Goal: Task Accomplishment & Management: Manage account settings

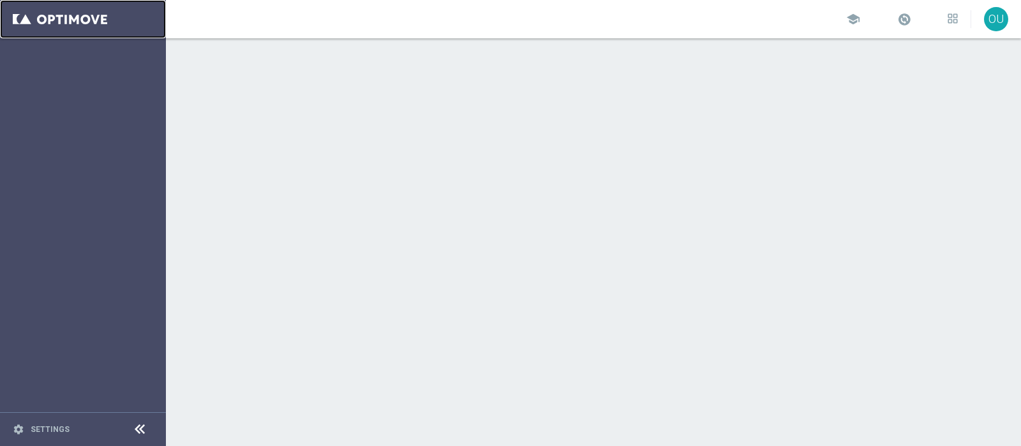
click at [80, 14] on link at bounding box center [83, 19] width 166 height 38
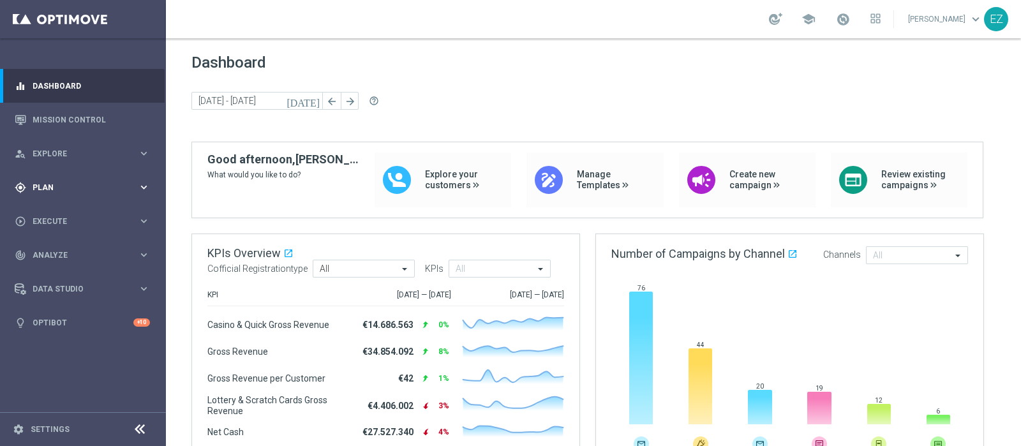
click at [62, 186] on span "Plan" at bounding box center [85, 188] width 105 height 8
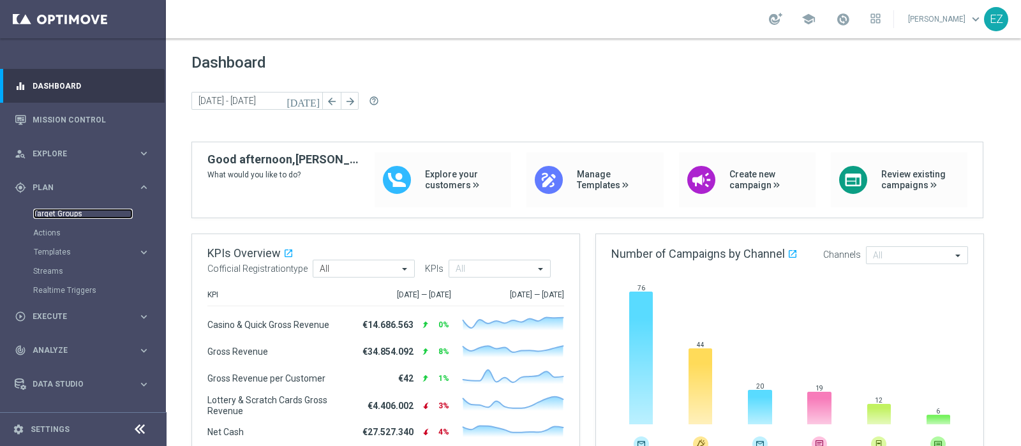
click at [54, 215] on link "Target Groups" at bounding box center [83, 214] width 100 height 10
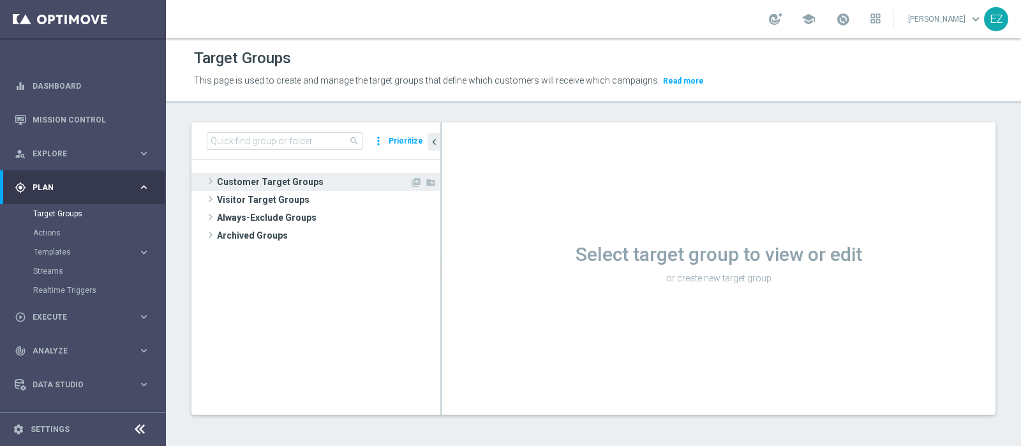
click at [320, 182] on span "Customer Target Groups" at bounding box center [313, 182] width 193 height 18
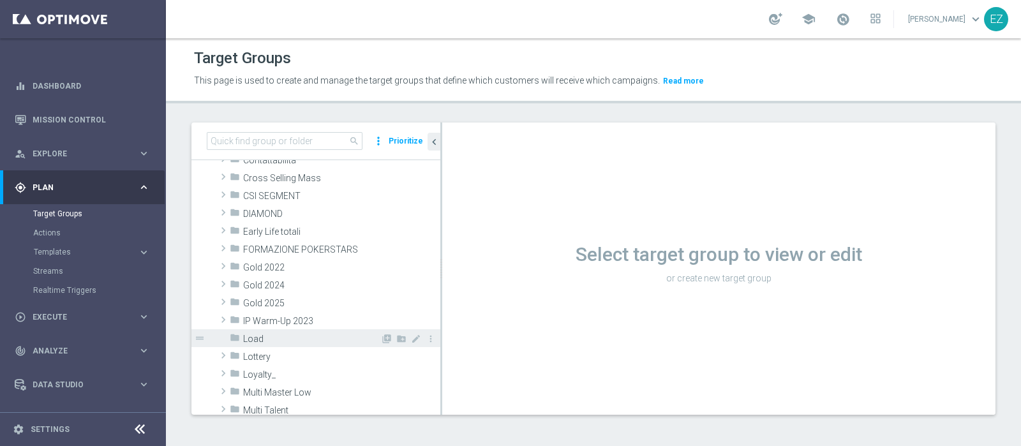
scroll to position [151, 0]
click at [265, 348] on span "Lottery" at bounding box center [311, 353] width 137 height 11
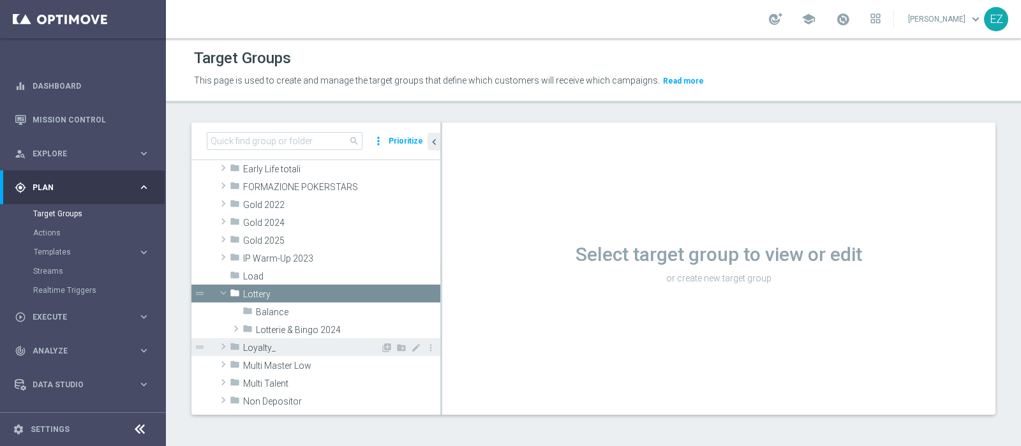
scroll to position [211, 0]
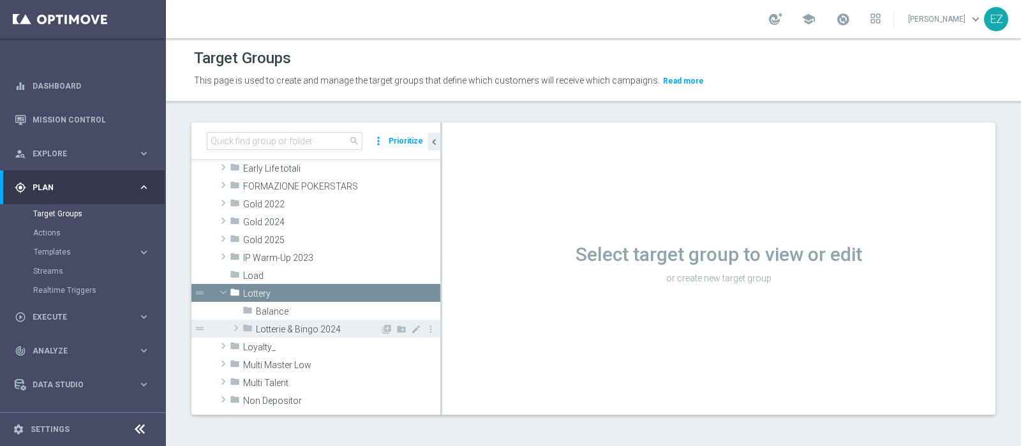
click at [286, 330] on span "Lotterie & Bingo 2024" at bounding box center [318, 329] width 124 height 11
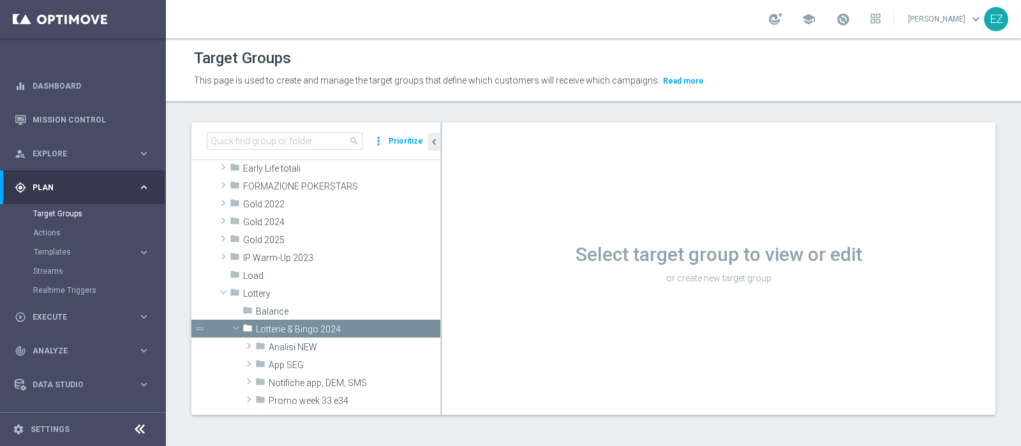
scroll to position [349, 0]
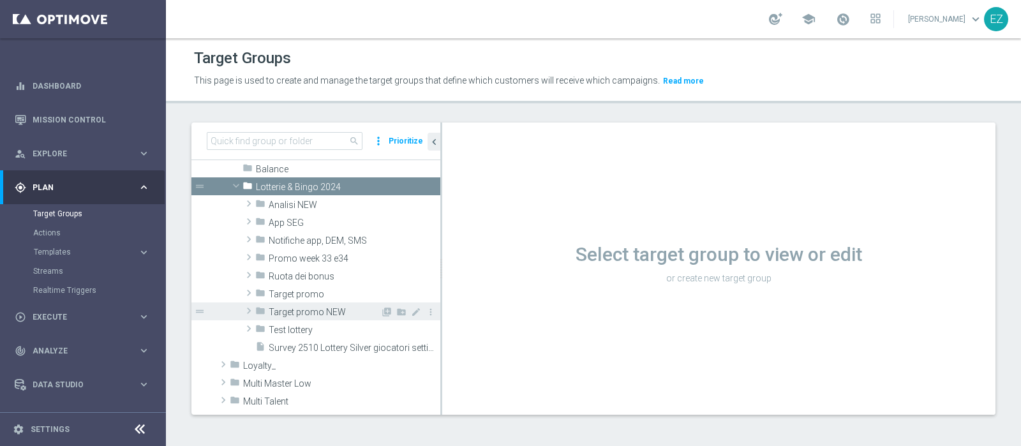
click at [324, 314] on span "Target promo NEW" at bounding box center [325, 312] width 112 height 11
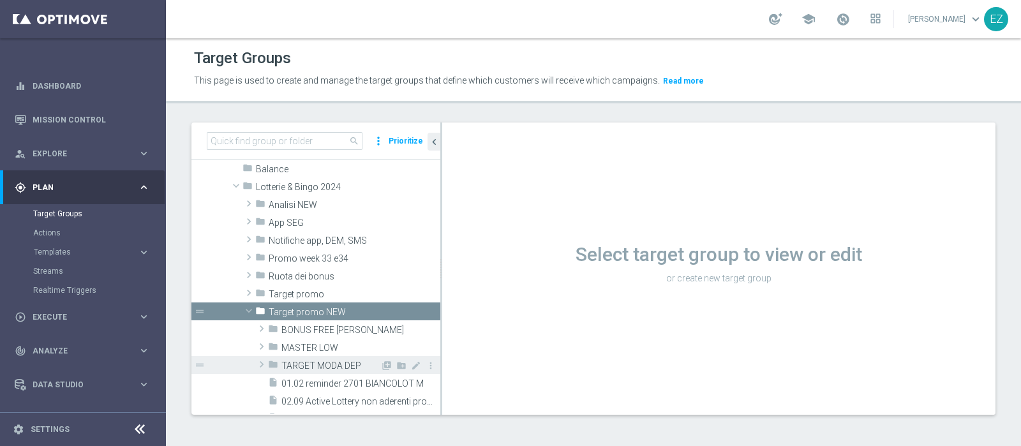
click at [307, 366] on span "TARGET MODA DEP" at bounding box center [330, 365] width 99 height 11
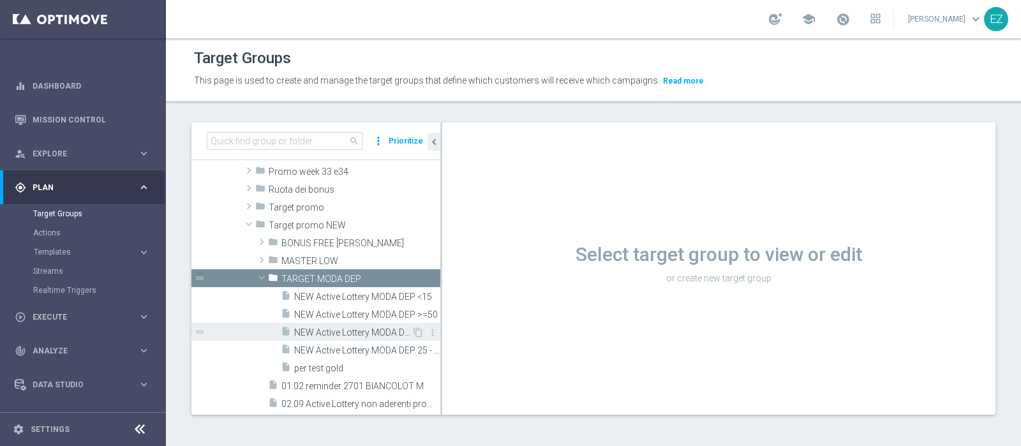
scroll to position [443, 0]
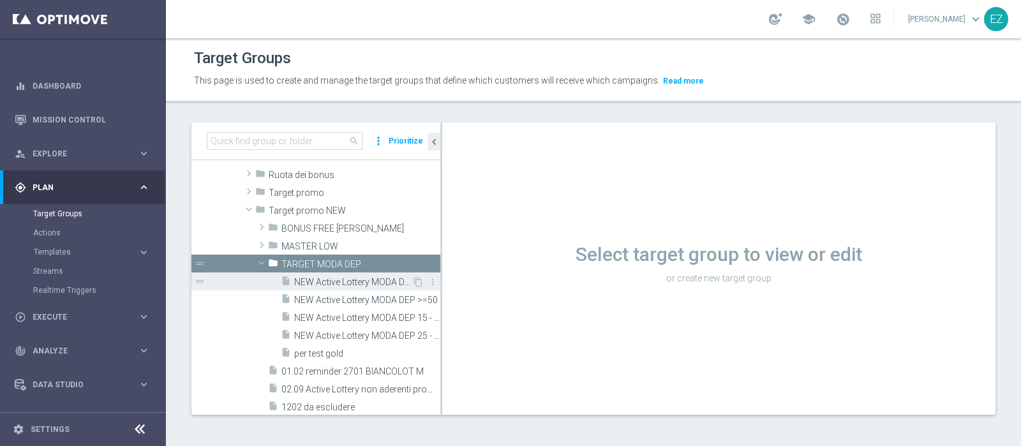
click at [332, 285] on span "NEW Active Lottery MODA DEP <15" at bounding box center [352, 282] width 117 height 11
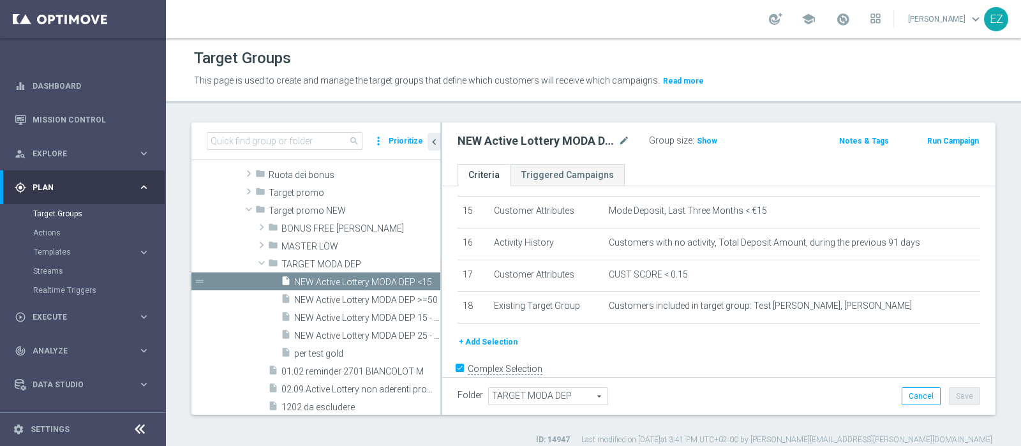
scroll to position [491, 0]
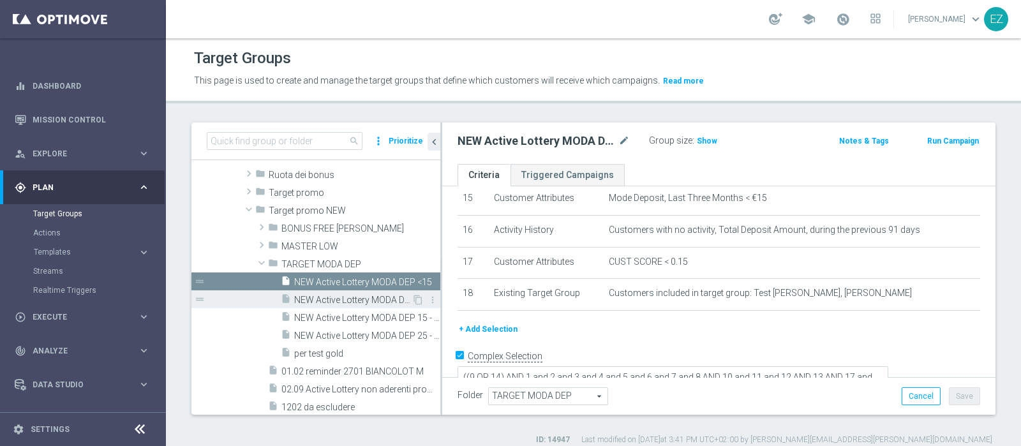
click at [367, 299] on span "NEW Active Lottery MODA DEP >=50" at bounding box center [352, 300] width 117 height 11
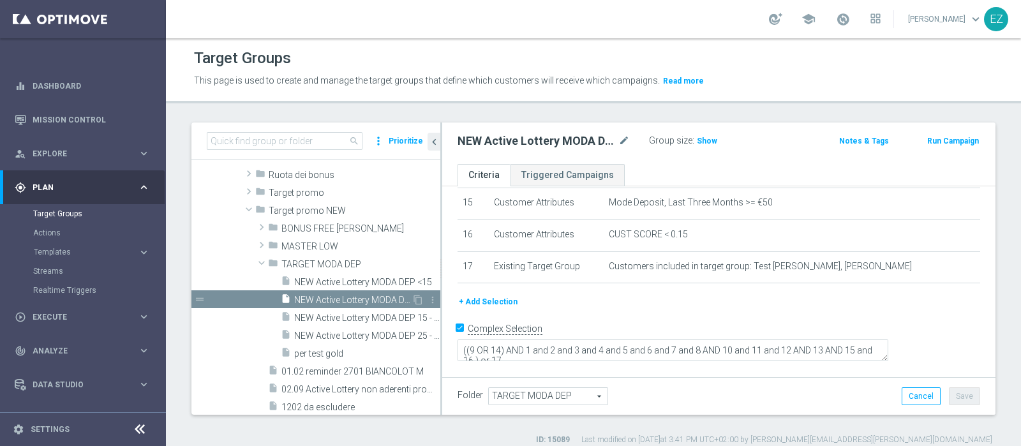
scroll to position [459, 0]
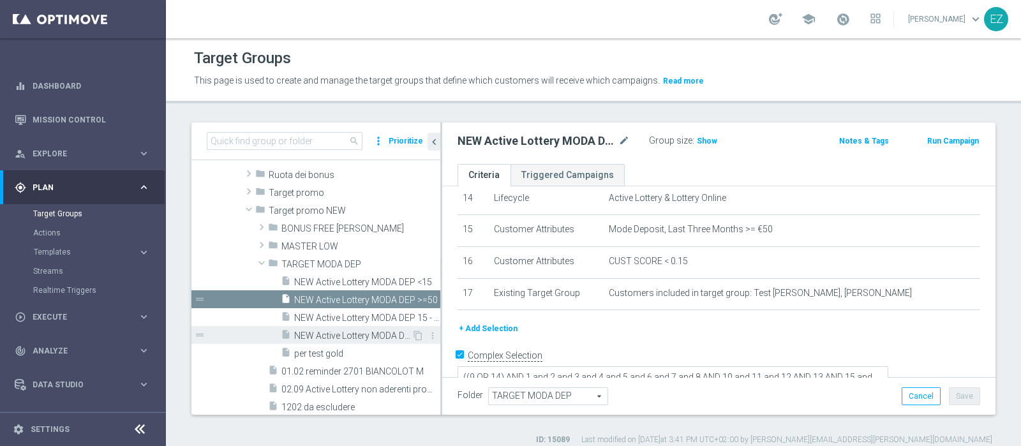
click at [360, 339] on span "NEW Active Lottery MODA DEP 25 - <50" at bounding box center [352, 335] width 117 height 11
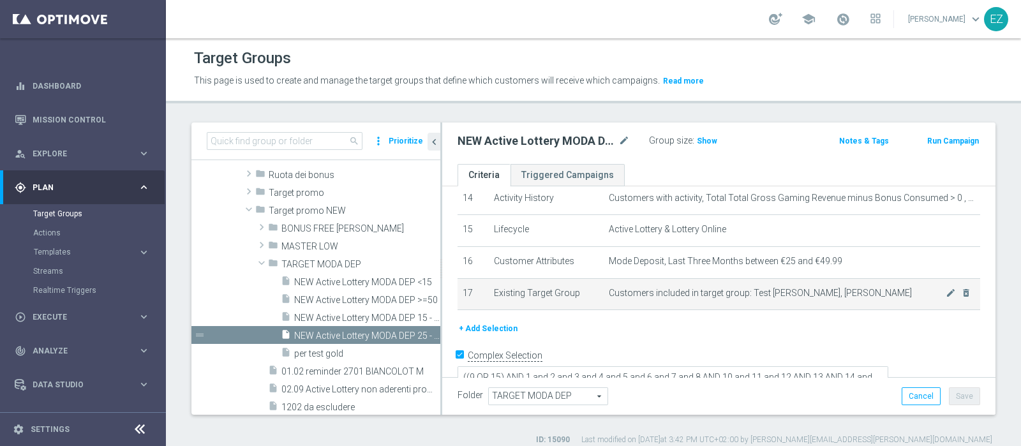
drag, startPoint x: 360, startPoint y: 339, endPoint x: 658, endPoint y: 279, distance: 303.4
click at [658, 279] on as-split "search more_vert Prioritize Customer Target Groups library_add create_new_folder" at bounding box center [593, 268] width 804 height 292
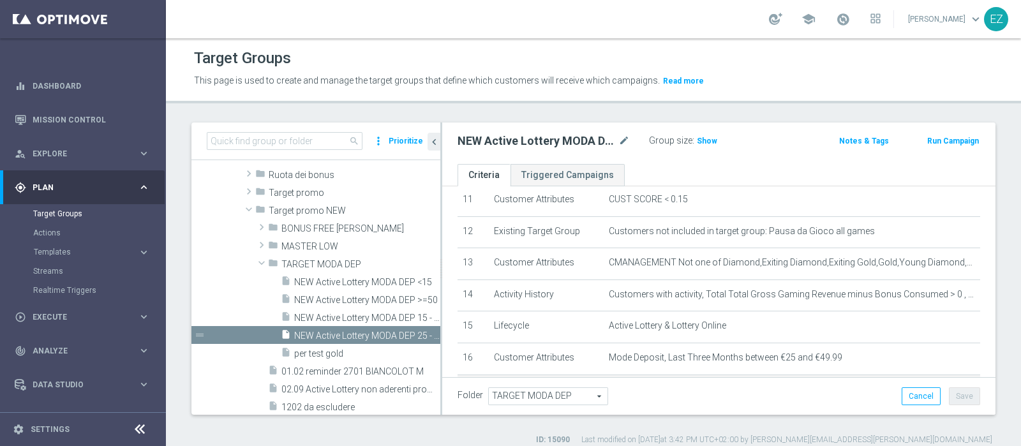
scroll to position [330, 0]
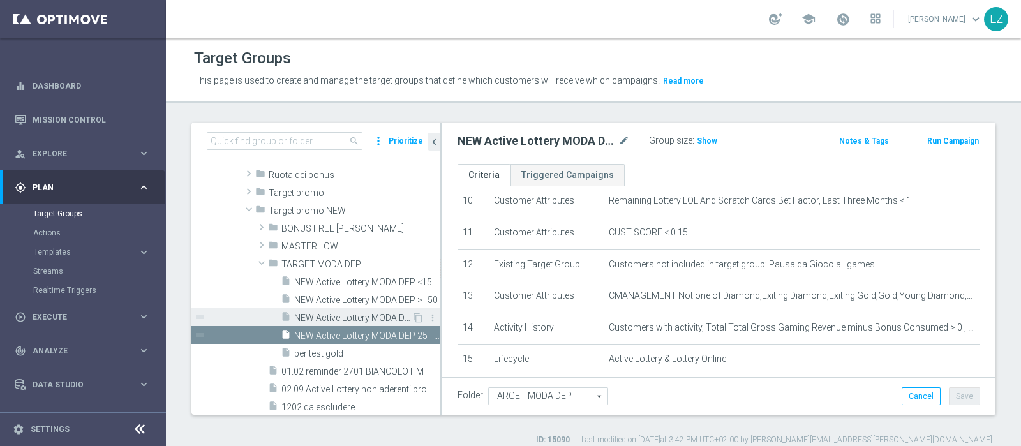
click at [360, 314] on span "NEW Active Lottery MODA DEP 15 - <25" at bounding box center [352, 318] width 117 height 11
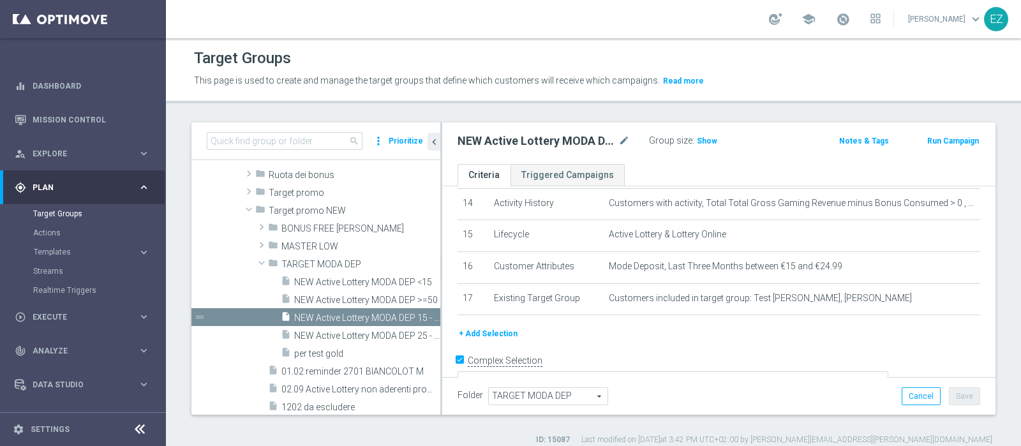
scroll to position [336, 0]
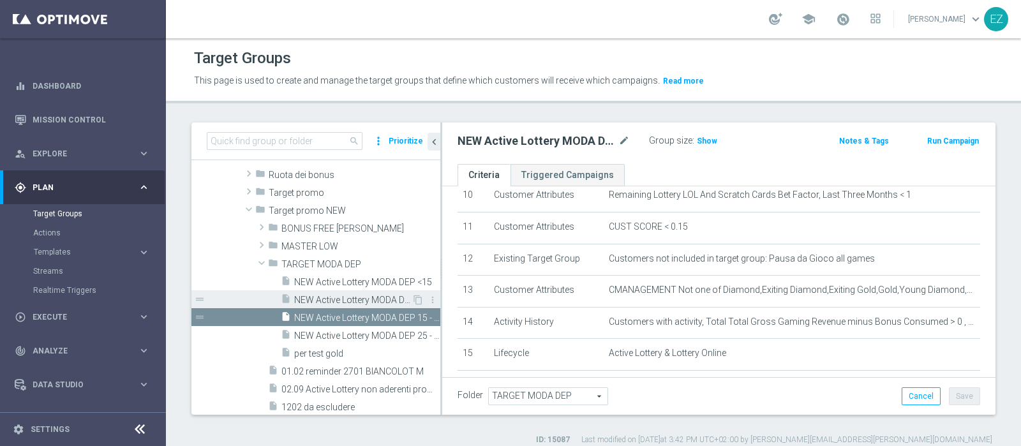
click at [362, 299] on span "NEW Active Lottery MODA DEP >=50" at bounding box center [352, 300] width 117 height 11
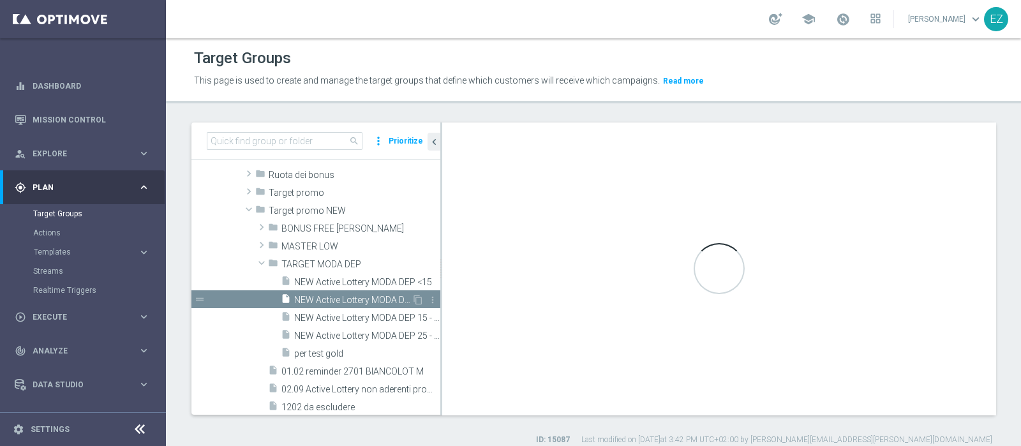
type textarea "((9 OR 14) AND 1 and 2 and 3 and 4 and 5 and 6 and 7 and 8 AND 10 and 11 and 12…"
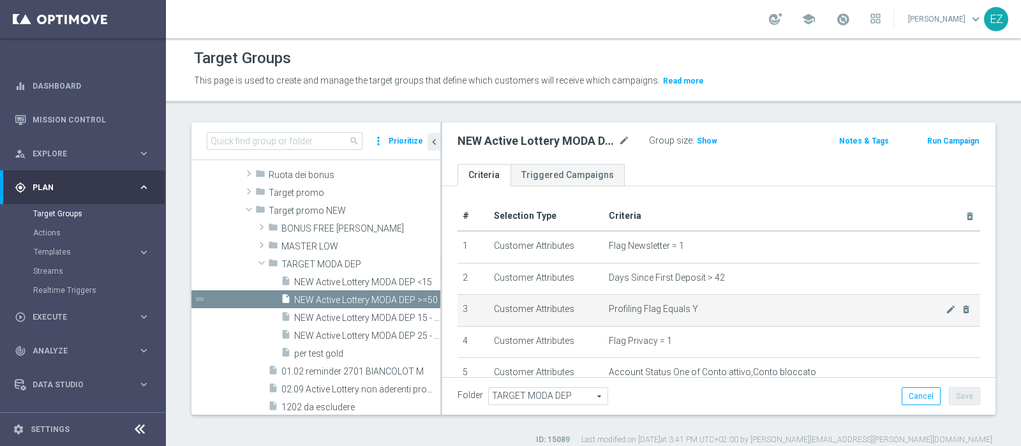
scroll to position [459, 0]
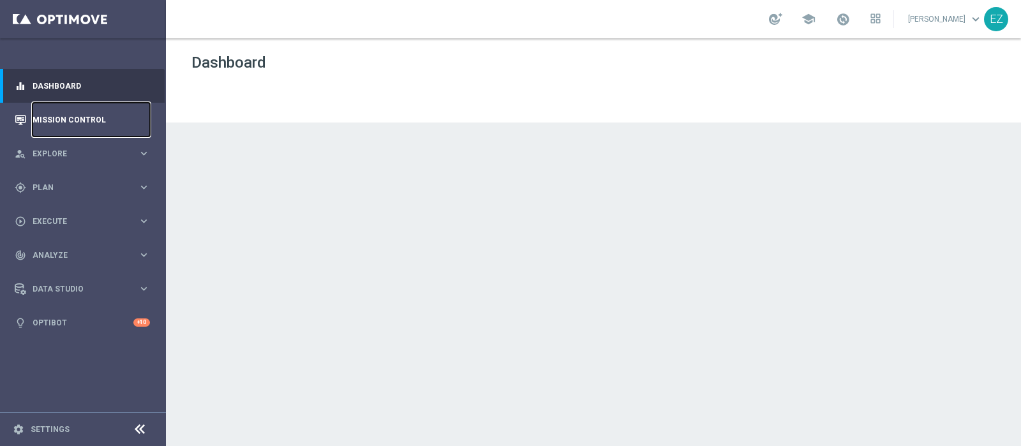
click at [67, 125] on link "Mission Control" at bounding box center [91, 120] width 117 height 34
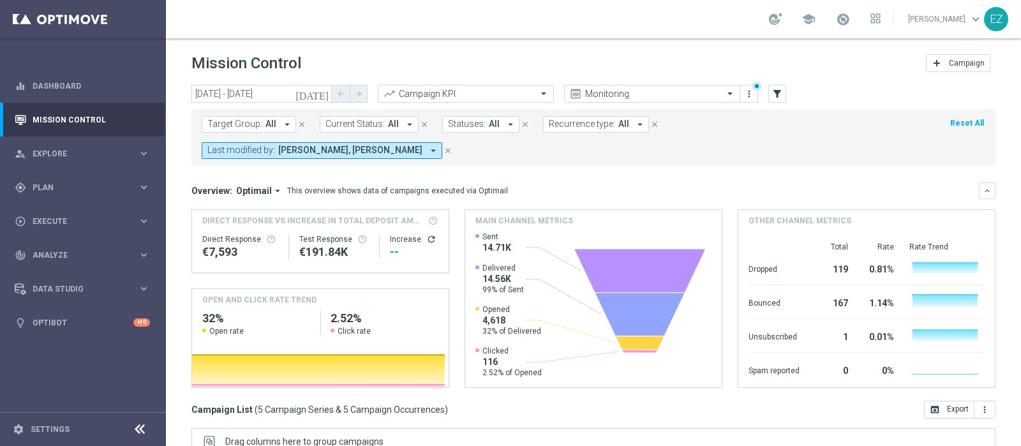
click at [319, 99] on icon "[DATE]" at bounding box center [312, 93] width 34 height 11
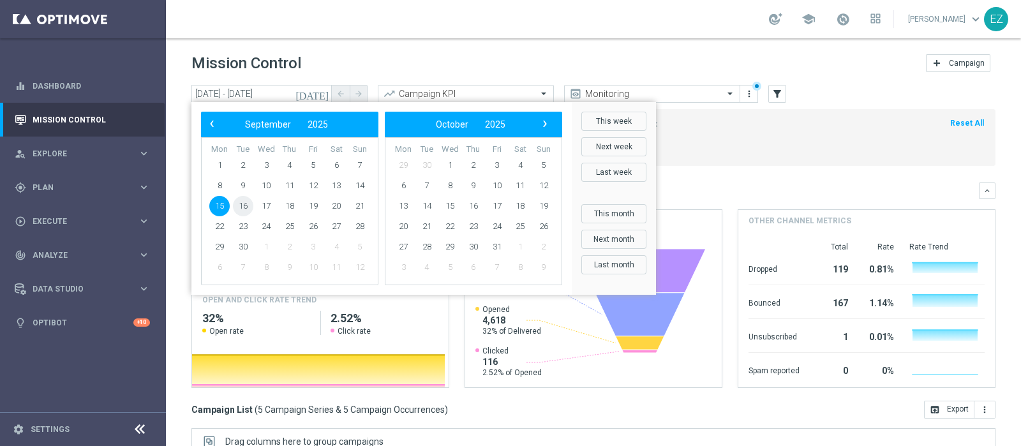
click at [242, 204] on span "16" at bounding box center [243, 206] width 20 height 20
type input "[DATE] - [DATE]"
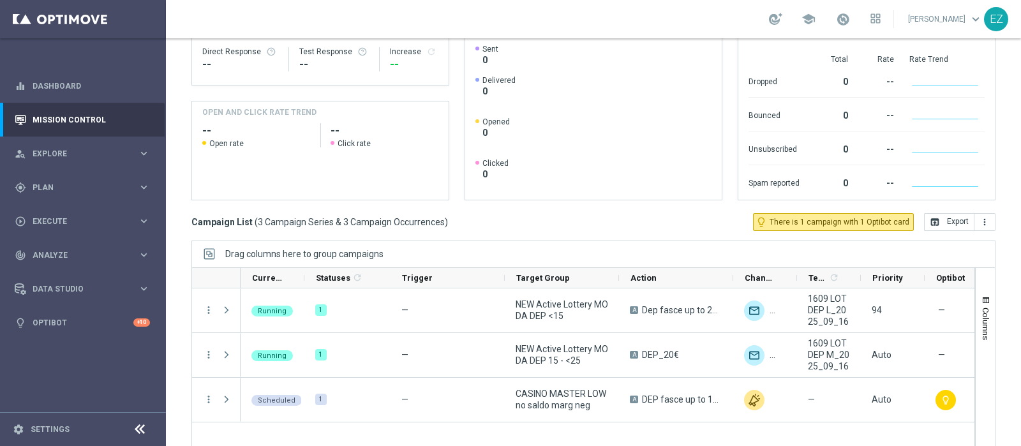
scroll to position [191, 0]
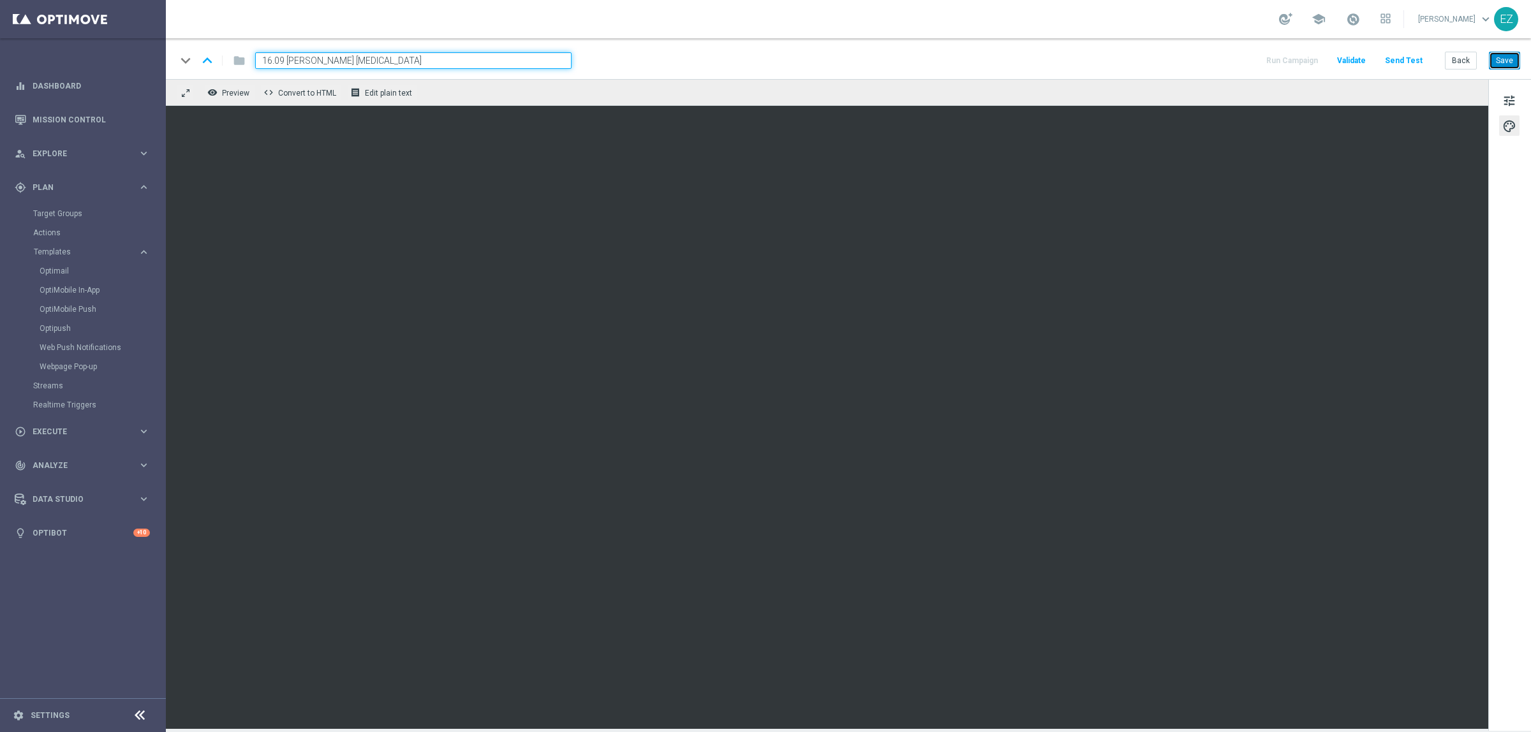
click at [1020, 68] on button "Save" at bounding box center [1504, 61] width 31 height 18
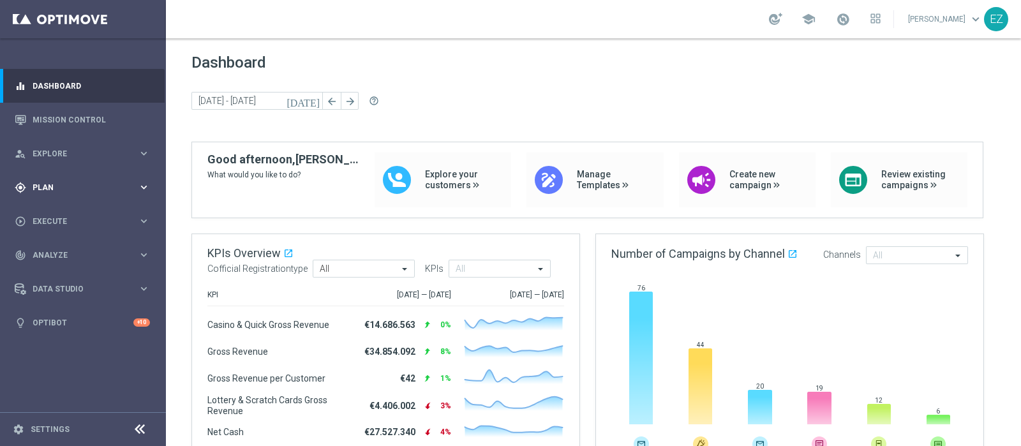
click at [64, 185] on span "Plan" at bounding box center [85, 188] width 105 height 8
click at [43, 250] on span "Templates" at bounding box center [79, 252] width 91 height 8
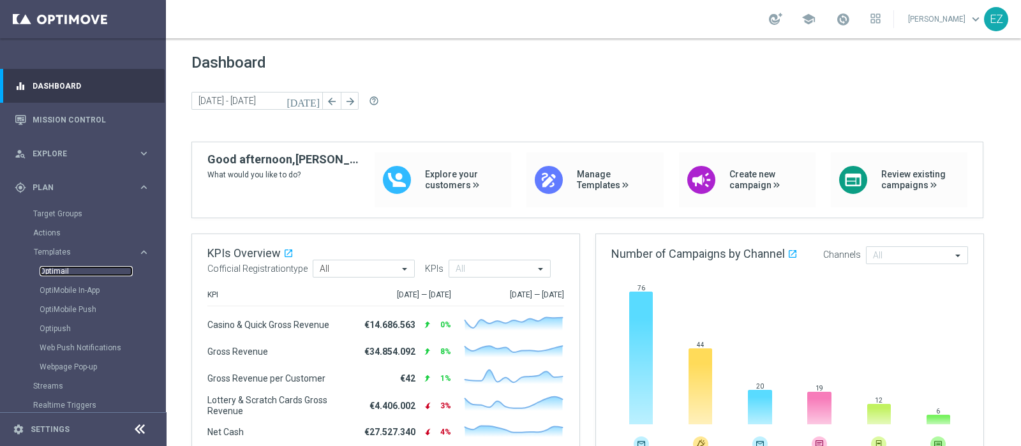
click at [44, 270] on link "Optimail" at bounding box center [86, 271] width 93 height 10
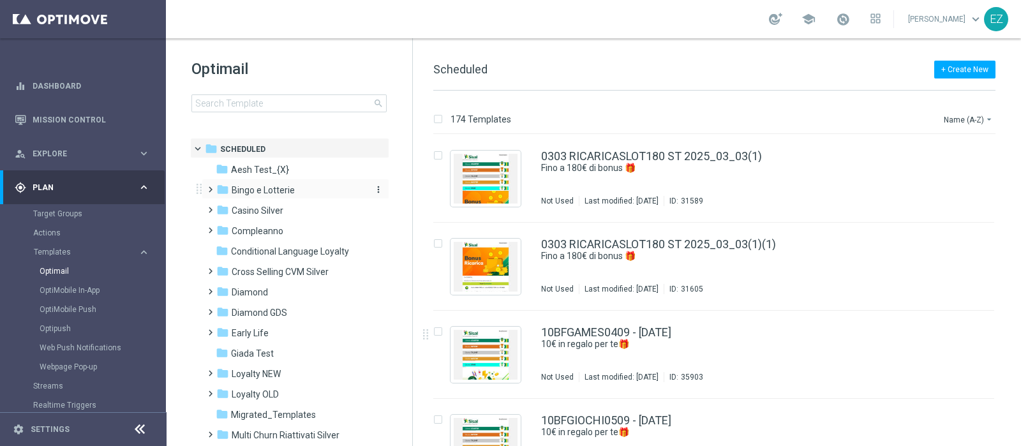
click at [268, 191] on span "Bingo e Lotterie" at bounding box center [263, 189] width 63 height 11
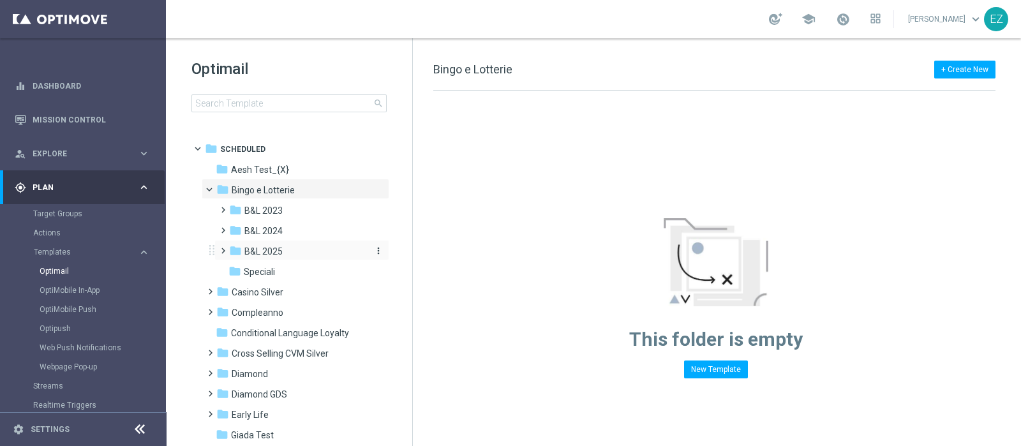
click at [282, 250] on span "B&L 2025" at bounding box center [263, 251] width 38 height 11
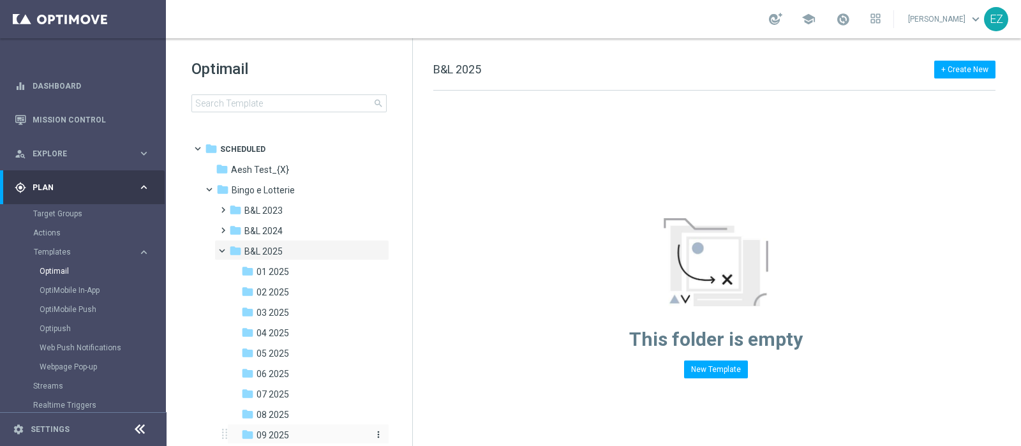
click at [277, 429] on span "09 2025" at bounding box center [272, 434] width 33 height 11
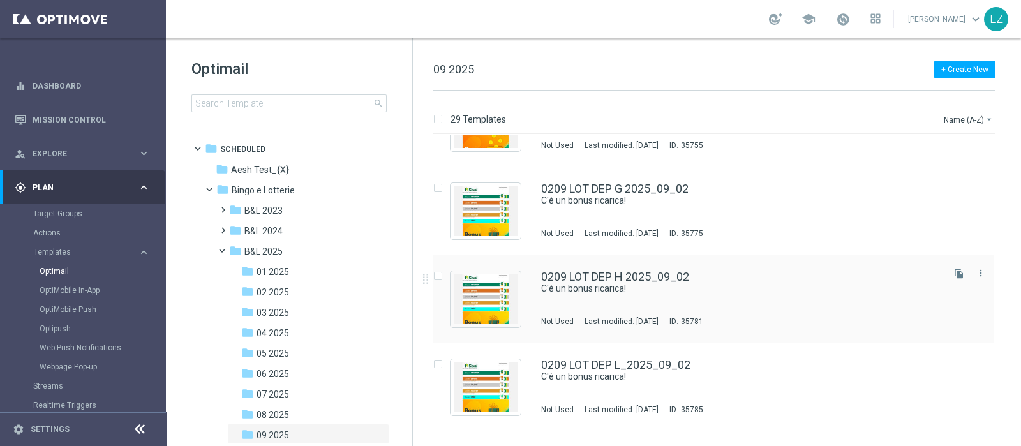
scroll to position [54, 0]
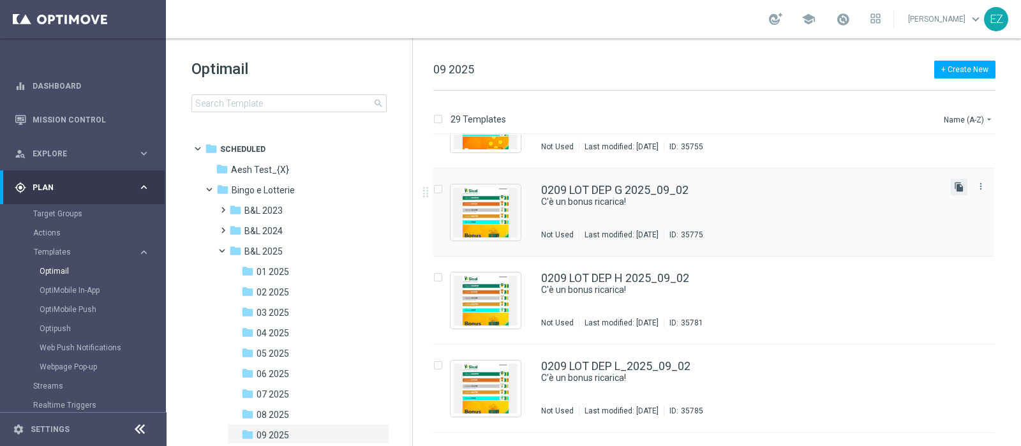
click at [954, 186] on icon "file_copy" at bounding box center [959, 187] width 10 height 10
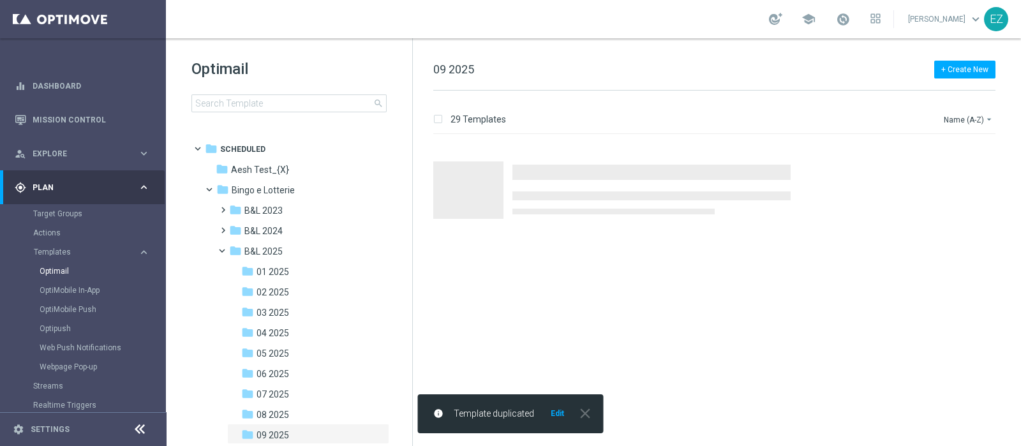
scroll to position [0, 0]
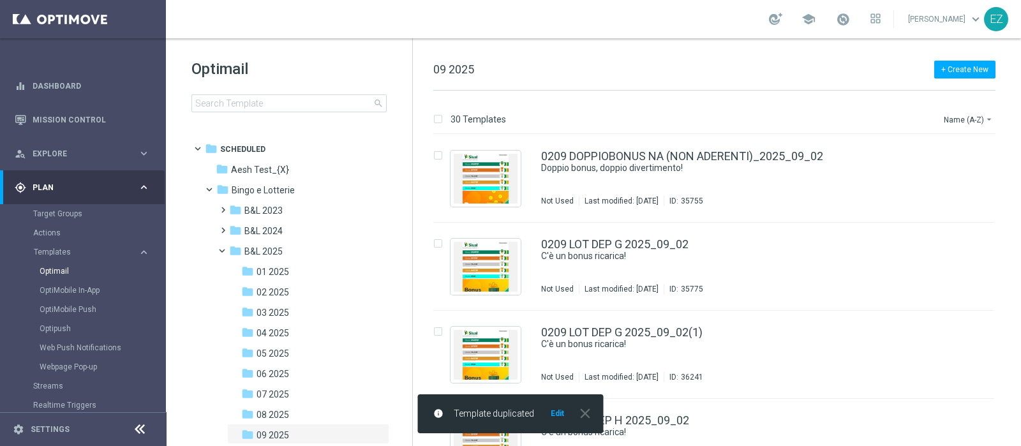
click at [555, 413] on button "Edit" at bounding box center [557, 413] width 16 height 10
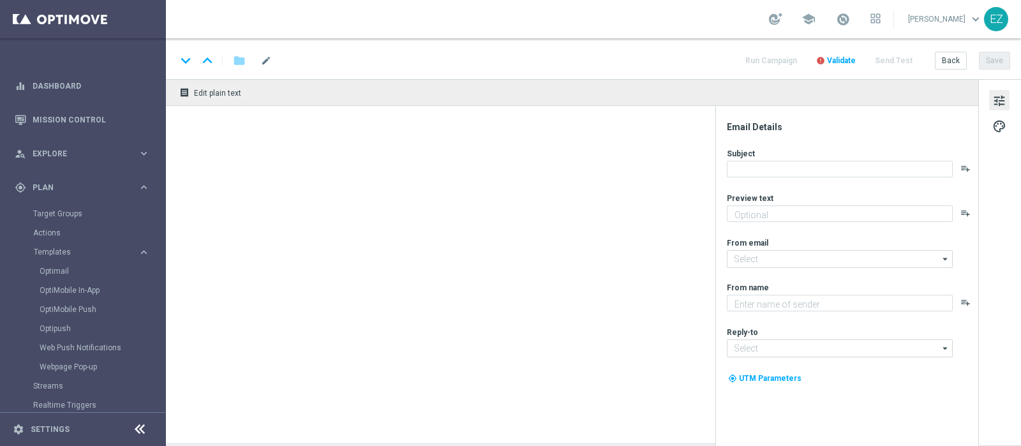
type textarea "Per te fino a 90€ di bonus"
type input "newsletter@comunicazioni.sisal.it"
type textarea "Sisal"
type input "info@sisal.it"
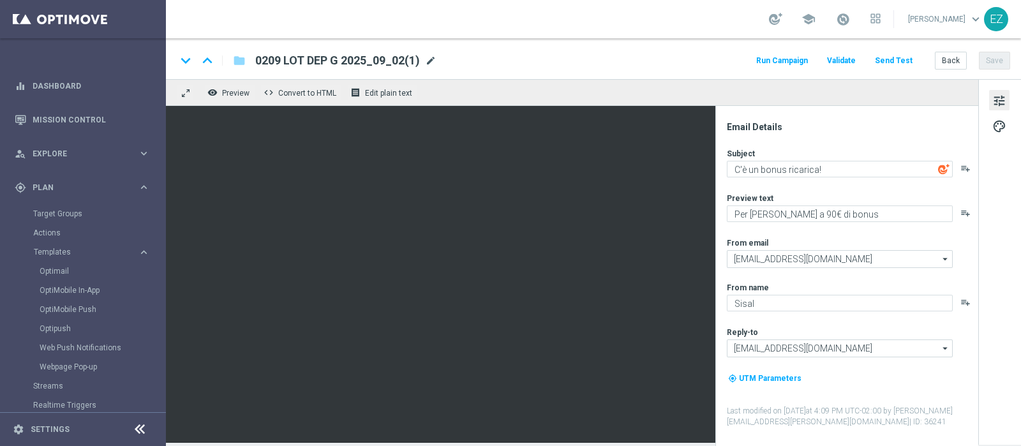
click at [426, 60] on span "mode_edit" at bounding box center [430, 60] width 11 height 11
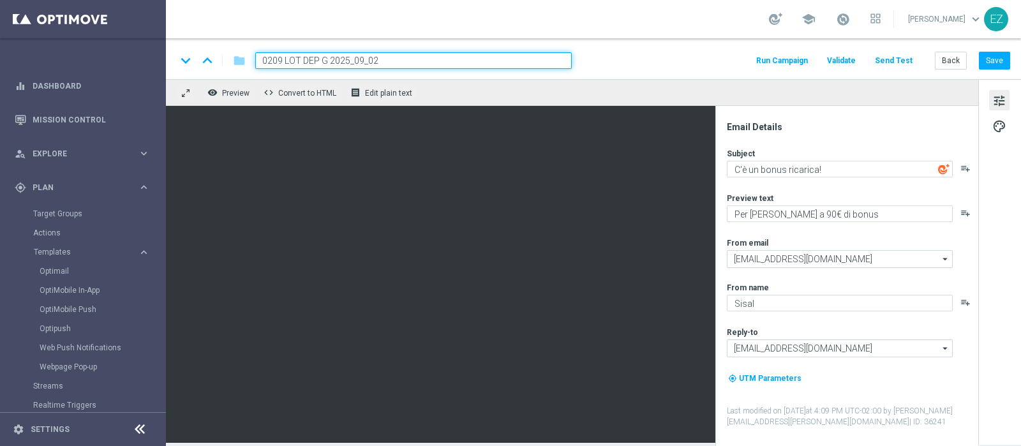
click at [271, 63] on input "0209 LOT DEP G 2025_09_02" at bounding box center [413, 60] width 316 height 17
type input "1609 LOT DEP G 2025_09_02"
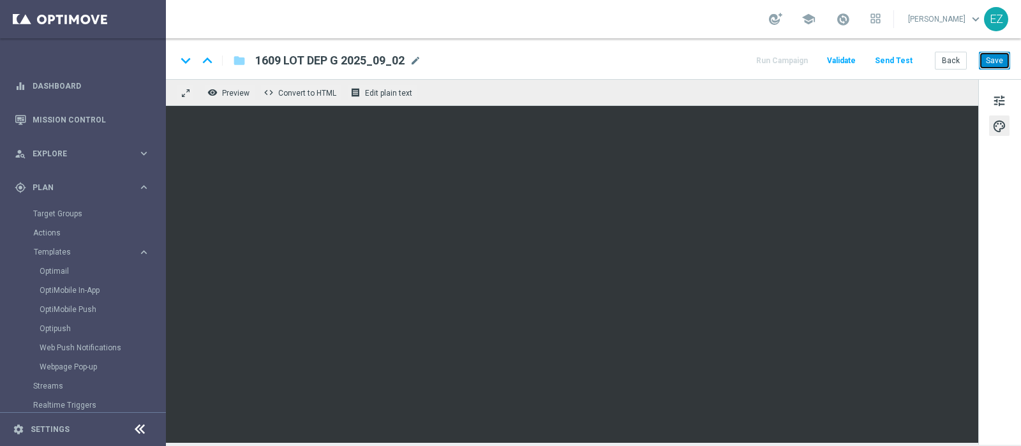
click at [1003, 64] on button "Save" at bounding box center [994, 61] width 31 height 18
click at [995, 60] on button "Save" at bounding box center [994, 61] width 31 height 18
click at [989, 62] on button "Save" at bounding box center [994, 61] width 31 height 18
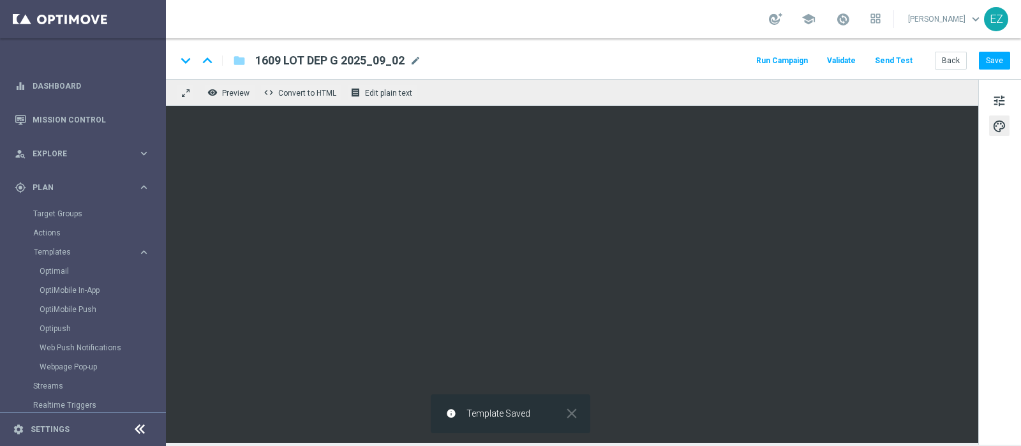
click at [955, 70] on div "keyboard_arrow_down keyboard_arrow_up folder 1609 LOT DEP G 2025_09_02 1609 LOT…" at bounding box center [593, 58] width 855 height 41
click at [955, 66] on button "Back" at bounding box center [951, 61] width 32 height 18
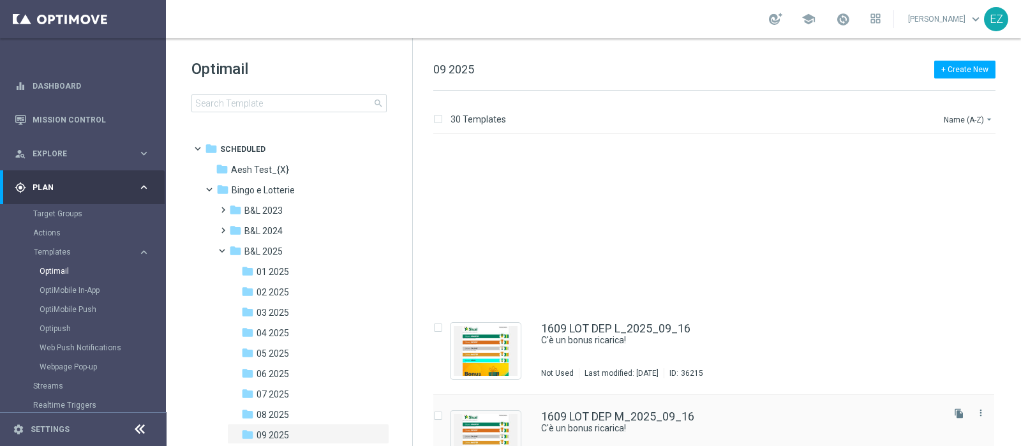
scroll to position [2329, 0]
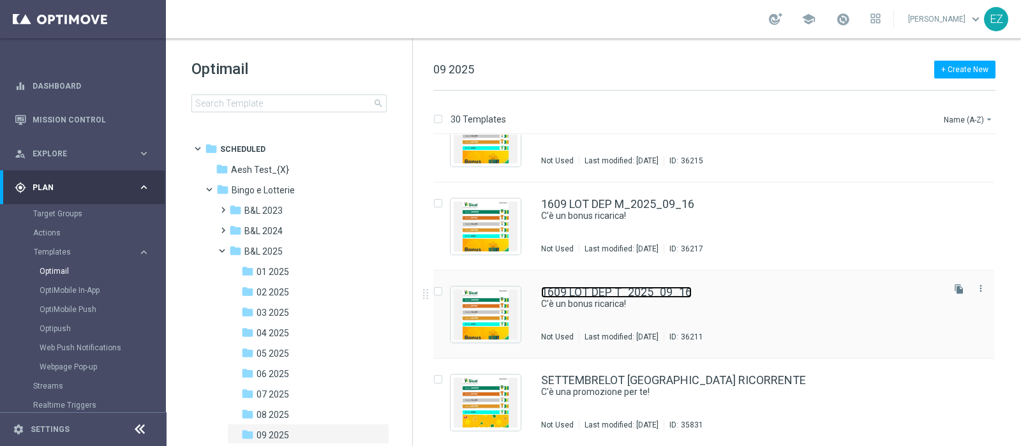
click at [657, 297] on link "1609 LOT DEP T_2025_09_16" at bounding box center [616, 291] width 151 height 11
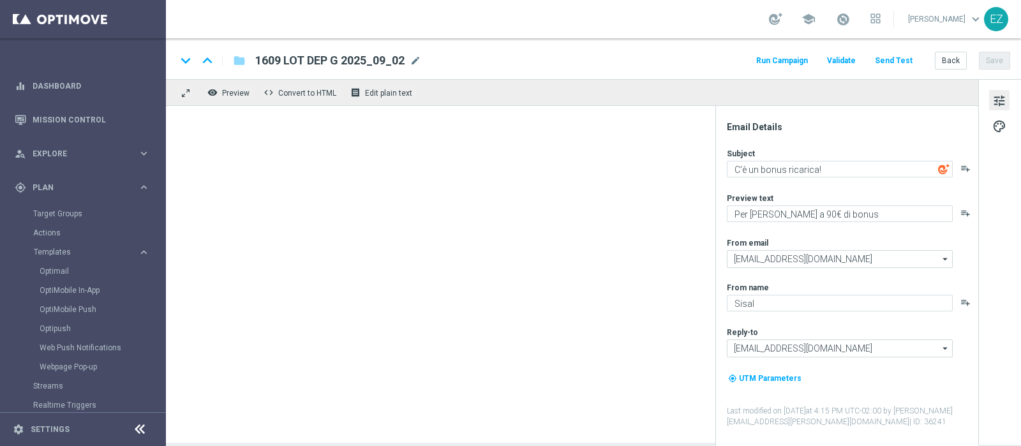
type textarea "Per te fino a 20.000 Sisal point"
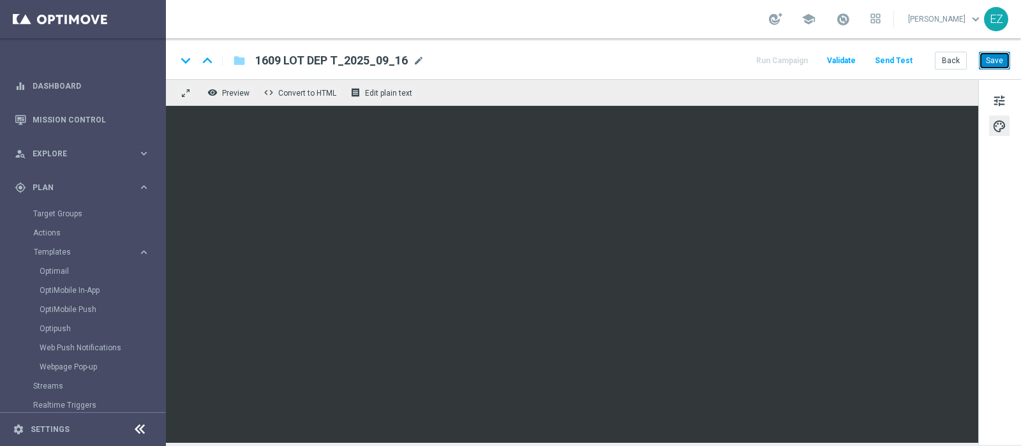
click at [995, 61] on button "Save" at bounding box center [994, 61] width 31 height 18
click at [953, 59] on button "Back" at bounding box center [951, 61] width 32 height 18
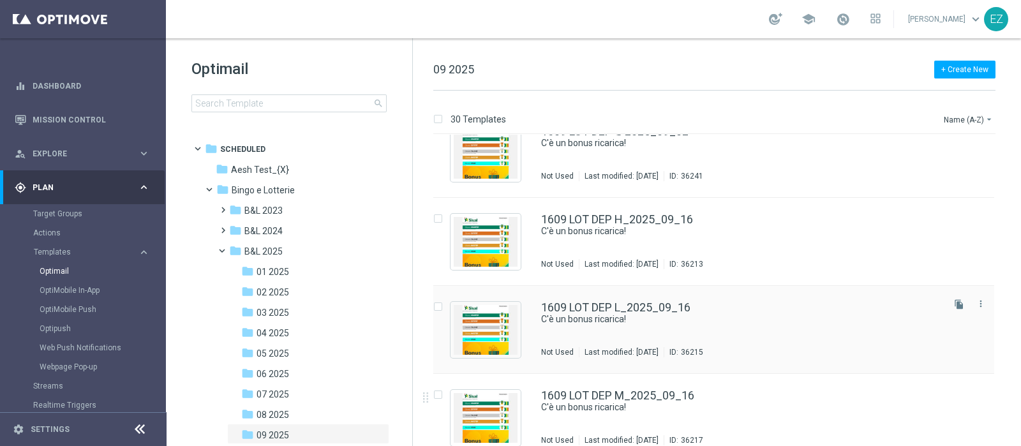
scroll to position [2138, 0]
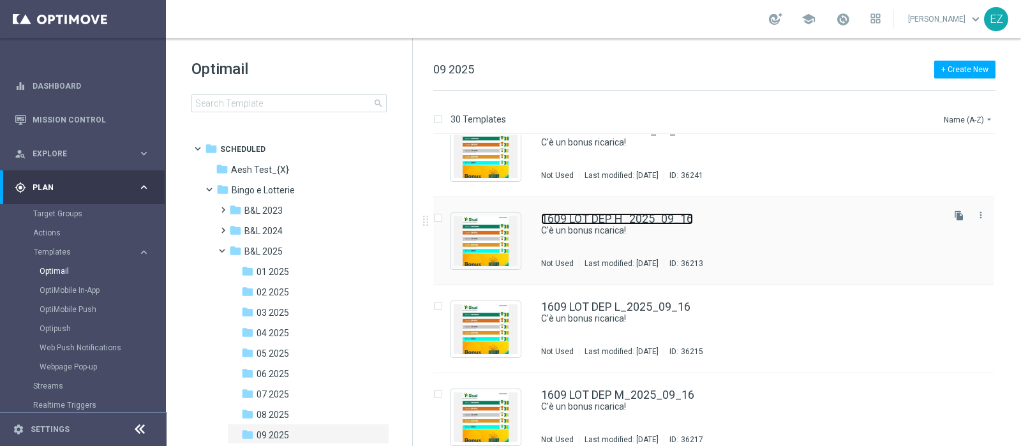
click at [646, 214] on link "1609 LOT DEP H_2025_09_16" at bounding box center [617, 218] width 152 height 11
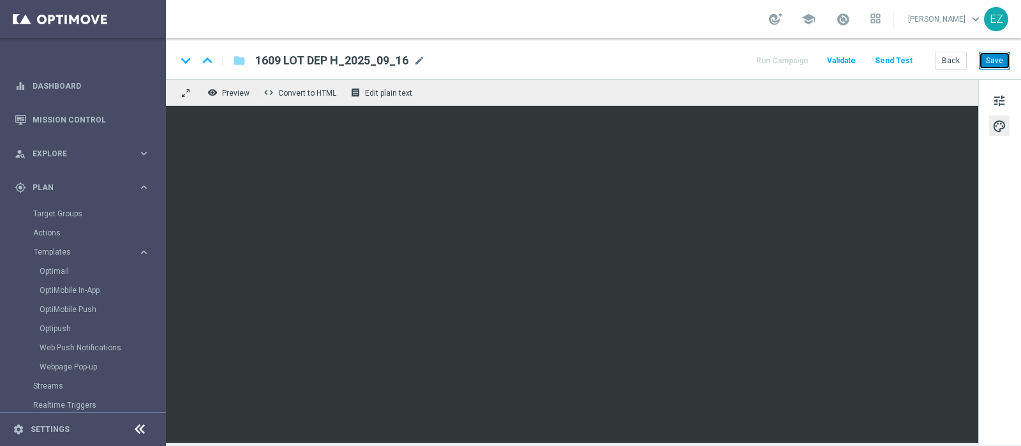
click at [995, 64] on button "Save" at bounding box center [994, 61] width 31 height 18
click at [945, 62] on button "Back" at bounding box center [951, 61] width 32 height 18
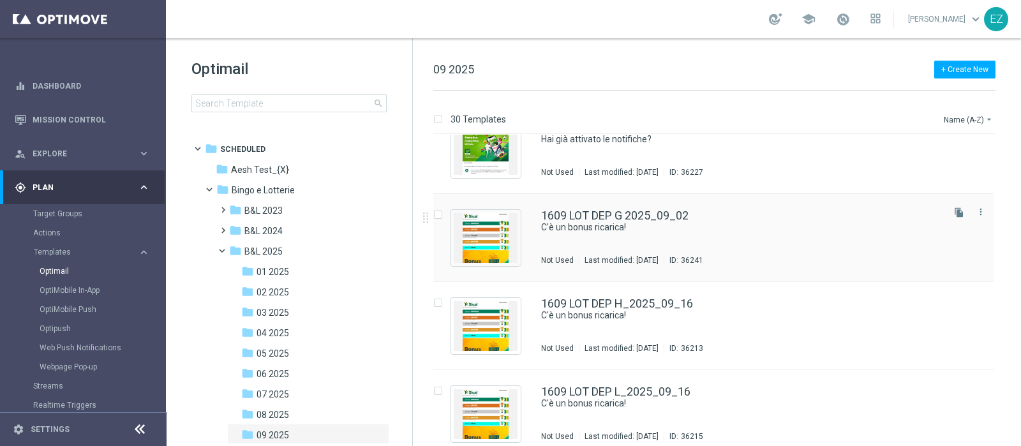
scroll to position [2073, 0]
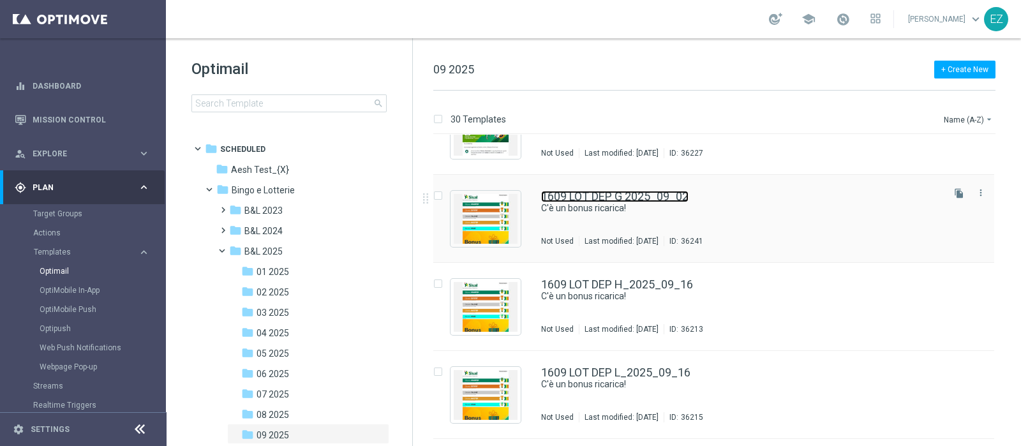
click at [651, 200] on link "1609 LOT DEP G 2025_09_02" at bounding box center [614, 196] width 147 height 11
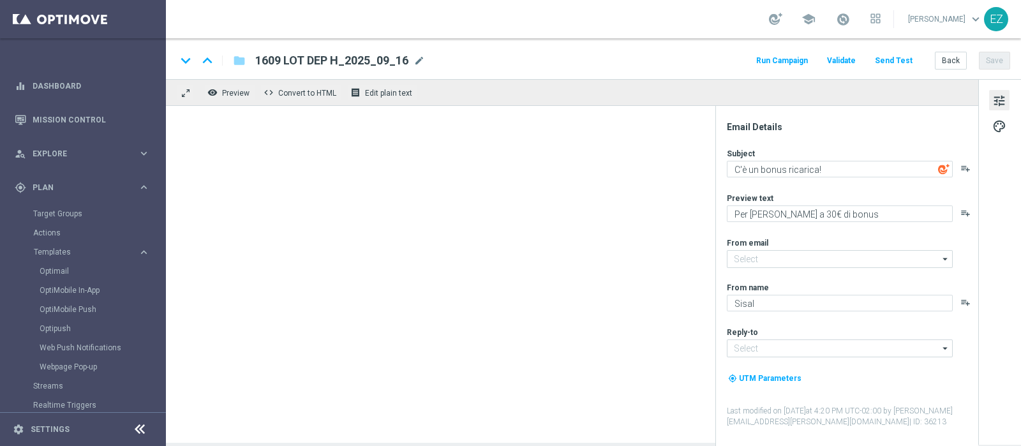
type input "newsletter@comunicazioni.sisal.it"
type input "info@sisal.it"
type textarea "Per te fino a 90€ di bonus"
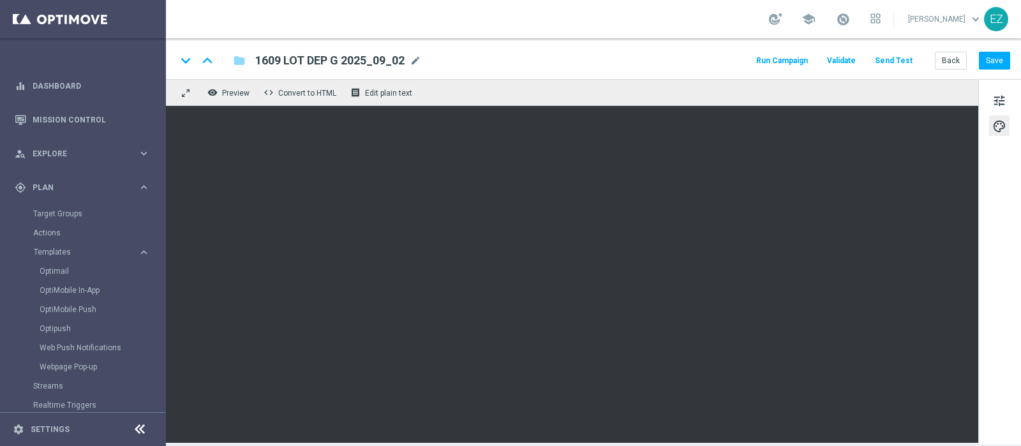
click at [1002, 420] on div "tune palette" at bounding box center [999, 262] width 43 height 366
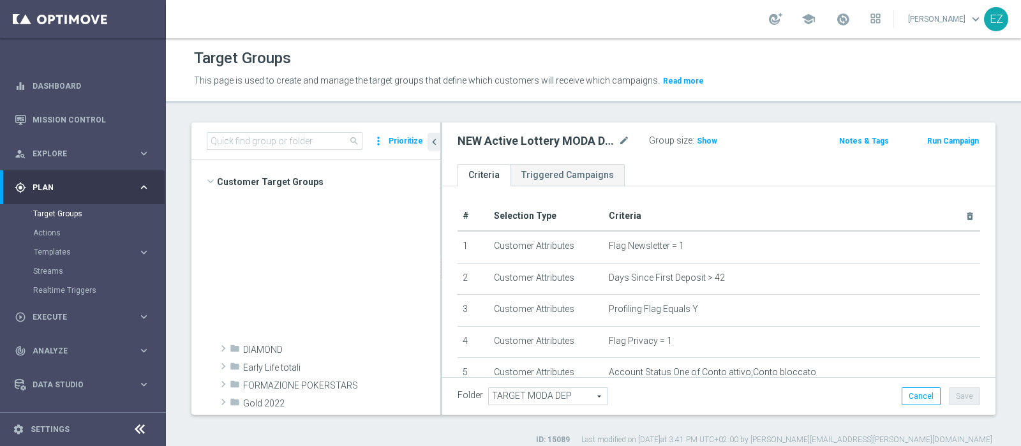
scroll to position [459, 0]
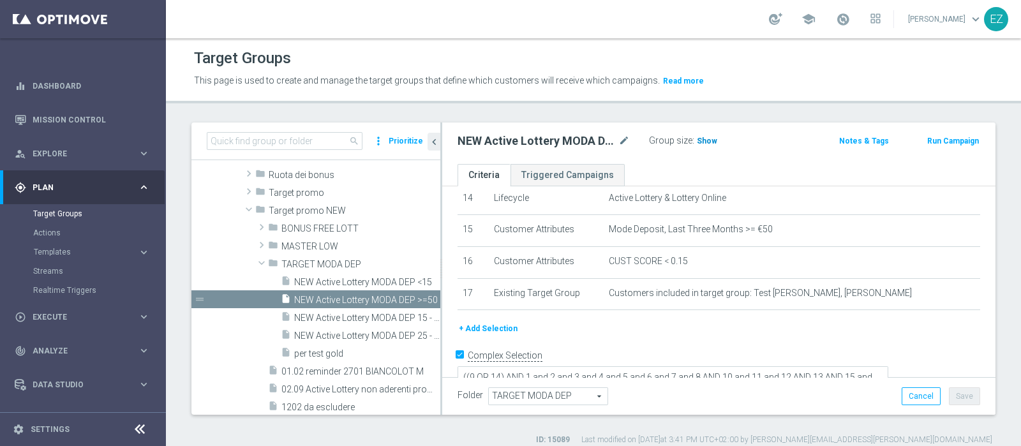
click at [702, 143] on span "Show" at bounding box center [707, 141] width 20 height 9
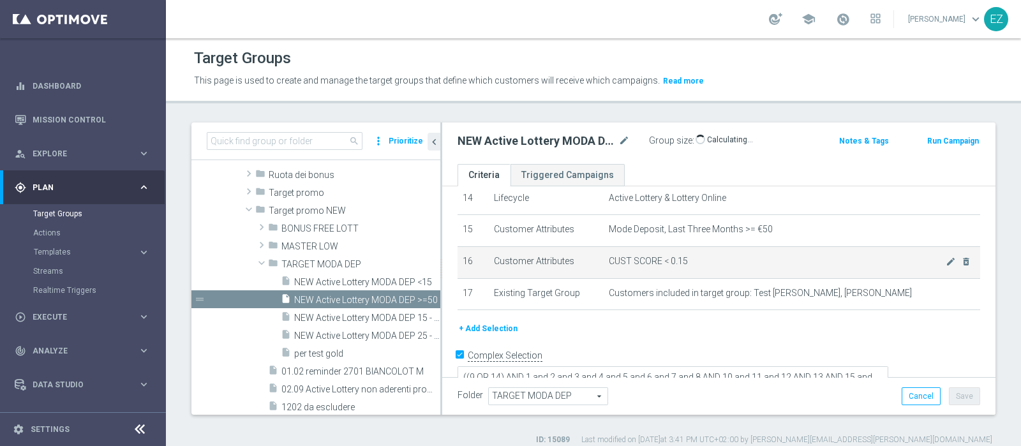
scroll to position [11, 0]
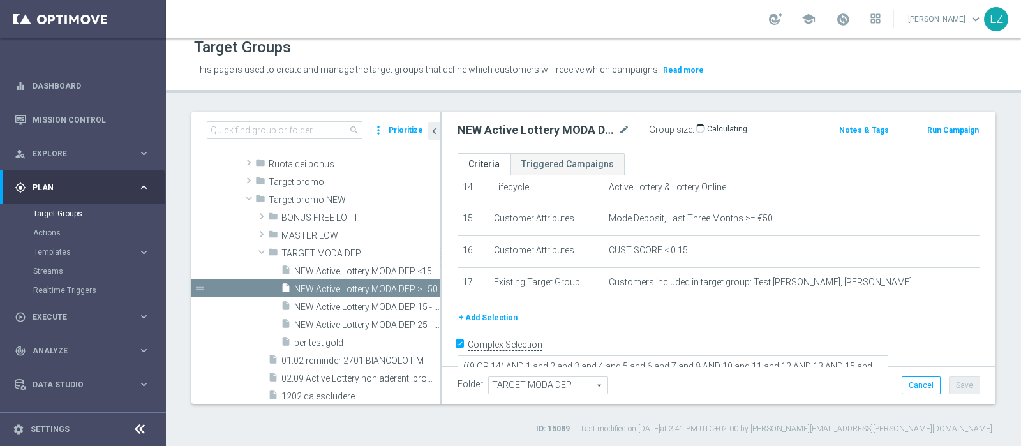
click at [929, 133] on button "Run Campaign" at bounding box center [953, 130] width 54 height 14
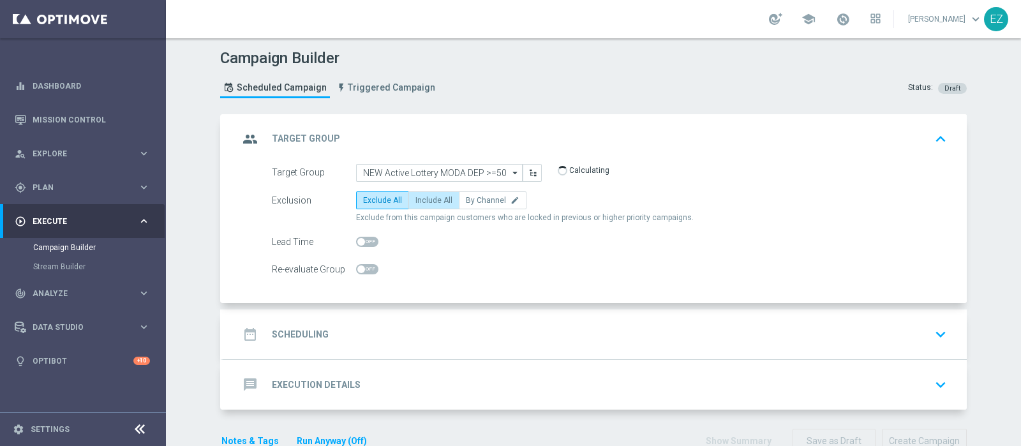
click at [426, 196] on span "Include All" at bounding box center [433, 200] width 37 height 9
click at [424, 198] on input "Include All" at bounding box center [419, 202] width 8 height 8
radio input "true"
click at [319, 327] on div "date_range Scheduling keyboard_arrow_down" at bounding box center [595, 334] width 713 height 24
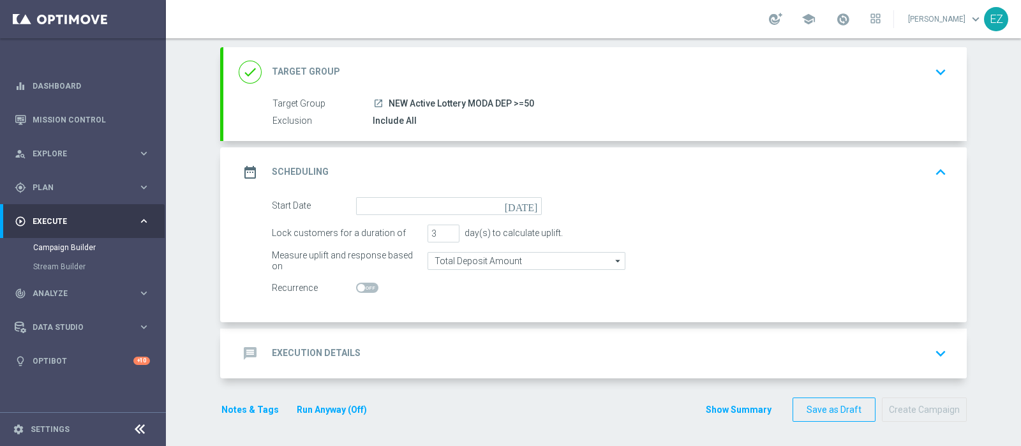
scroll to position [66, 0]
click at [522, 205] on icon "[DATE]" at bounding box center [524, 205] width 38 height 14
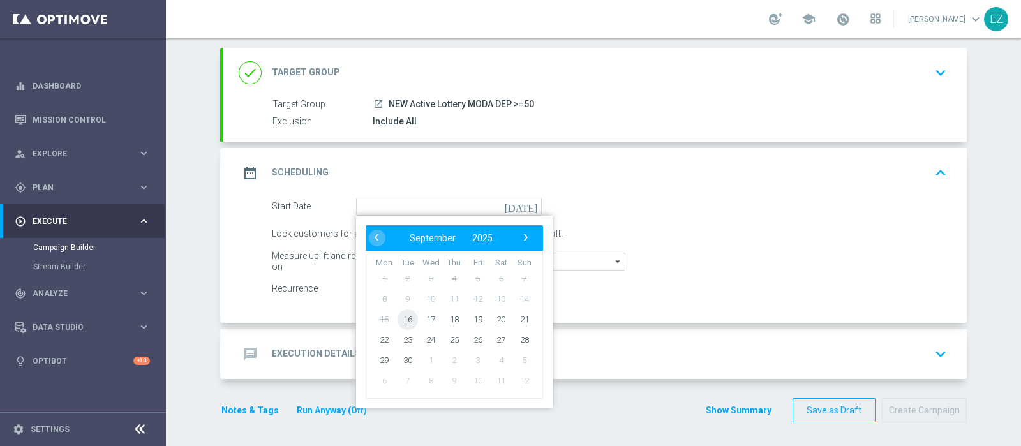
click at [401, 317] on span "16" at bounding box center [407, 319] width 20 height 20
type input "16 Sep 2025"
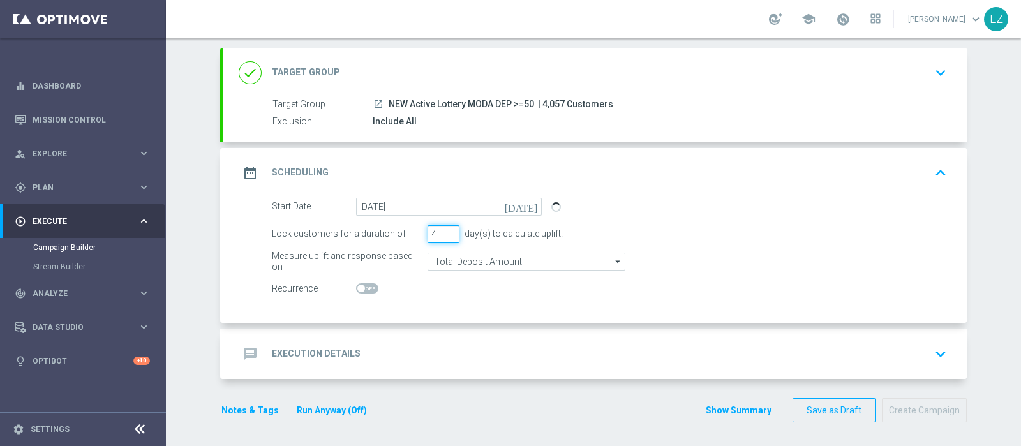
click at [446, 229] on input "4" at bounding box center [443, 234] width 32 height 18
click at [293, 348] on h2 "Execution Details" at bounding box center [316, 354] width 89 height 12
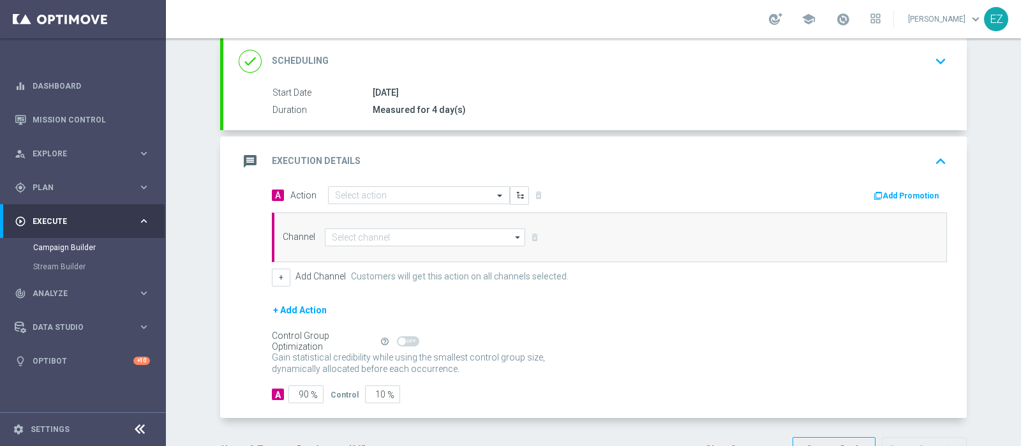
scroll to position [175, 0]
click at [315, 59] on h2 "Scheduling" at bounding box center [300, 58] width 57 height 12
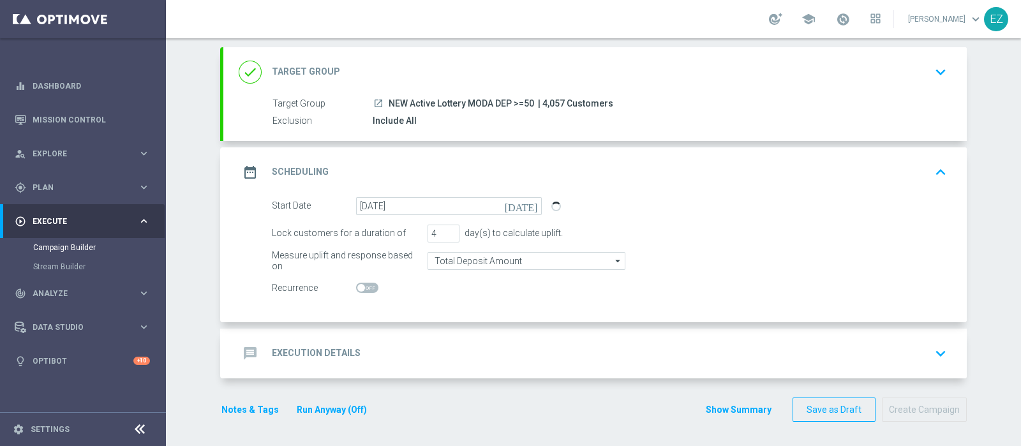
scroll to position [66, 0]
type input "5"
click at [441, 230] on input "5" at bounding box center [443, 234] width 32 height 18
click at [362, 353] on div "message Execution Details keyboard_arrow_down" at bounding box center [595, 354] width 713 height 24
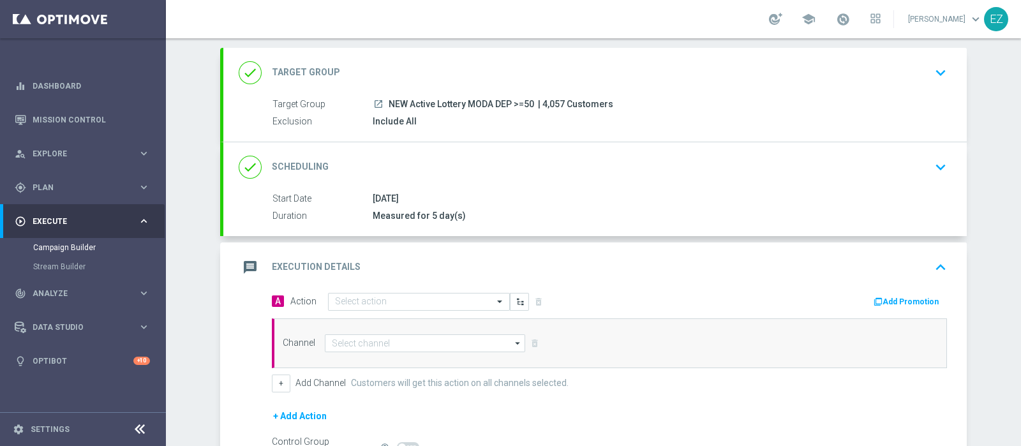
scroll to position [13, 0]
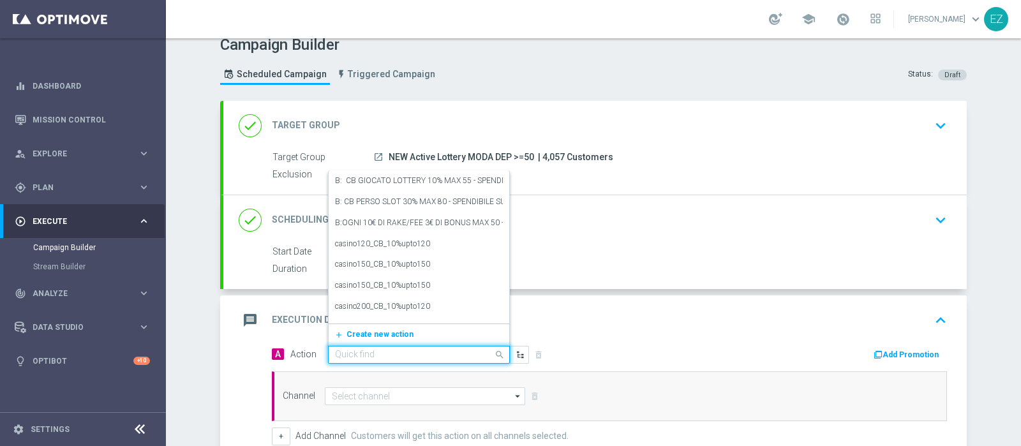
click at [392, 350] on input "text" at bounding box center [406, 355] width 142 height 11
paste input "DEP_50€"
type input "DEP_50€"
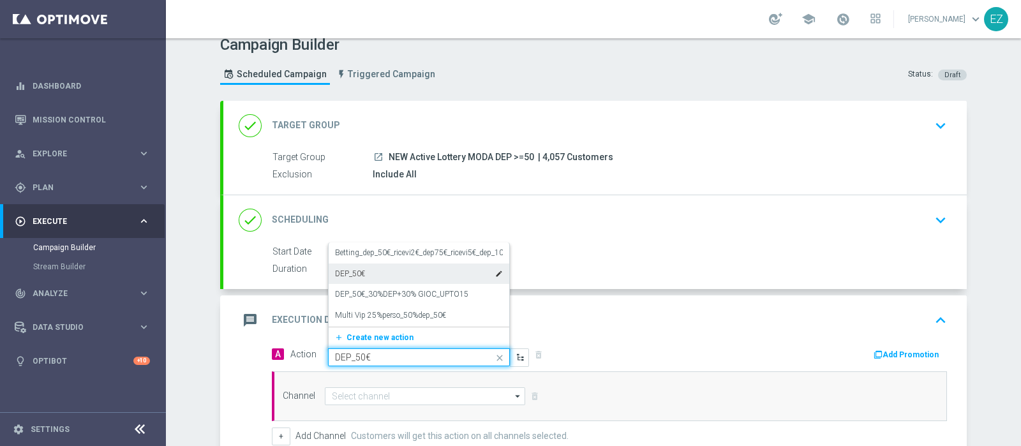
click at [370, 274] on div "DEP_50€ edit" at bounding box center [419, 273] width 168 height 21
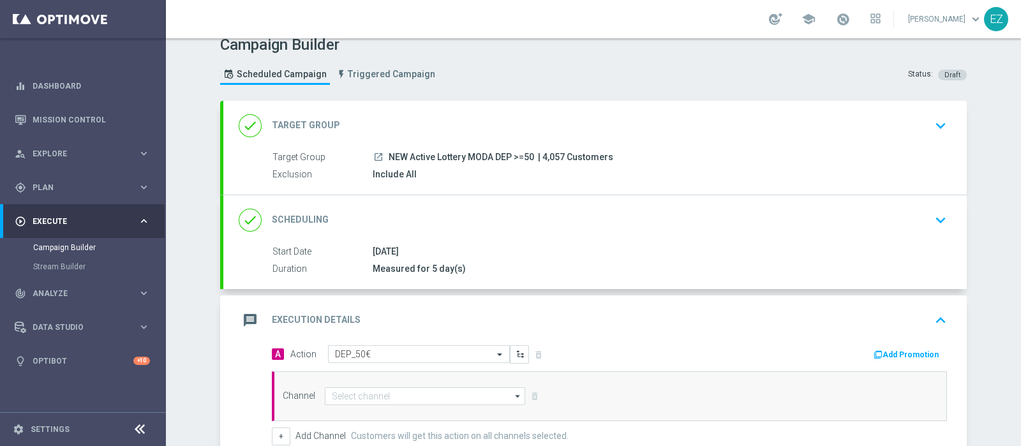
click at [886, 352] on button "Add Promotion" at bounding box center [907, 355] width 71 height 14
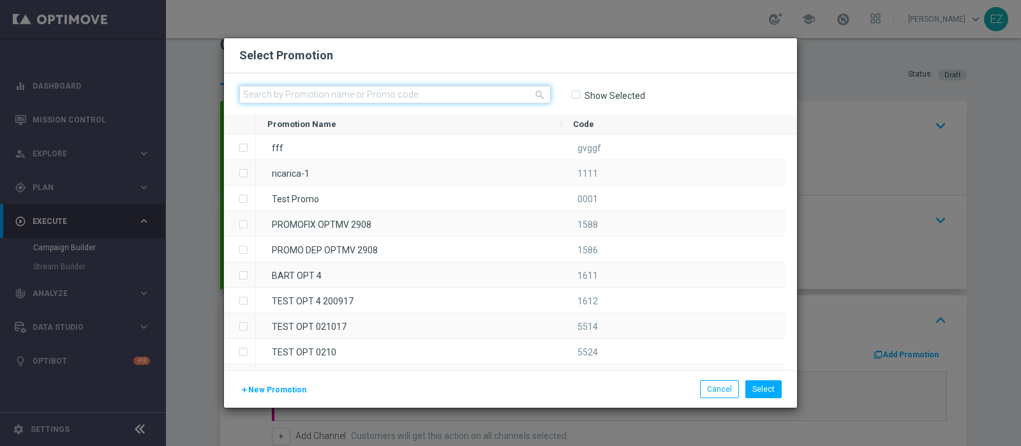
click at [449, 96] on input "text" at bounding box center [394, 94] width 311 height 18
paste input "1609 LOT DEP T"
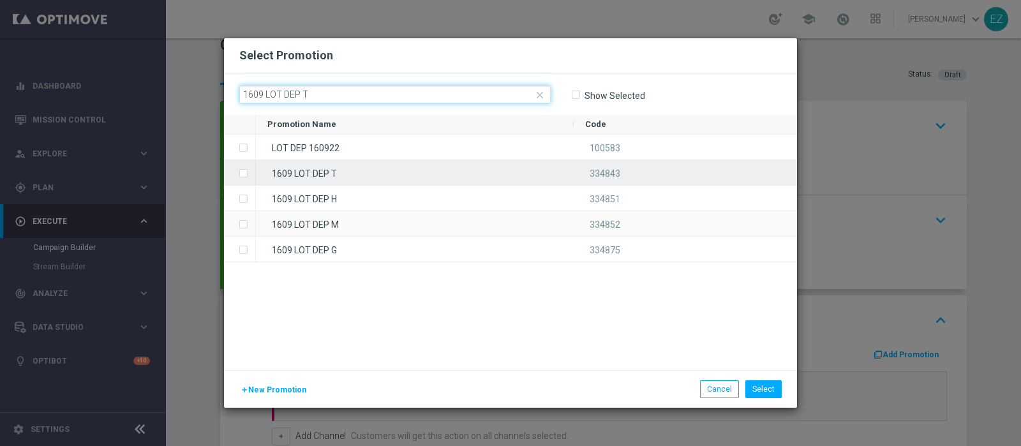
type input "1609 LOT DEP T"
click at [341, 170] on div "1609 LOT DEP T" at bounding box center [415, 172] width 318 height 25
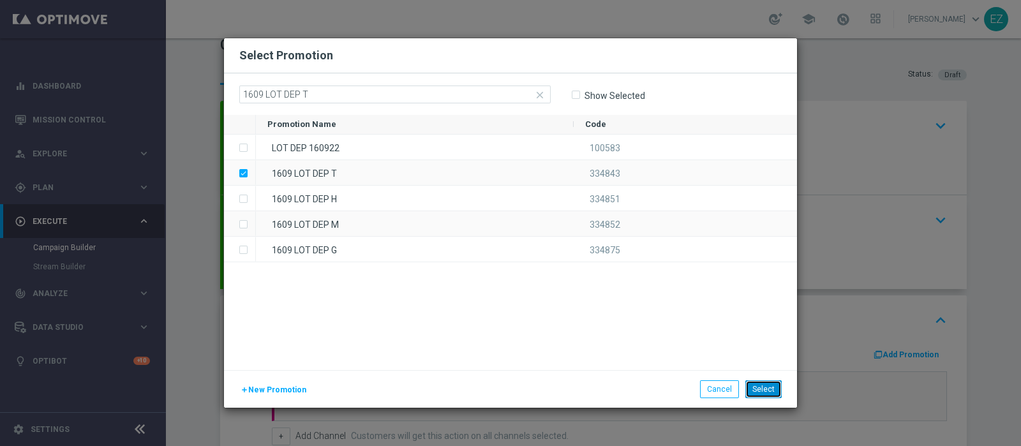
click at [762, 390] on button "Select" at bounding box center [763, 389] width 36 height 18
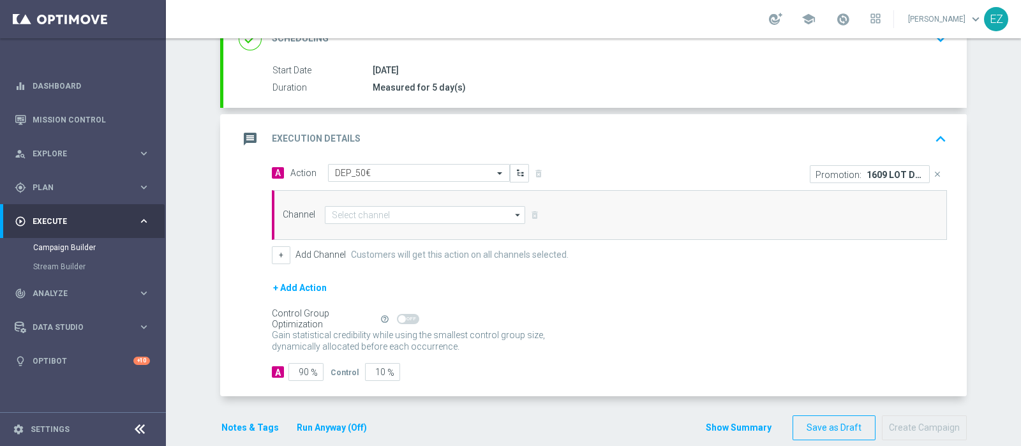
scroll to position [211, 0]
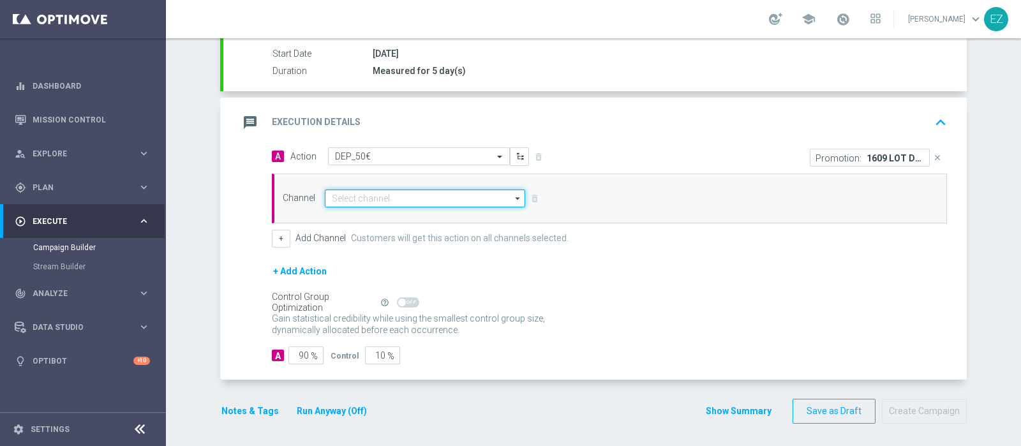
click at [398, 196] on input at bounding box center [425, 198] width 200 height 18
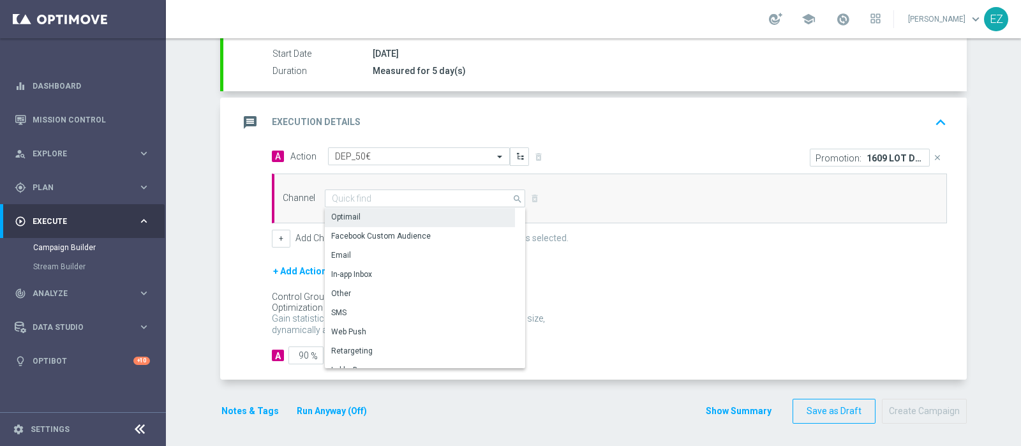
click at [357, 212] on div "Optimail" at bounding box center [420, 217] width 190 height 18
type input "Optimail"
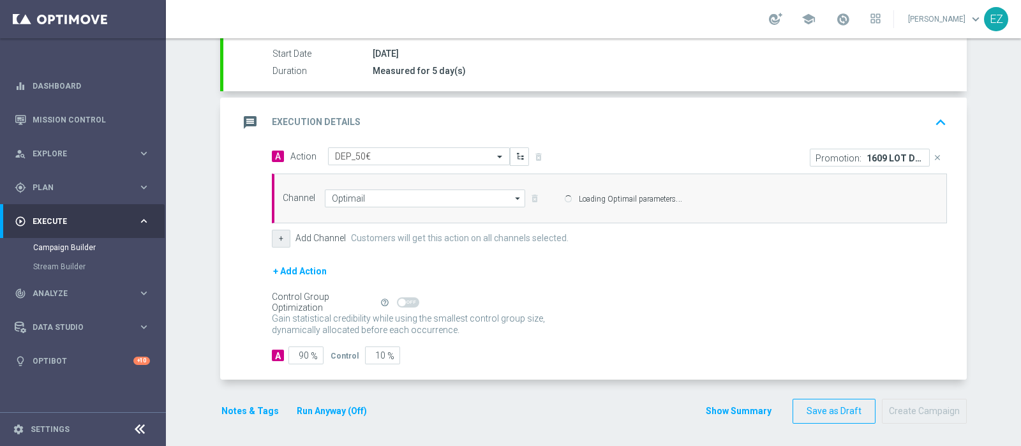
click at [279, 207] on div "Channel Optimail Optimail arrow_drop_down Show Selected 0 of 20 Optimail" at bounding box center [606, 198] width 667 height 18
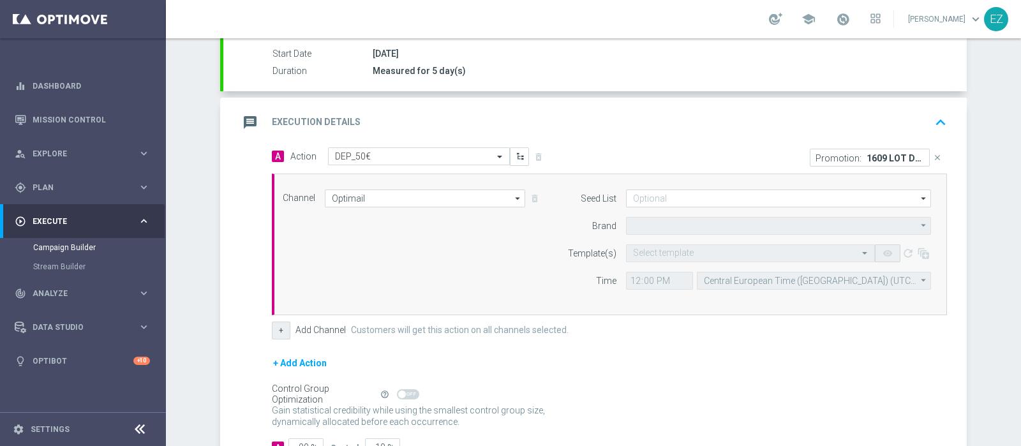
type input "Sisal Marketing"
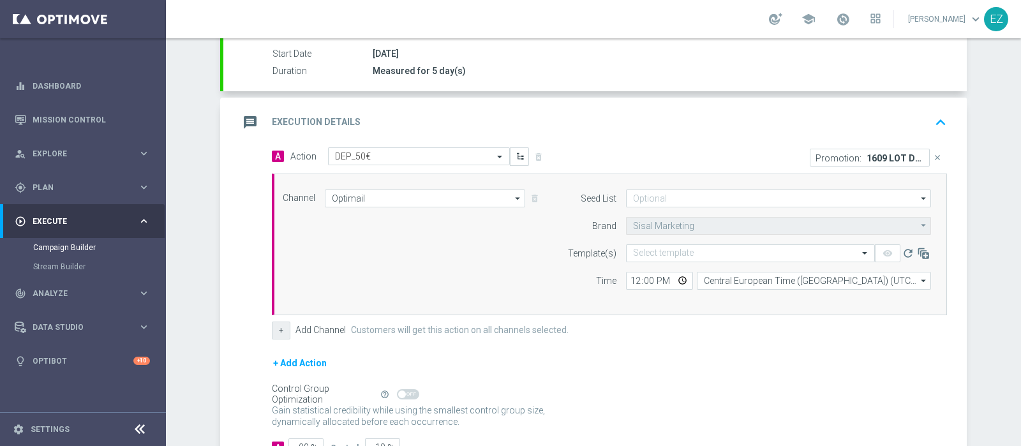
click at [272, 335] on button "+" at bounding box center [281, 331] width 19 height 18
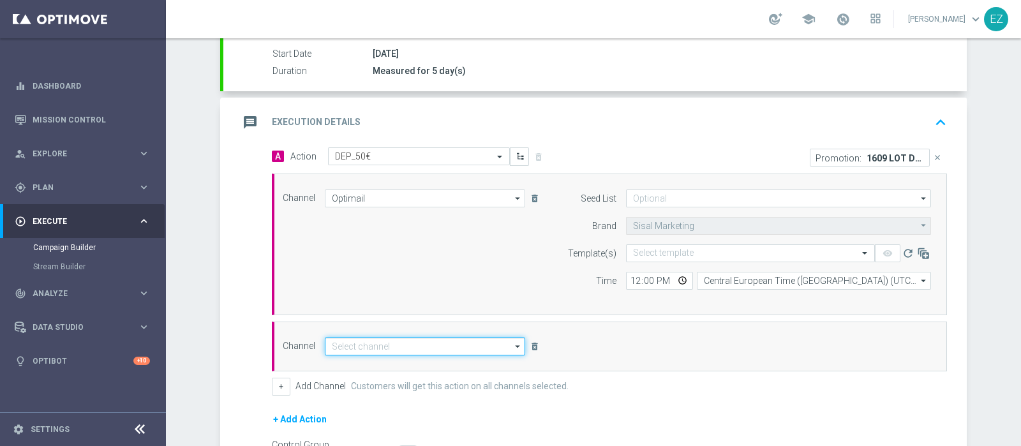
click at [362, 343] on input at bounding box center [425, 346] width 200 height 18
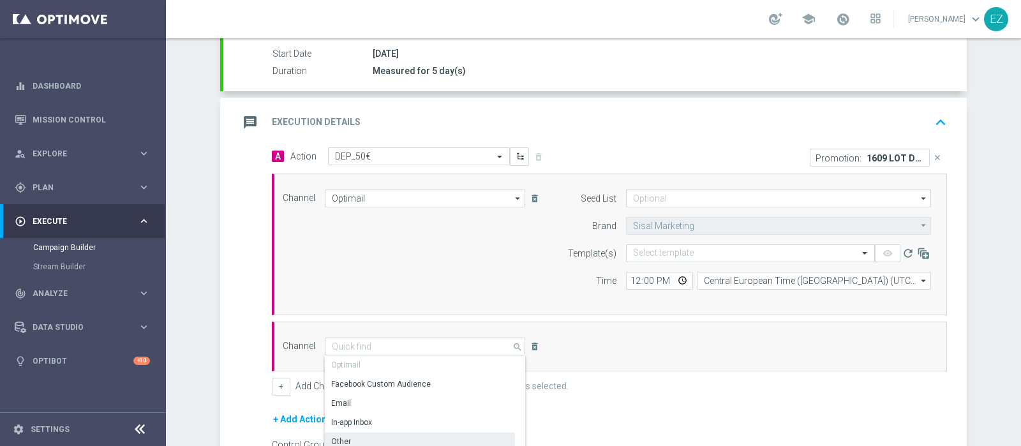
click at [334, 436] on div "Other" at bounding box center [341, 441] width 20 height 11
type input "Other"
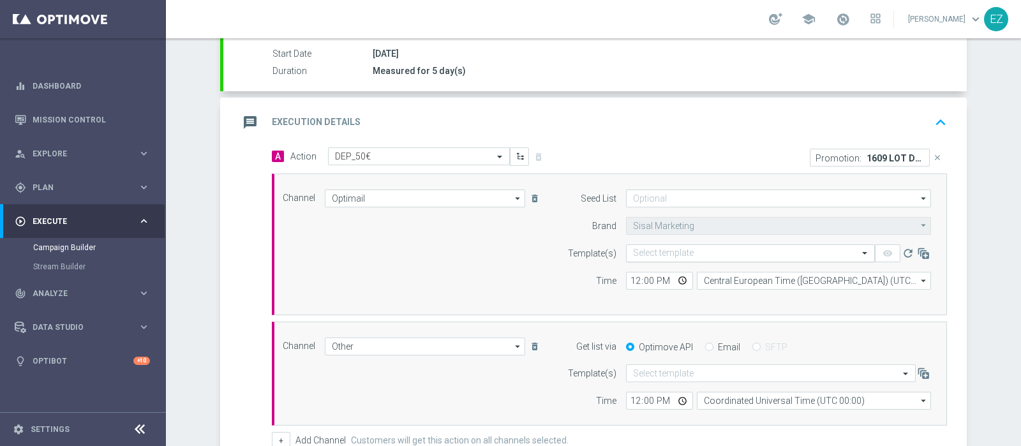
click at [635, 253] on input "text" at bounding box center [737, 253] width 209 height 11
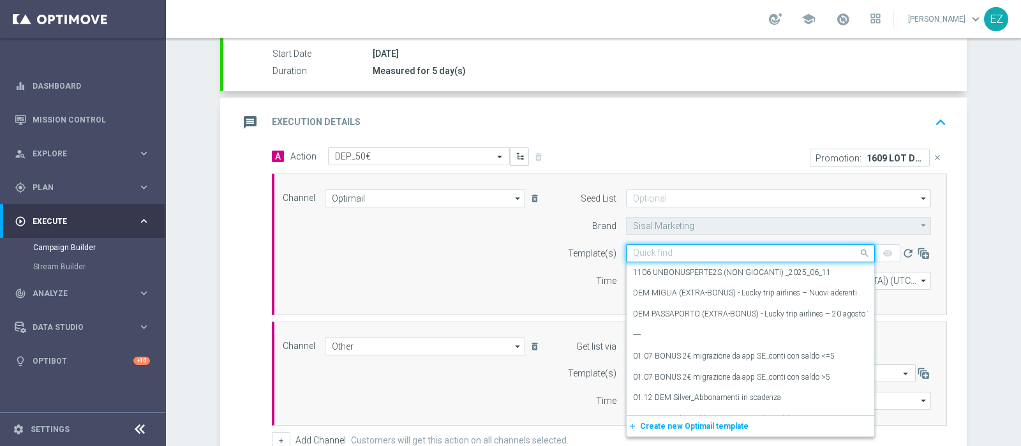
paste input "1609 LOT DEP T"
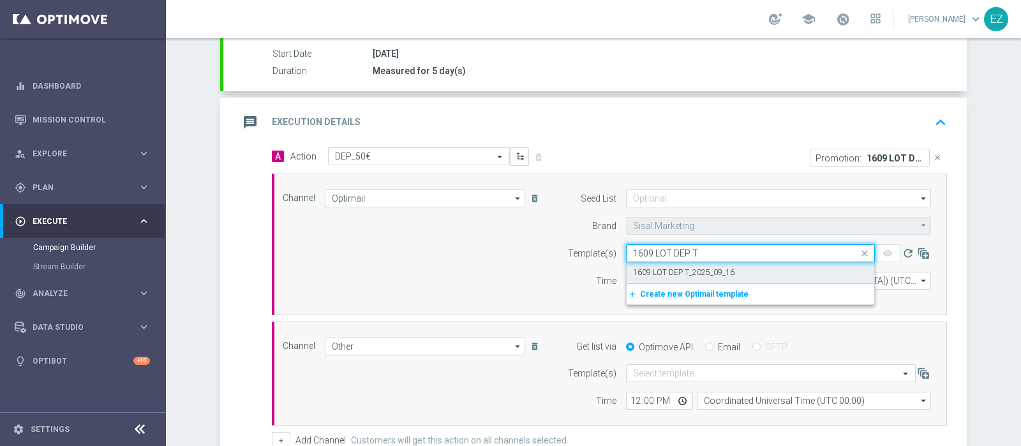
click at [642, 263] on div "1609 LOT DEP T_2025_09_16" at bounding box center [750, 272] width 235 height 21
type input "1609 LOT DEP T"
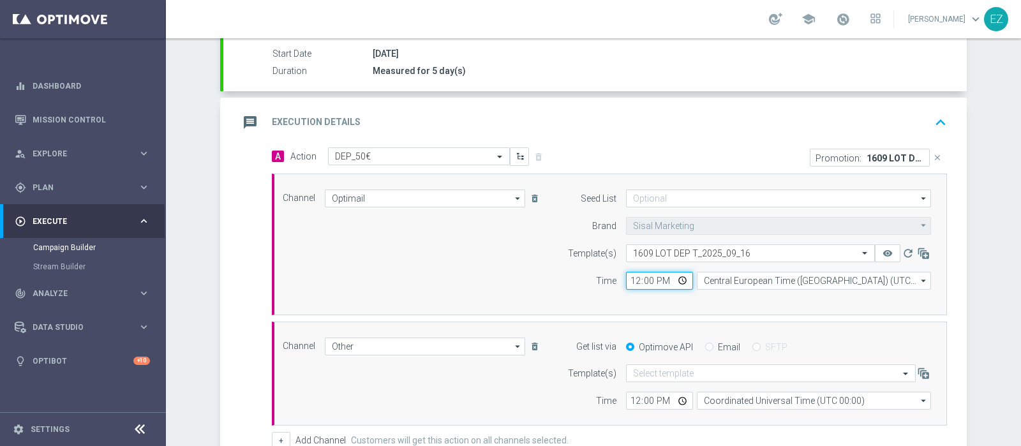
click at [626, 276] on input "12:00" at bounding box center [659, 281] width 67 height 18
type input "17:00"
click at [705, 346] on input "Email" at bounding box center [709, 348] width 8 height 8
radio input "true"
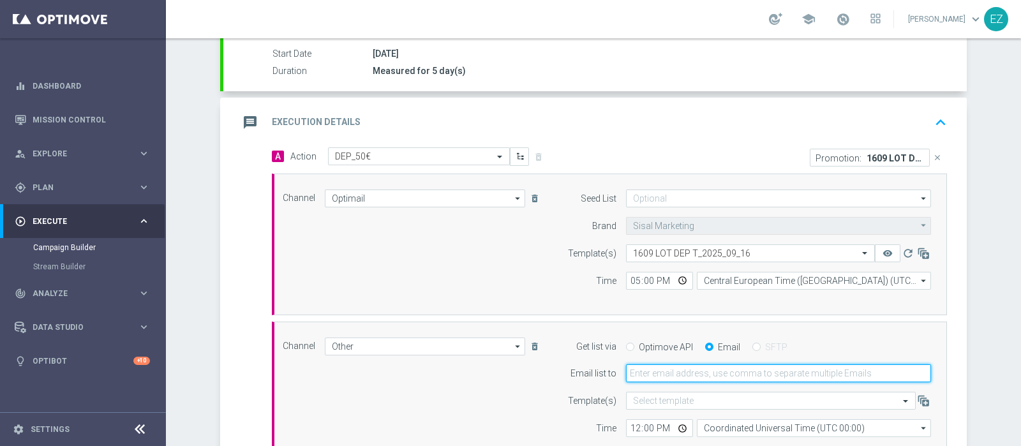
click at [697, 372] on input "email" at bounding box center [778, 373] width 305 height 18
type input "elena.zarbin@sisal.it"
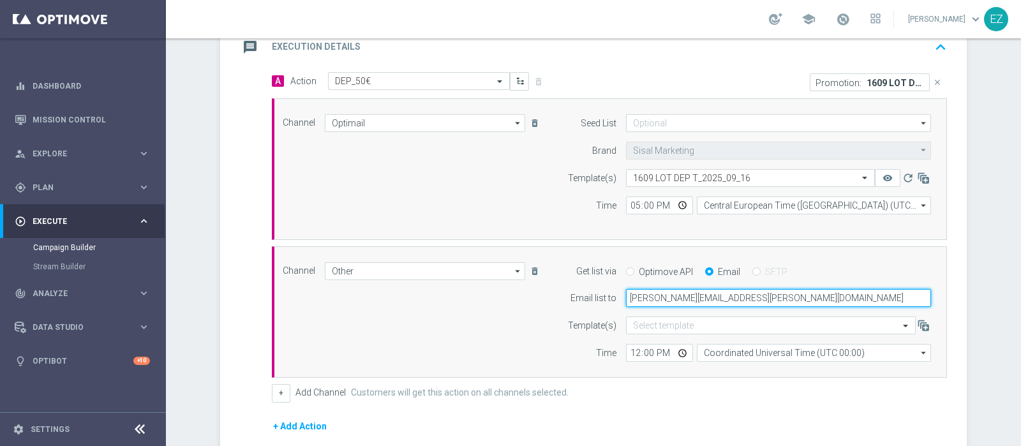
scroll to position [287, 0]
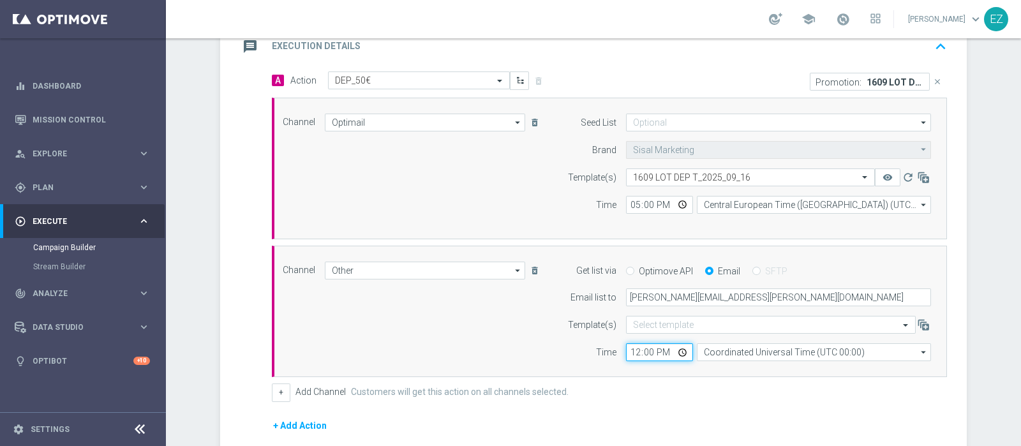
click at [628, 352] on input "12:00" at bounding box center [659, 352] width 67 height 18
type input "17:00"
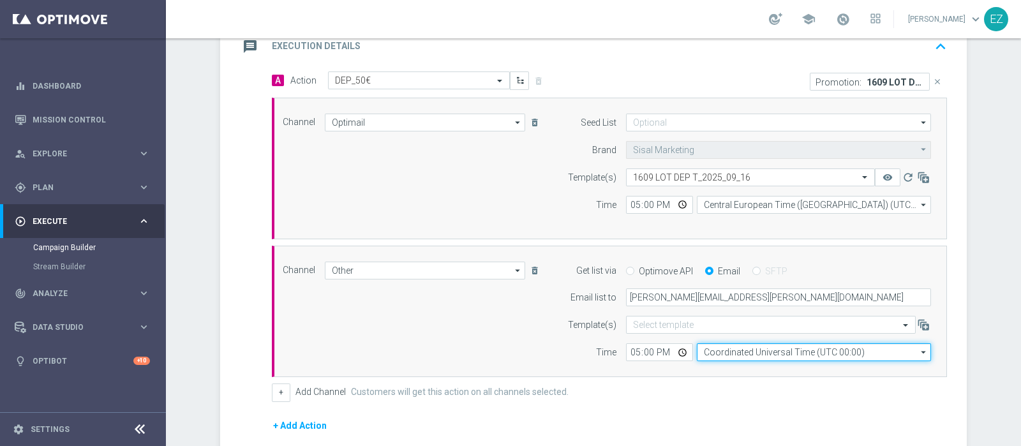
click at [711, 349] on input "Coordinated Universal Time (UTC 00:00)" at bounding box center [814, 352] width 234 height 18
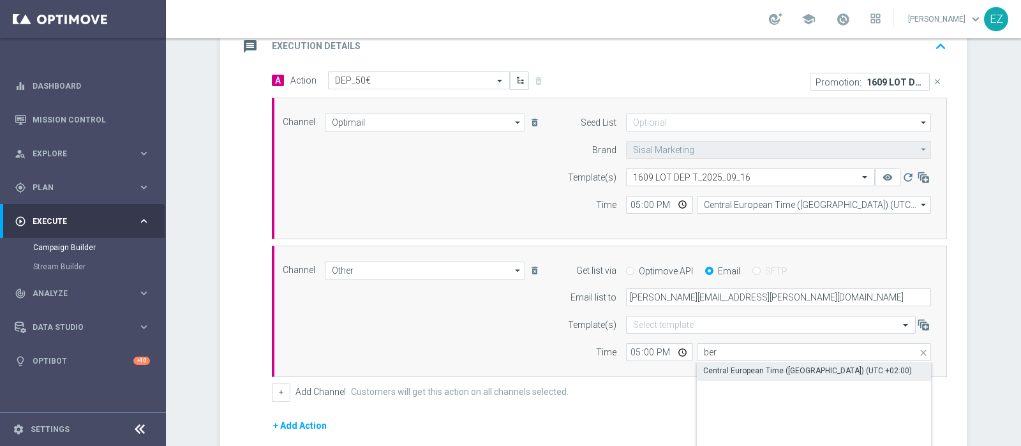
click at [726, 365] on div "Central European Time (Berlin) (UTC +02:00)" at bounding box center [807, 370] width 209 height 11
type input "Central European Time (Berlin) (UTC +02:00)"
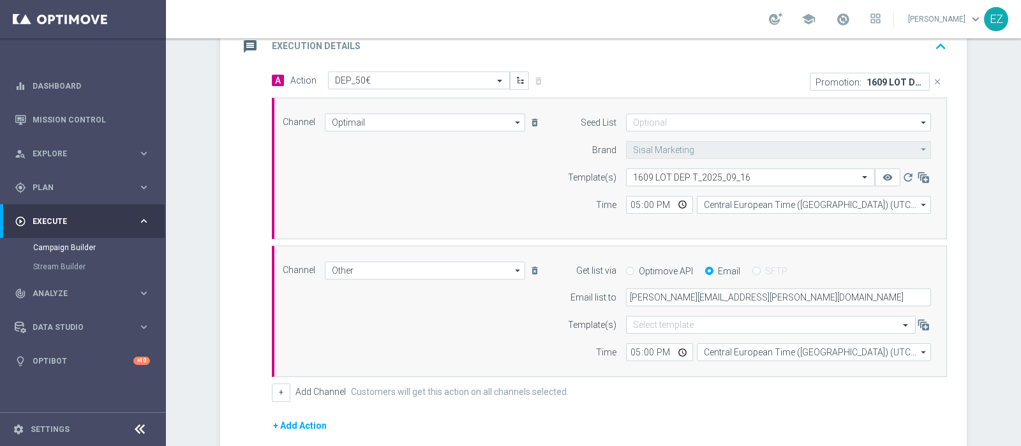
scroll to position [441, 0]
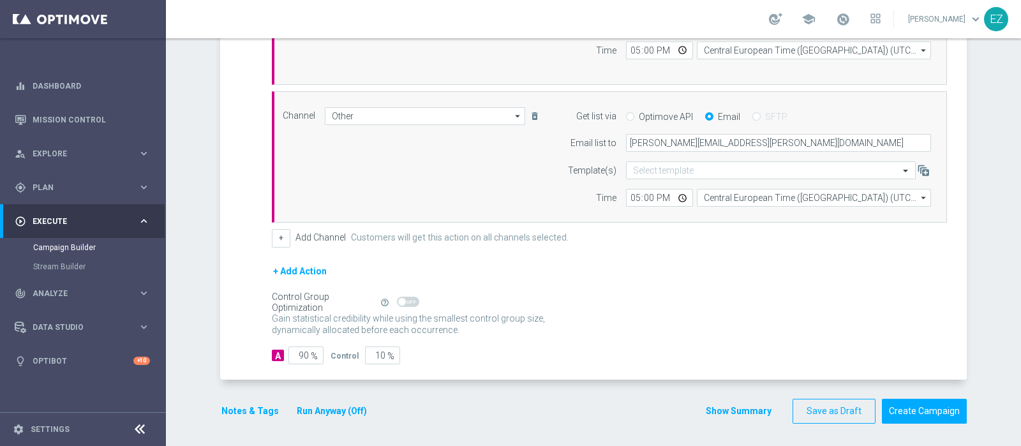
click at [317, 410] on button "Run Anyway (Off)" at bounding box center [331, 411] width 73 height 16
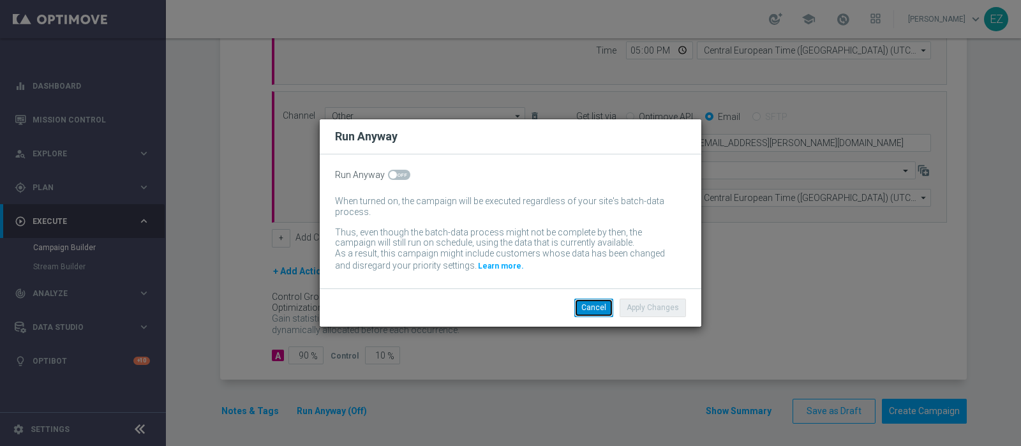
click at [584, 312] on button "Cancel" at bounding box center [593, 308] width 39 height 18
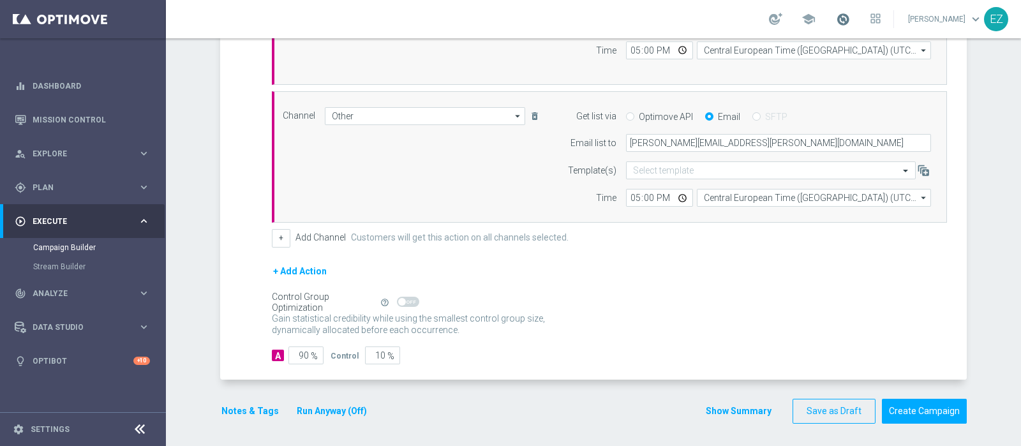
click at [850, 24] on span at bounding box center [843, 19] width 14 height 14
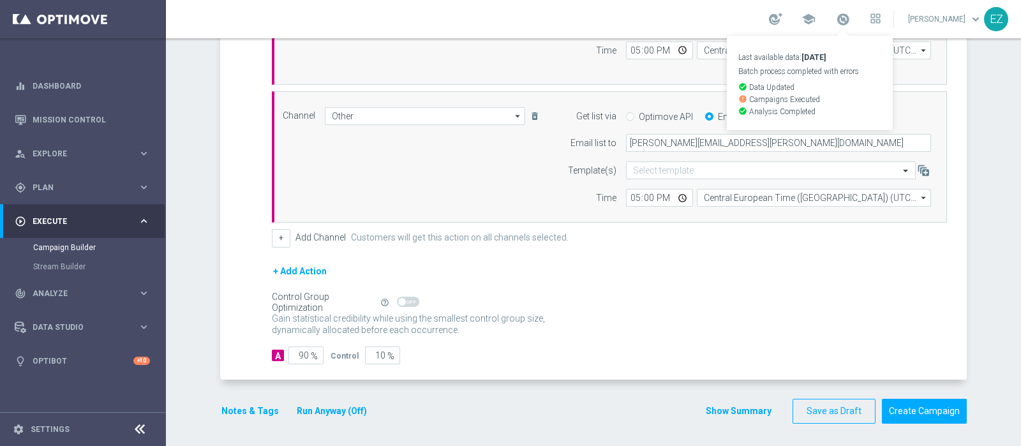
click at [433, 394] on form "done Target Group keyboard_arrow_down Target Group launch NEW Active Lottery MO…" at bounding box center [593, 48] width 746 height 751
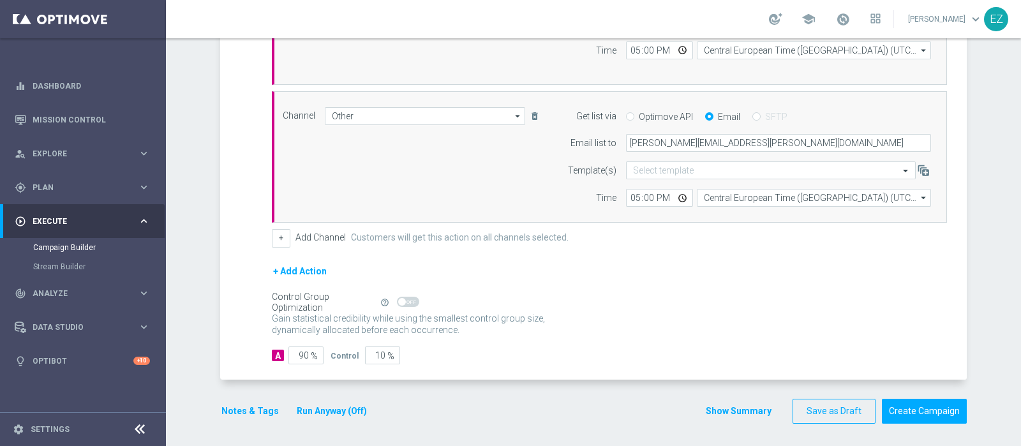
click at [280, 404] on run-anyway-button "Run Anyway (Off)" at bounding box center [331, 411] width 103 height 16
click at [248, 404] on button "Notes & Tags" at bounding box center [250, 411] width 60 height 16
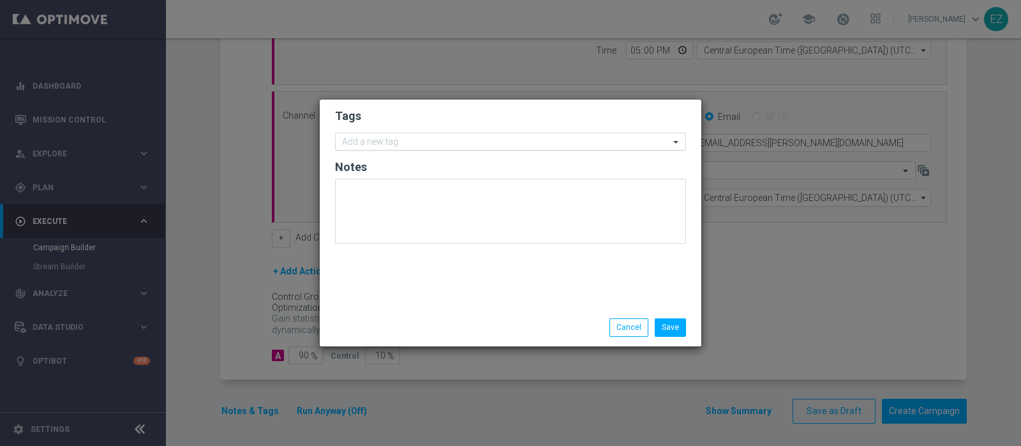
click at [392, 145] on input "text" at bounding box center [505, 142] width 327 height 11
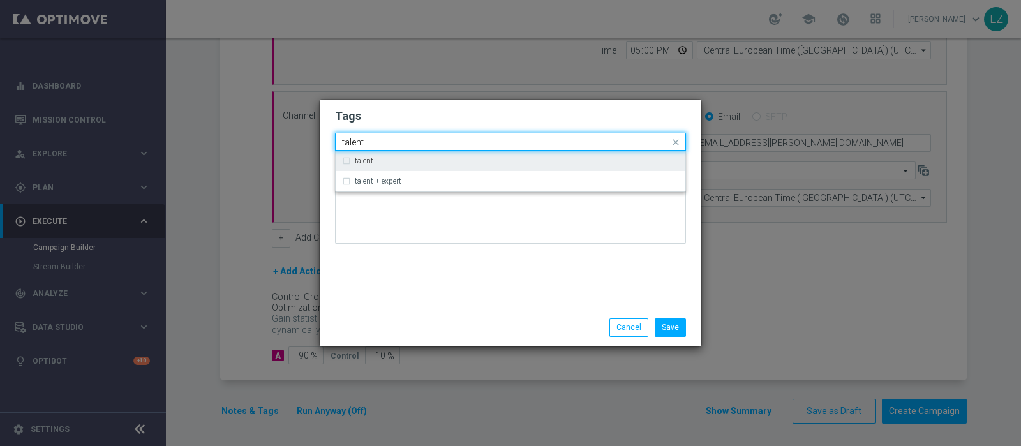
click at [366, 161] on label "talent" at bounding box center [364, 161] width 19 height 8
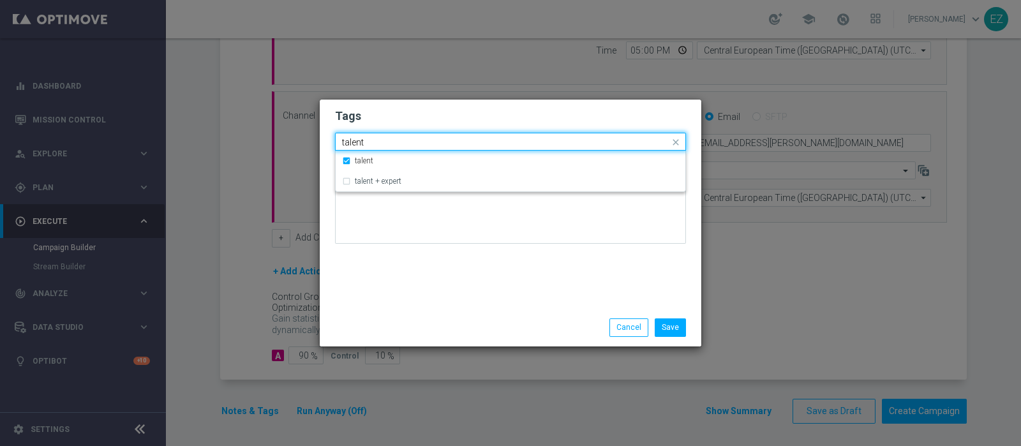
click at [353, 145] on input "talent" at bounding box center [505, 142] width 327 height 11
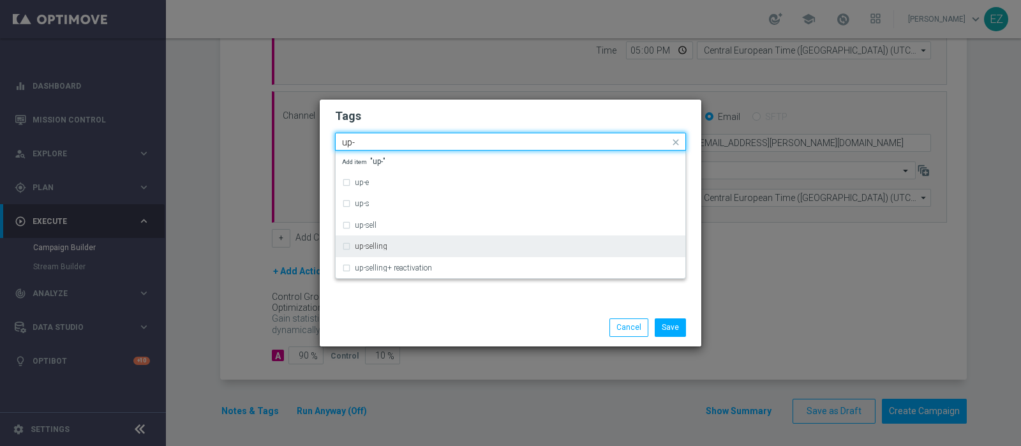
click at [376, 247] on label "up-selling" at bounding box center [371, 246] width 33 height 8
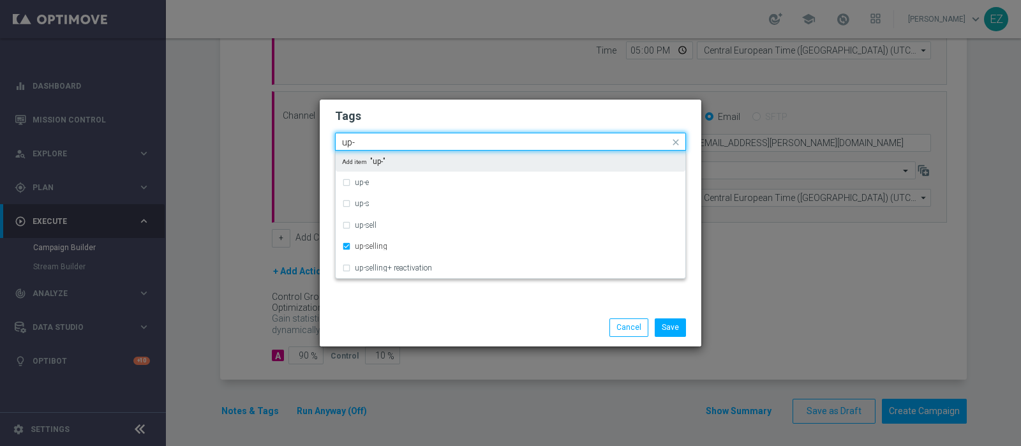
drag, startPoint x: 363, startPoint y: 145, endPoint x: 252, endPoint y: 145, distance: 111.0
click at [252, 145] on modal-container "Tags Quick find × talent × up-selling up- up-e up-s up-sell up-selling up-selli…" at bounding box center [510, 223] width 1021 height 446
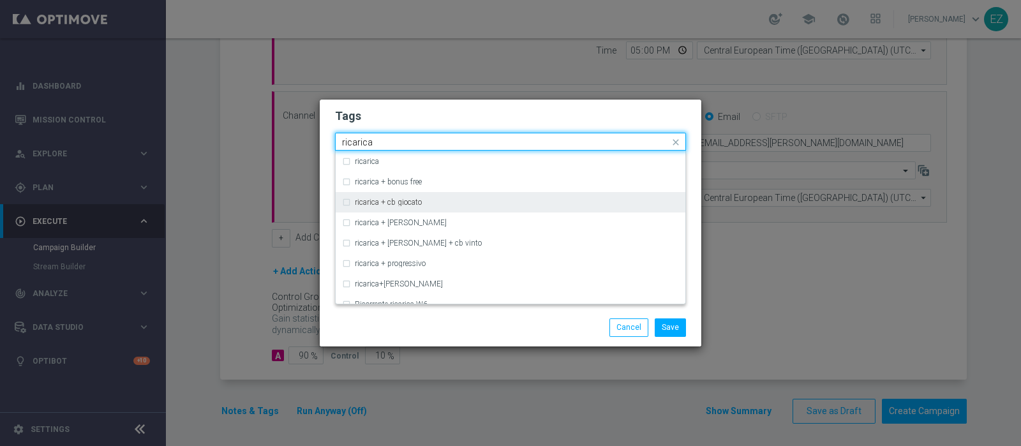
scroll to position [373, 0]
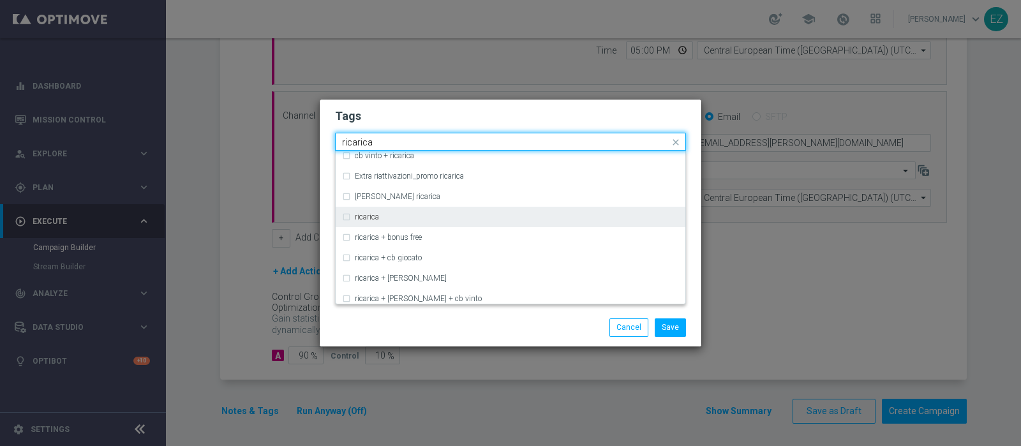
click at [371, 214] on label "ricarica" at bounding box center [367, 217] width 24 height 8
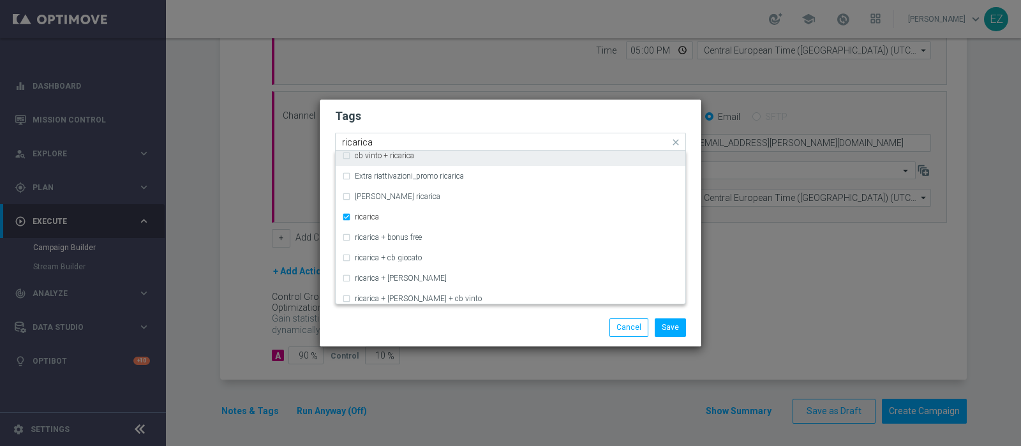
click at [354, 144] on input "ricarica" at bounding box center [505, 142] width 327 height 11
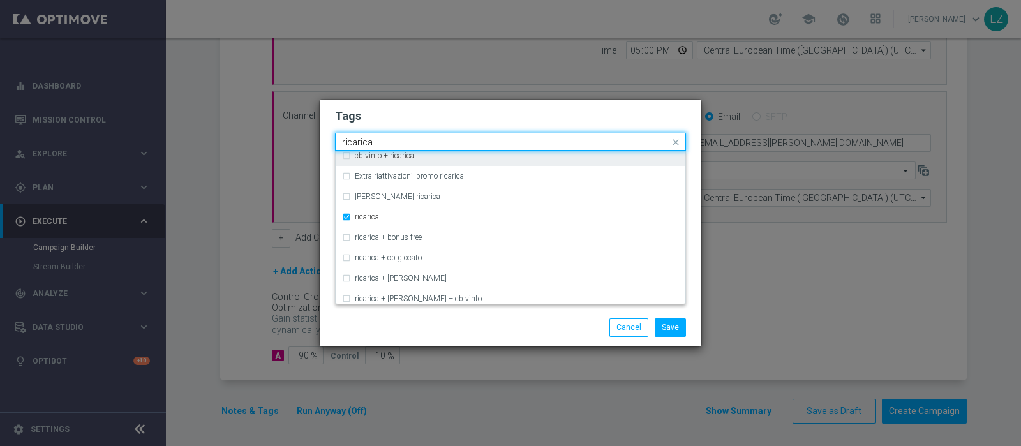
click at [354, 144] on input "ricarica" at bounding box center [505, 142] width 327 height 11
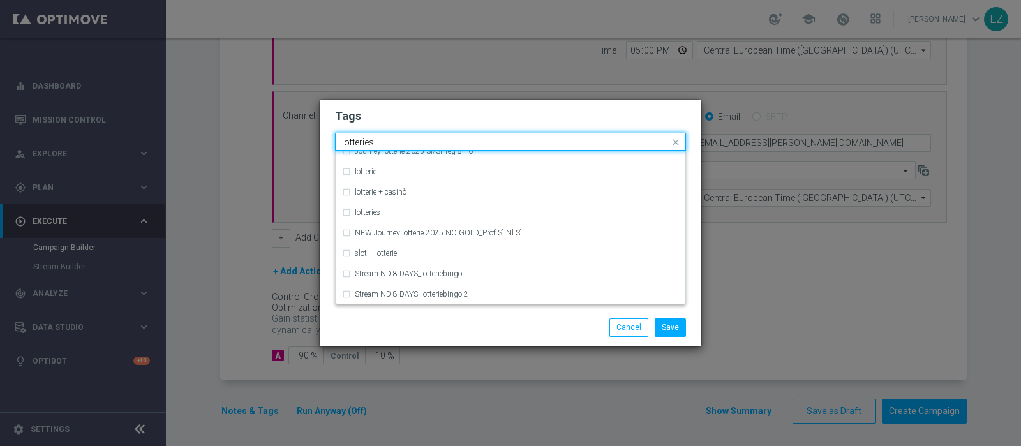
scroll to position [0, 0]
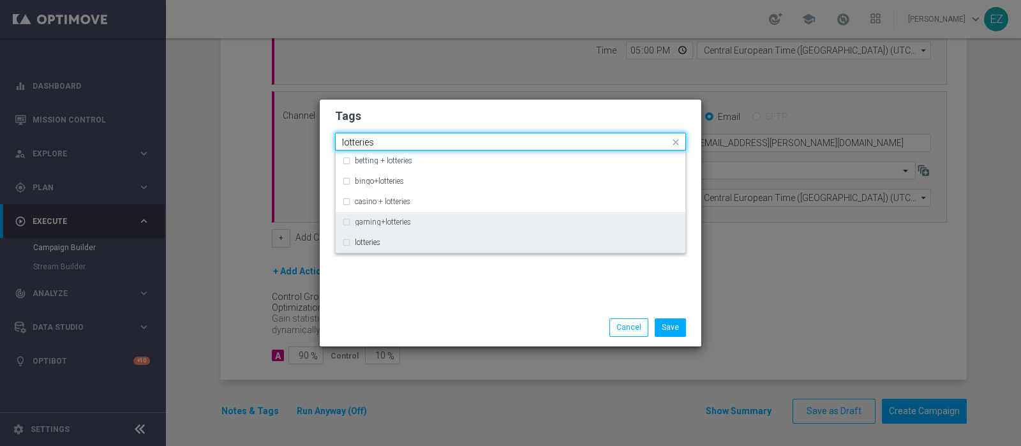
click at [351, 228] on div "gaming+lotteries" at bounding box center [510, 222] width 337 height 20
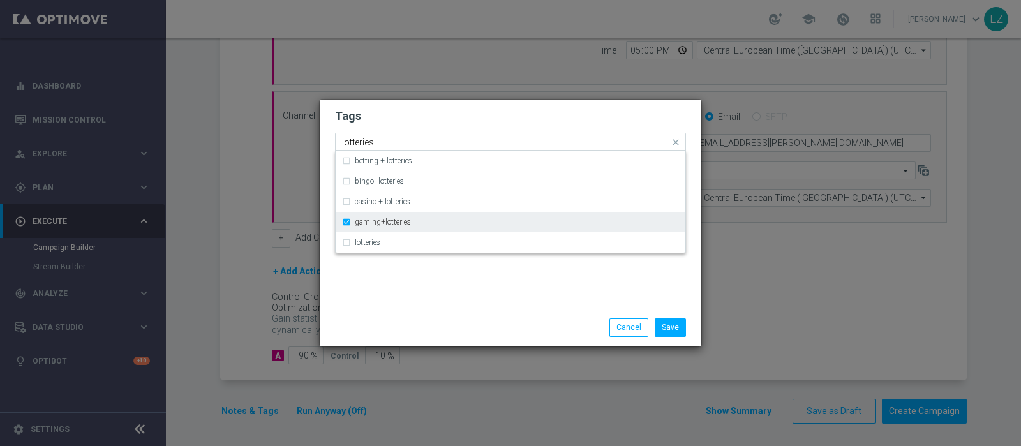
click at [351, 226] on div "gaming+lotteries" at bounding box center [510, 222] width 337 height 20
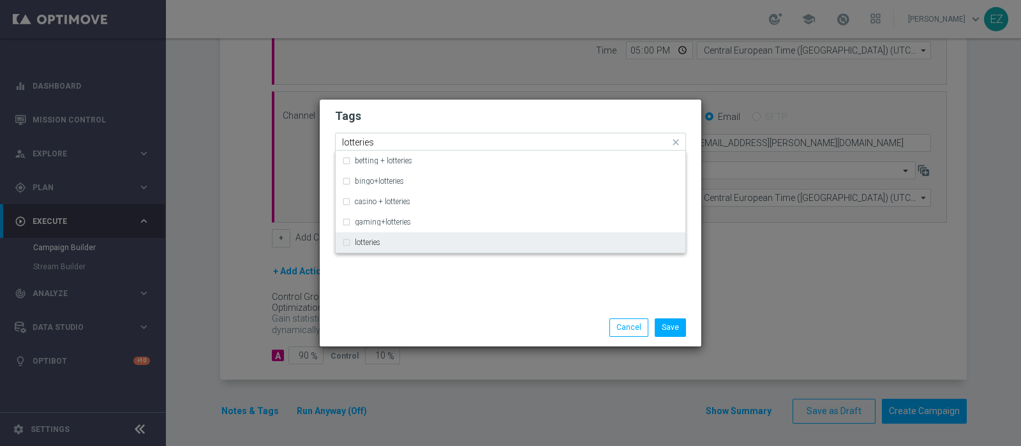
click at [350, 244] on div "lotteries" at bounding box center [510, 242] width 337 height 20
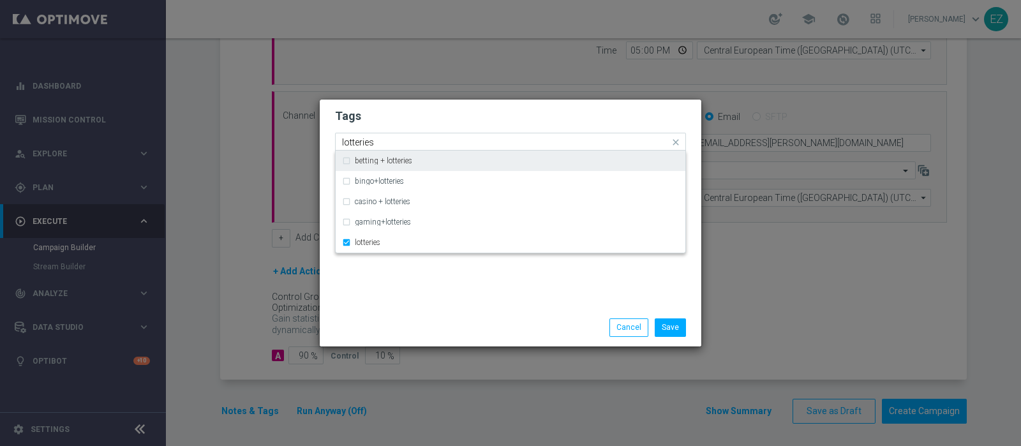
click at [363, 141] on input "lotteries" at bounding box center [505, 142] width 327 height 11
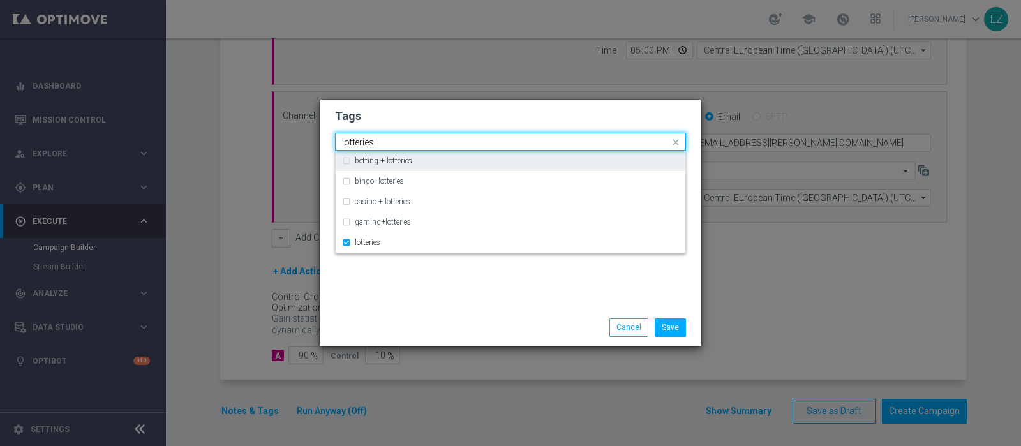
click at [363, 141] on input "lotteries" at bounding box center [505, 142] width 327 height 11
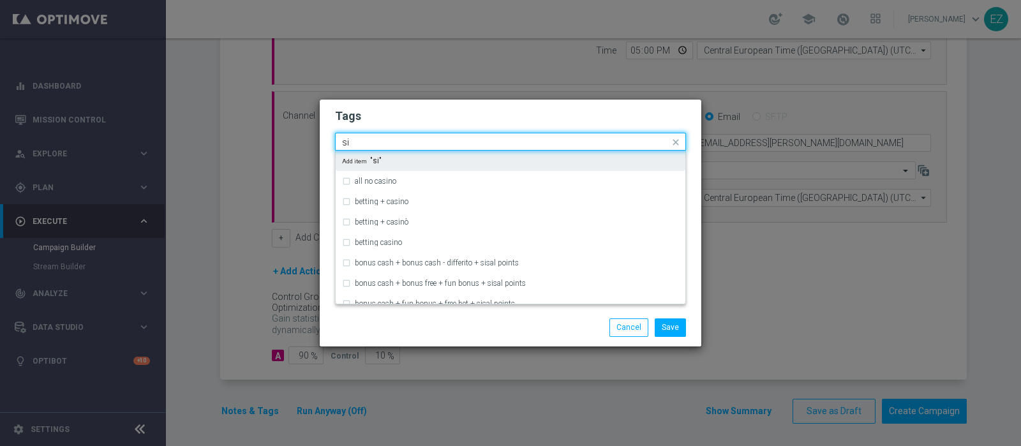
type input "s"
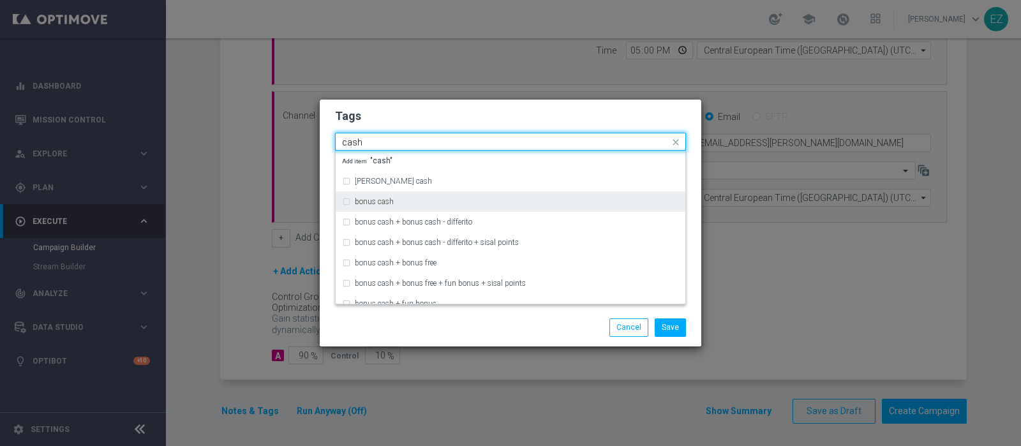
click at [383, 202] on label "bonus cash" at bounding box center [374, 202] width 39 height 8
type input "cash"
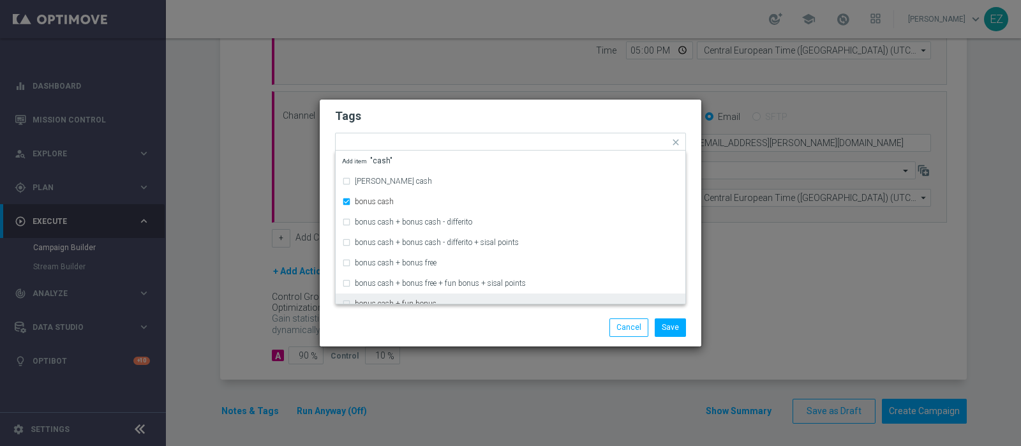
click at [433, 319] on div "Save Cancel" at bounding box center [510, 327] width 370 height 18
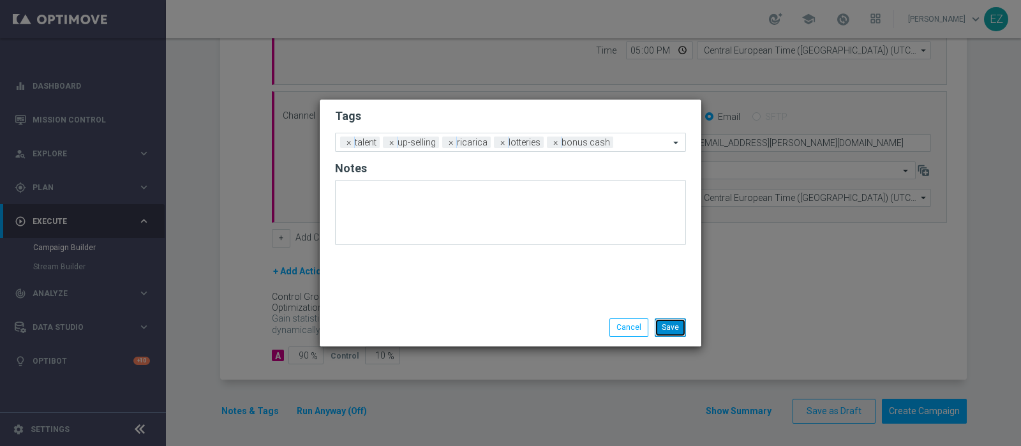
click at [677, 330] on button "Save" at bounding box center [670, 327] width 31 height 18
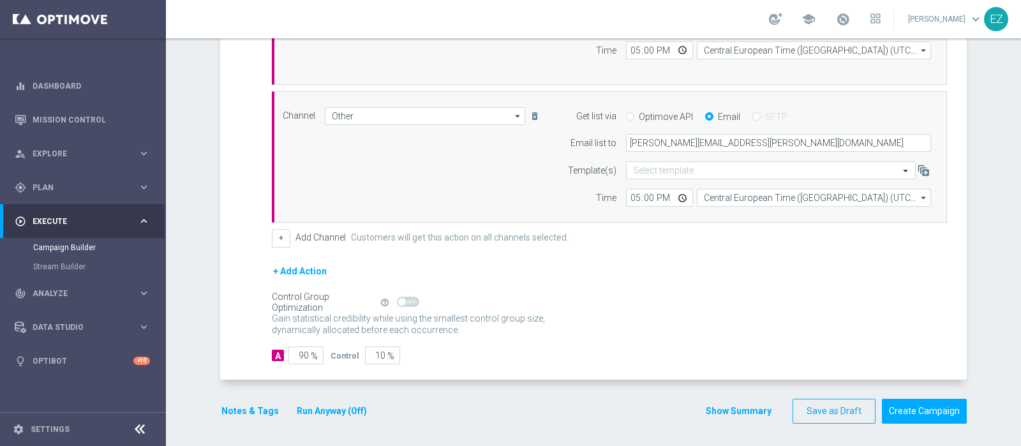
click at [715, 405] on button "Show Summary" at bounding box center [738, 411] width 67 height 15
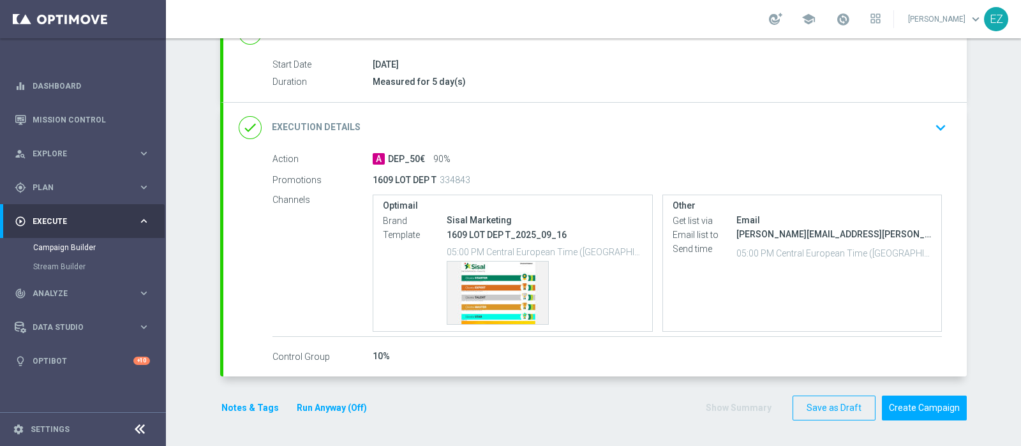
scroll to position [198, 0]
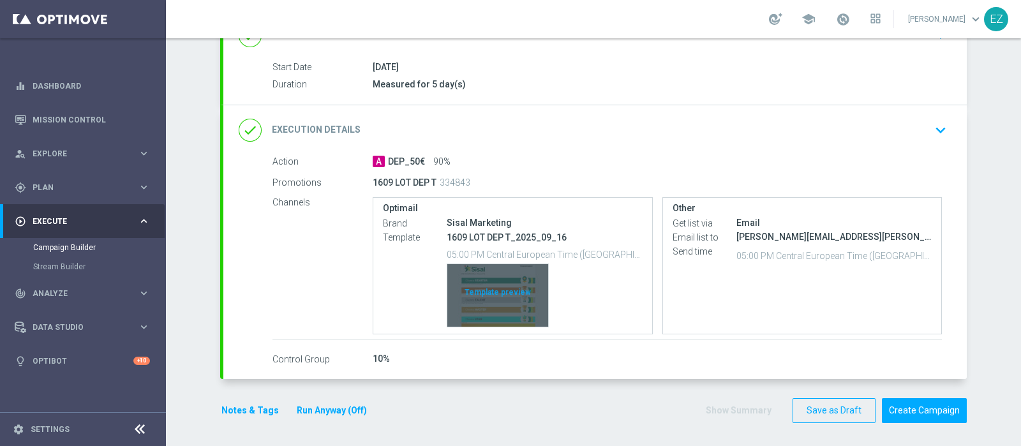
click at [513, 269] on div "Template preview" at bounding box center [497, 295] width 101 height 63
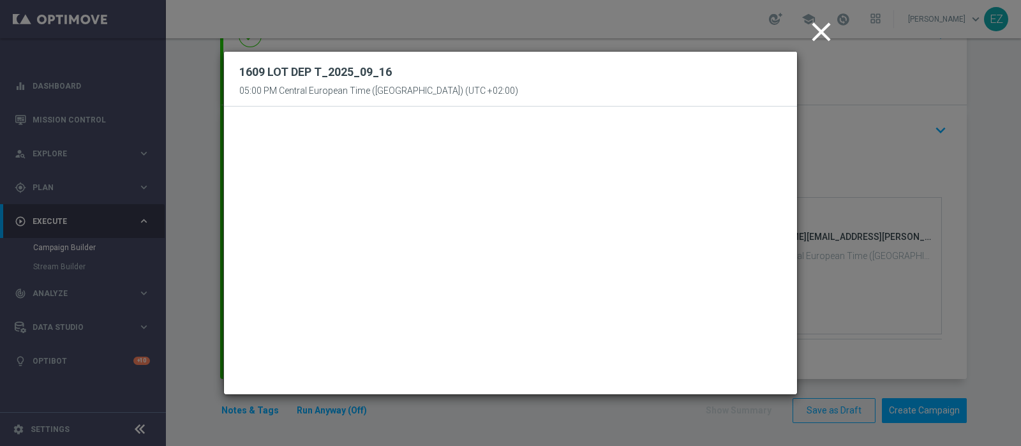
click at [814, 30] on icon "close" at bounding box center [821, 32] width 32 height 32
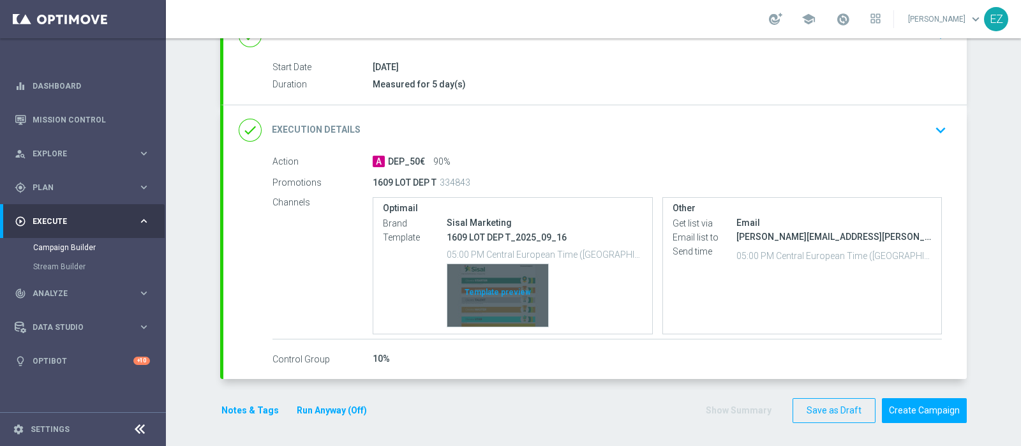
click at [480, 285] on div "Template preview" at bounding box center [497, 295] width 101 height 63
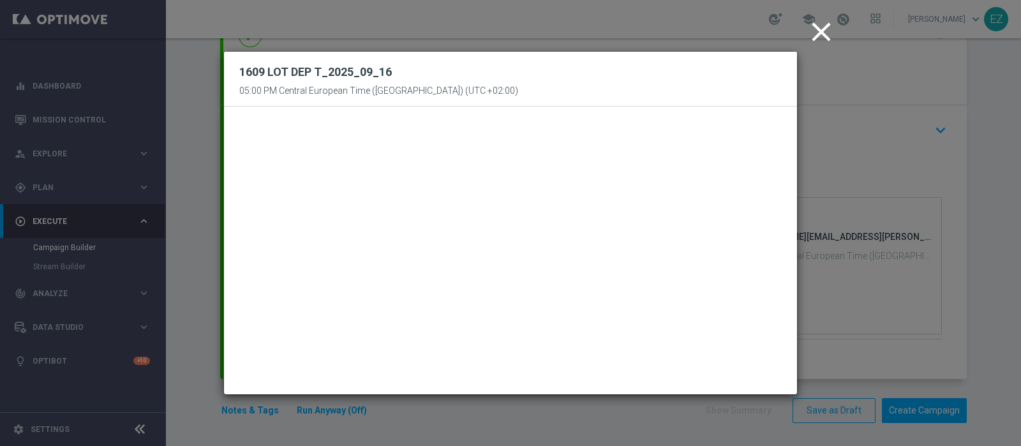
click at [815, 32] on icon "close" at bounding box center [821, 32] width 32 height 32
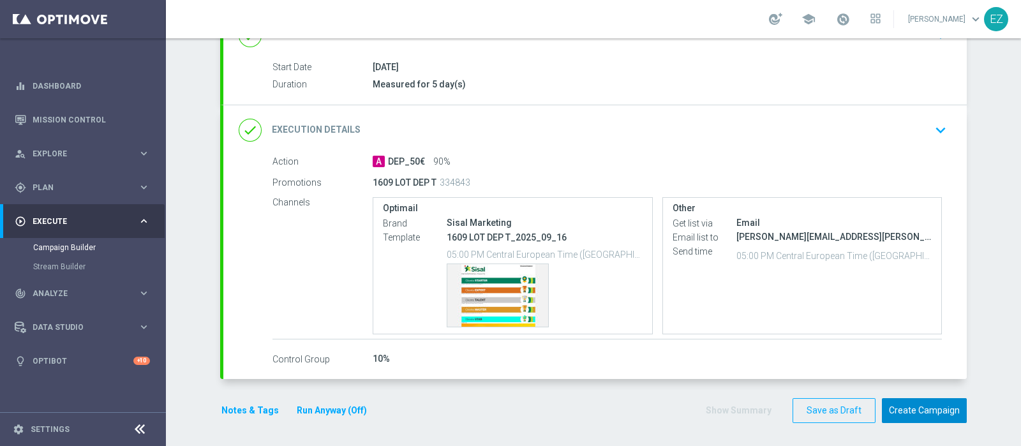
click at [900, 410] on button "Create Campaign" at bounding box center [924, 410] width 85 height 25
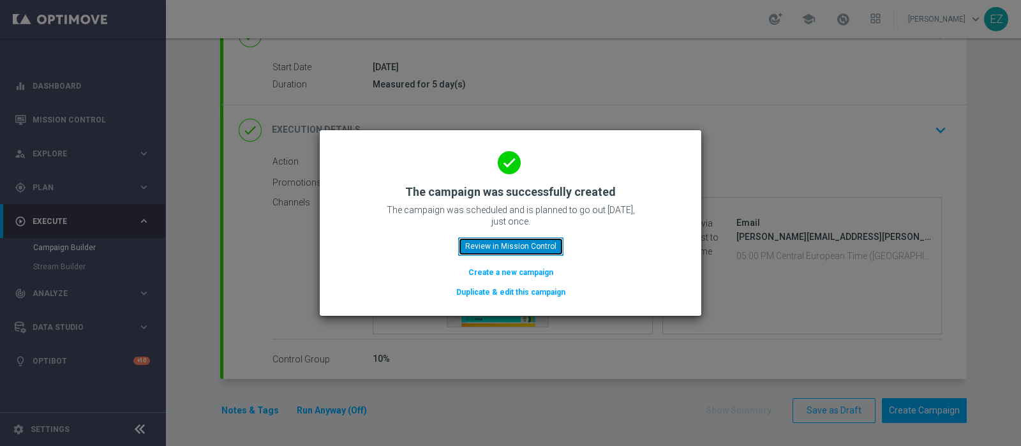
click at [551, 244] on button "Review in Mission Control" at bounding box center [510, 246] width 105 height 18
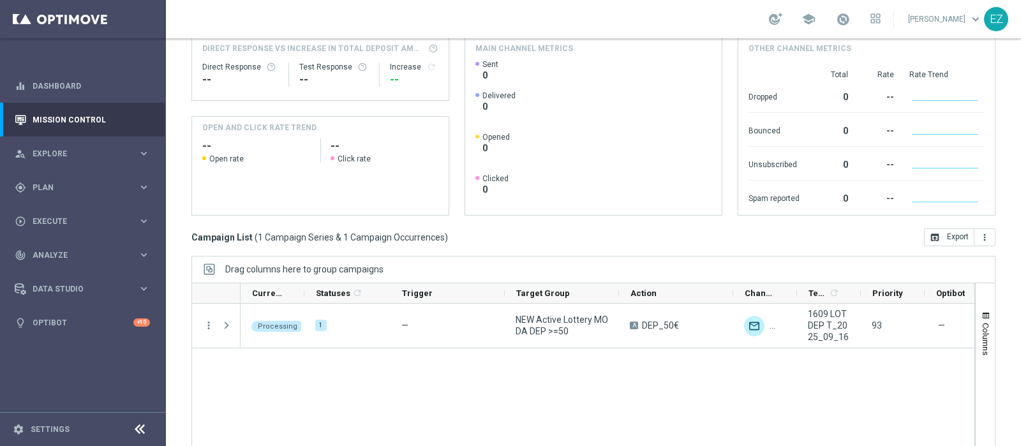
scroll to position [173, 0]
click at [65, 177] on div "gps_fixed Plan keyboard_arrow_right" at bounding box center [82, 187] width 165 height 34
click at [62, 207] on div "Target Groups" at bounding box center [98, 213] width 131 height 19
click at [62, 209] on link "Target Groups" at bounding box center [83, 214] width 100 height 10
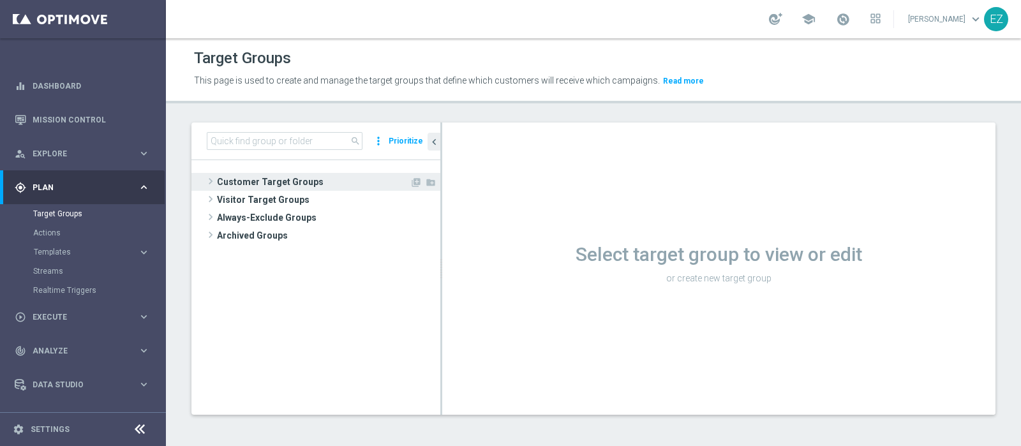
click at [275, 185] on span "Customer Target Groups" at bounding box center [313, 182] width 193 height 18
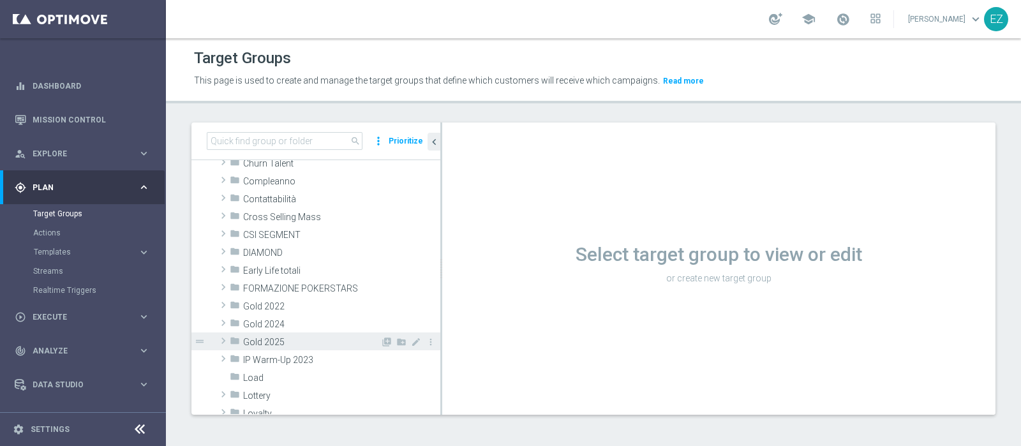
scroll to position [110, 0]
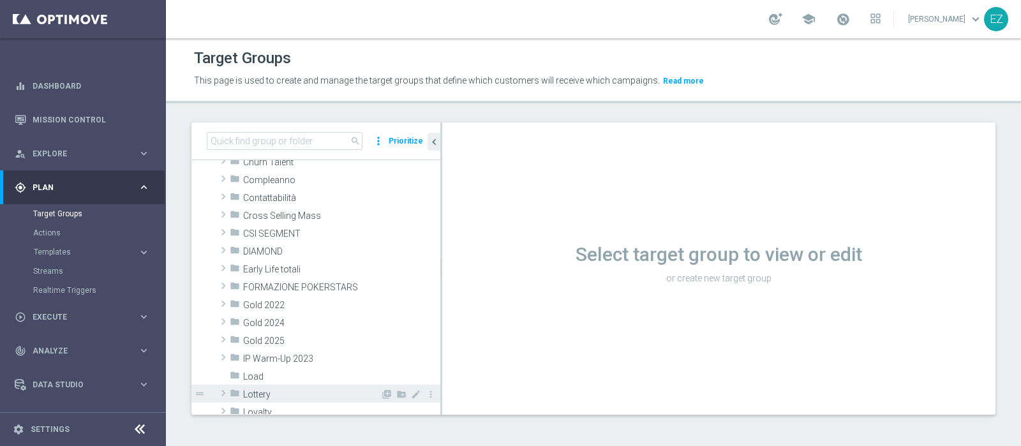
click at [274, 393] on span "Lottery" at bounding box center [311, 394] width 137 height 11
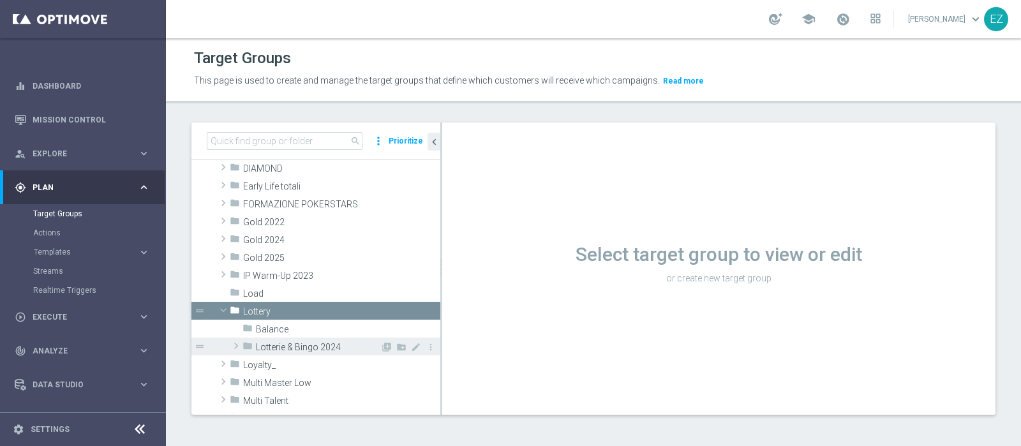
click at [302, 346] on span "Lotterie & Bingo 2024" at bounding box center [318, 347] width 124 height 11
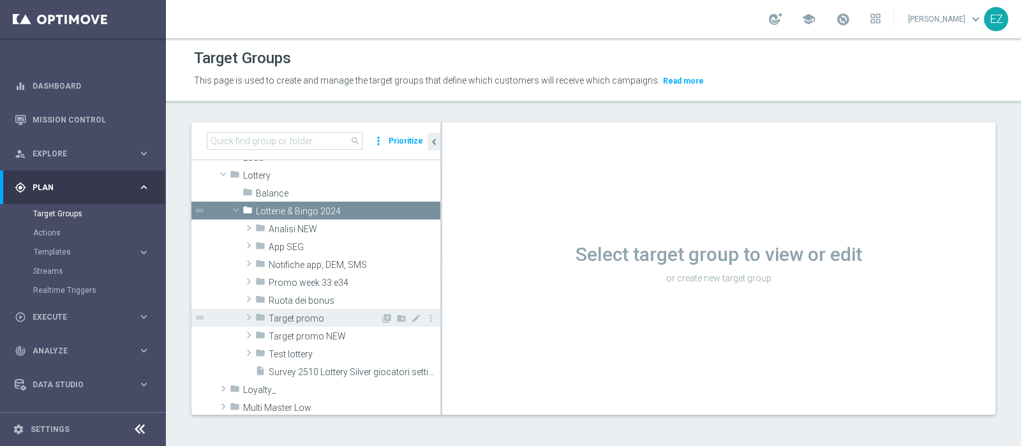
scroll to position [330, 0]
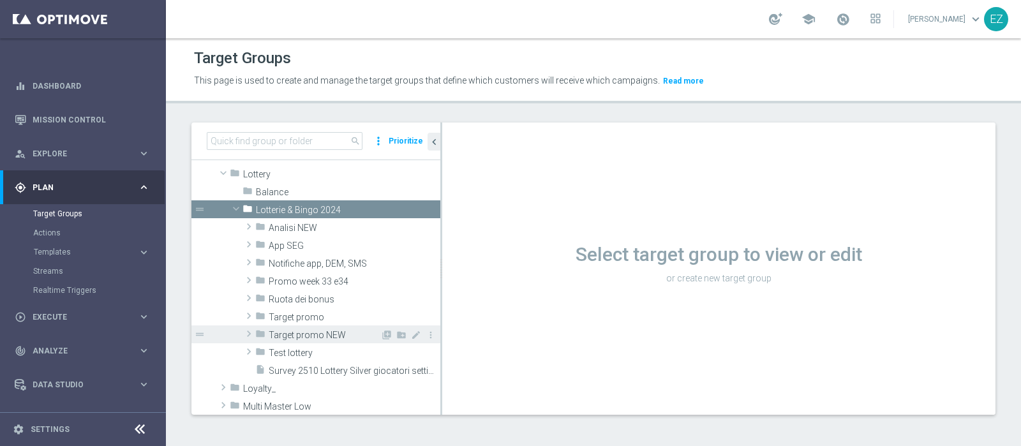
click at [312, 336] on span "Target promo NEW" at bounding box center [325, 335] width 112 height 11
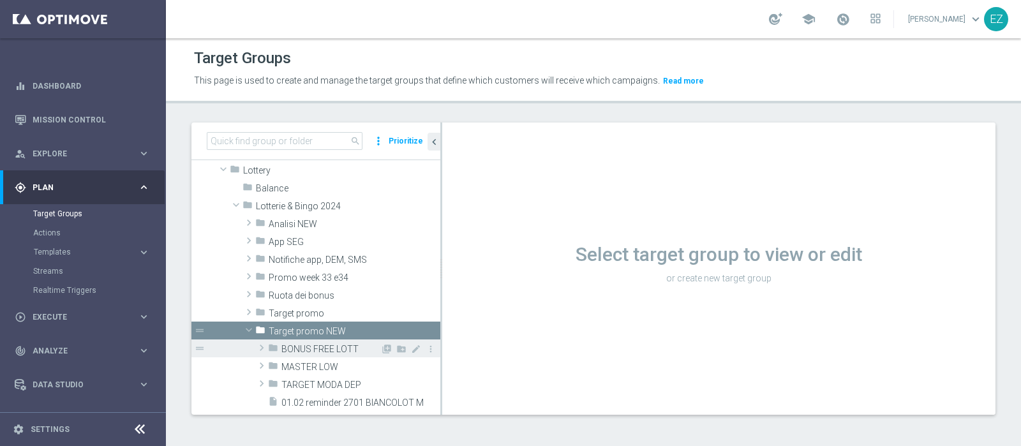
scroll to position [387, 0]
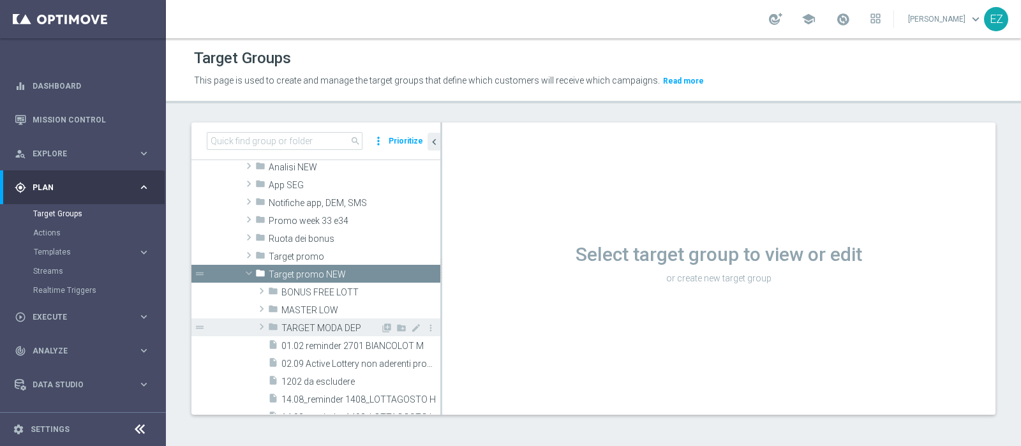
click at [316, 325] on span "TARGET MODA DEP" at bounding box center [330, 328] width 99 height 11
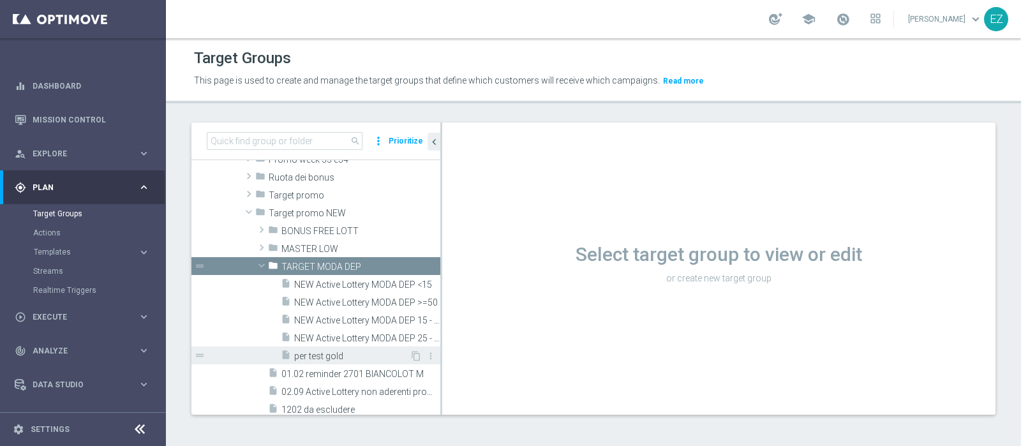
scroll to position [450, 0]
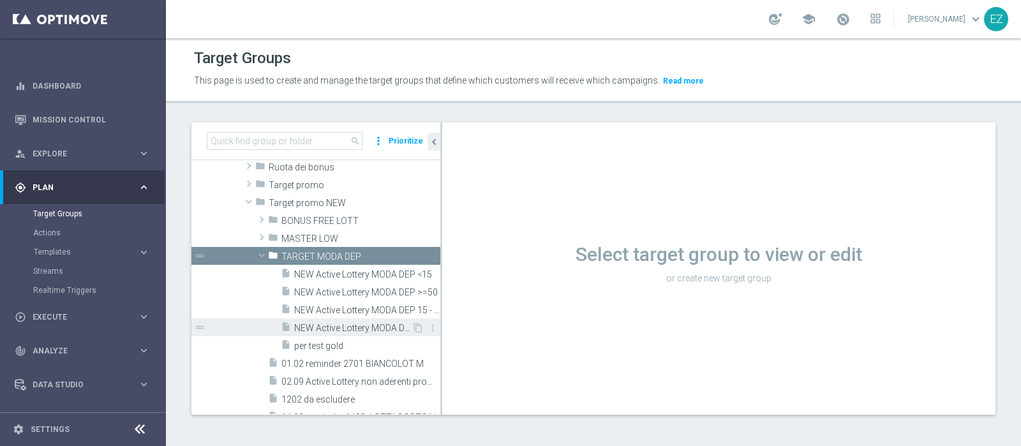
click at [337, 327] on span "NEW Active Lottery MODA DEP 25 - <50" at bounding box center [352, 328] width 117 height 11
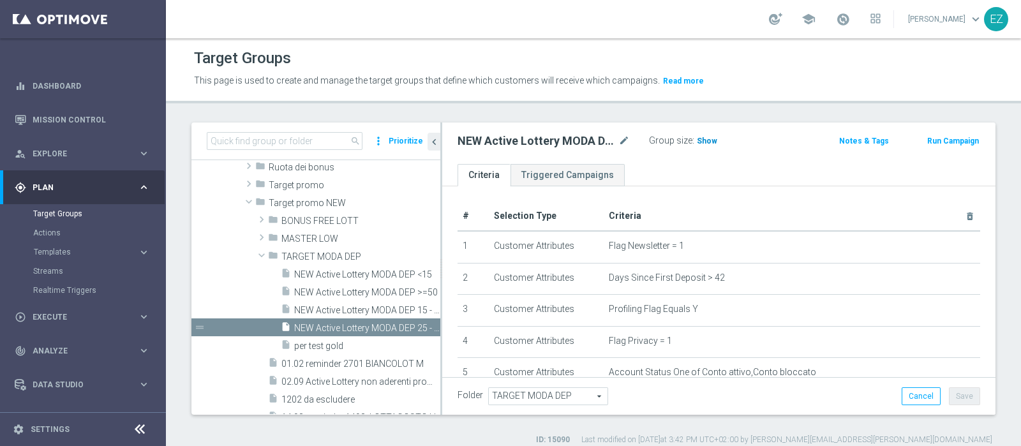
click at [700, 142] on span "Show" at bounding box center [707, 141] width 20 height 9
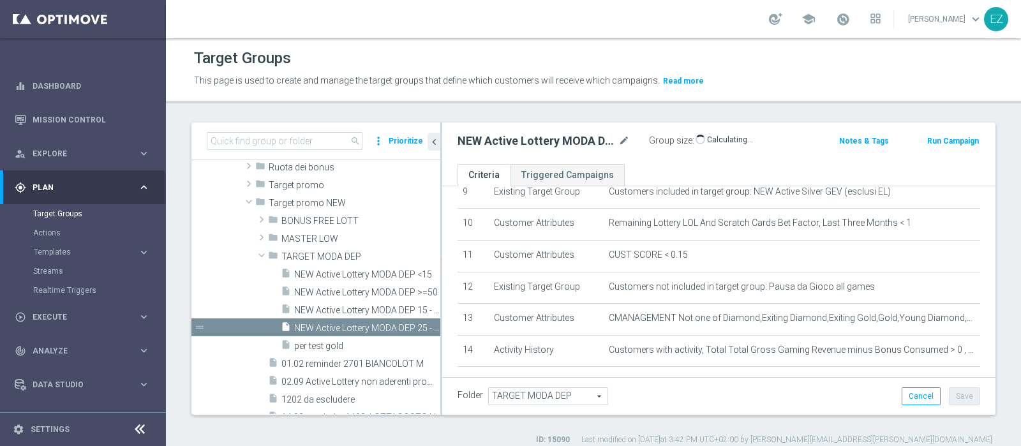
scroll to position [11, 0]
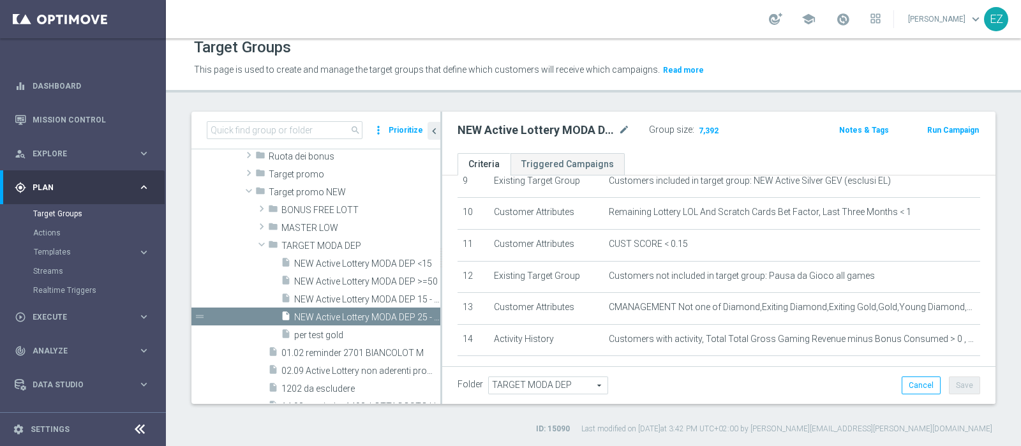
click at [938, 127] on button "Run Campaign" at bounding box center [953, 130] width 54 height 14
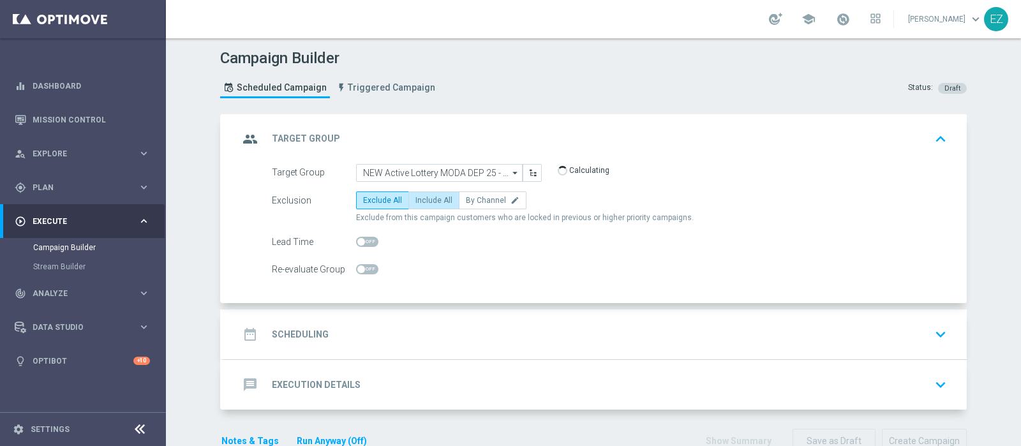
click at [415, 199] on span "Include All" at bounding box center [433, 200] width 37 height 9
click at [415, 199] on input "Include All" at bounding box center [419, 202] width 8 height 8
radio input "true"
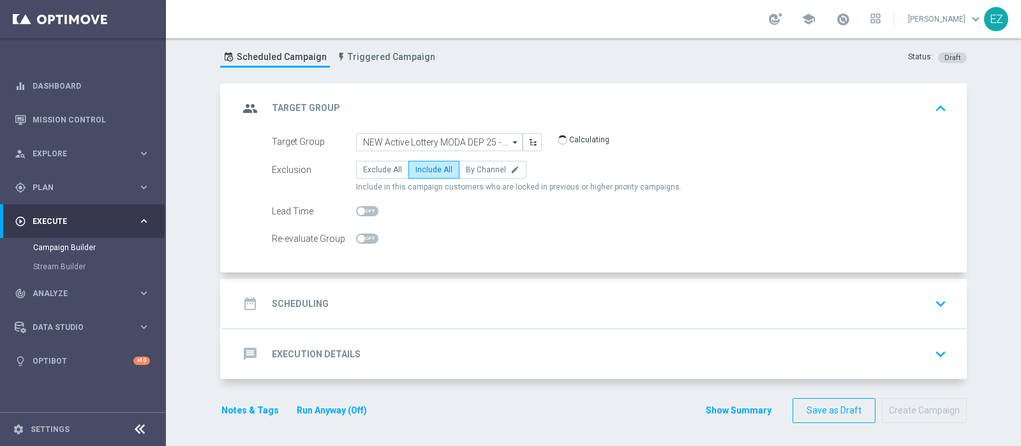
click at [299, 292] on div "date_range Scheduling" at bounding box center [284, 303] width 90 height 23
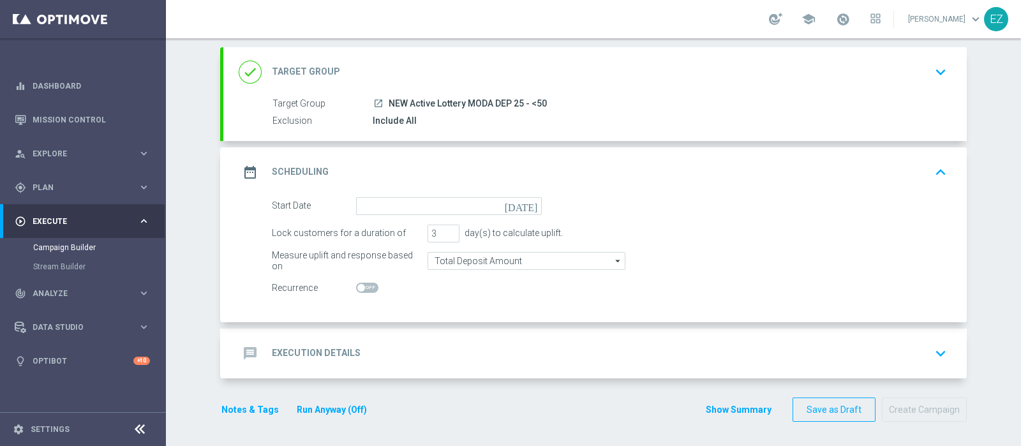
scroll to position [66, 0]
click at [531, 209] on icon "today" at bounding box center [524, 205] width 38 height 14
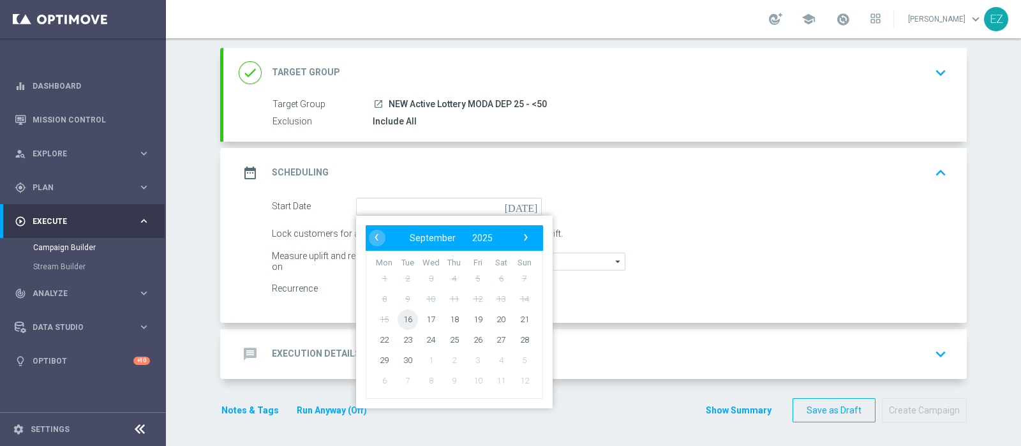
click at [401, 319] on span "16" at bounding box center [407, 319] width 20 height 20
type input "16 Sep 2025"
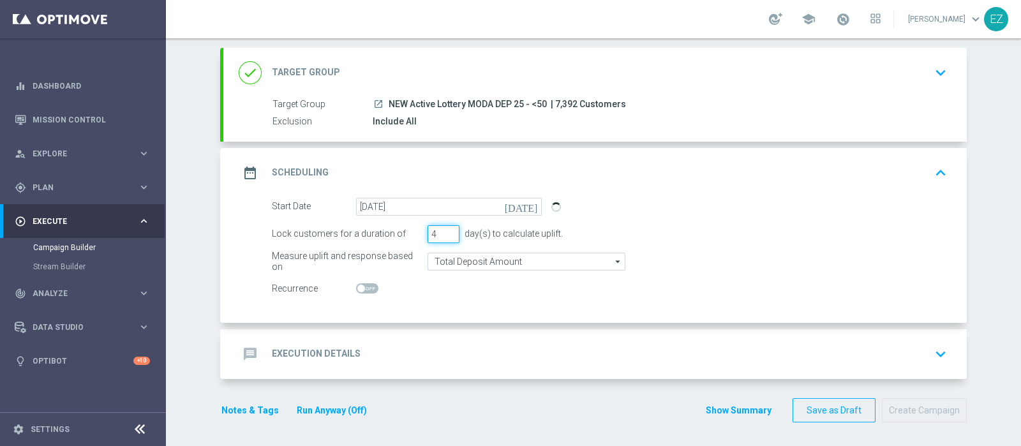
click at [445, 229] on input "4" at bounding box center [443, 234] width 32 height 18
type input "5"
click at [445, 229] on input "5" at bounding box center [443, 234] width 32 height 18
click at [355, 333] on div "message Execution Details keyboard_arrow_down" at bounding box center [594, 354] width 743 height 50
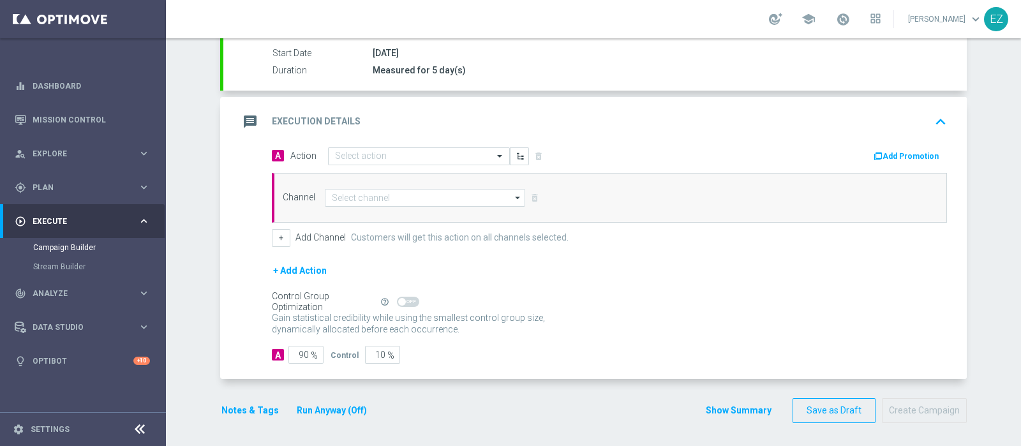
scroll to position [211, 0]
click at [420, 152] on input "text" at bounding box center [406, 157] width 142 height 11
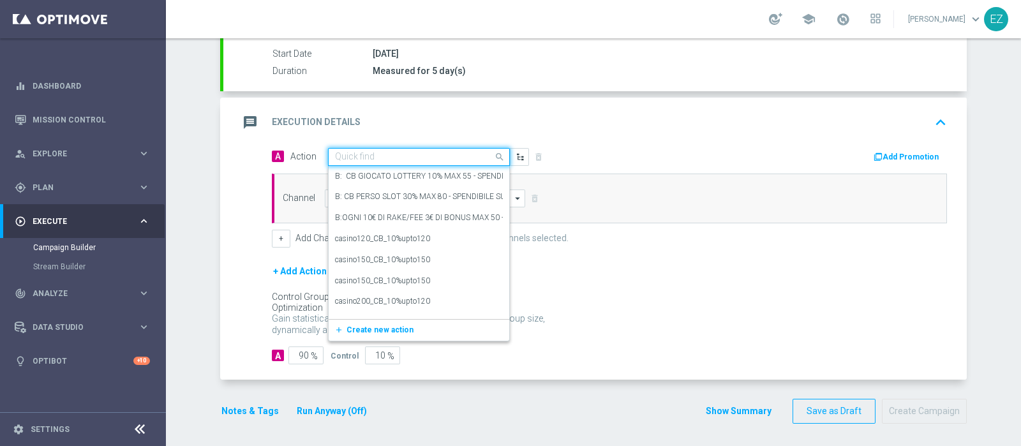
paste input "DEP_50€"
type input "DEP_50€"
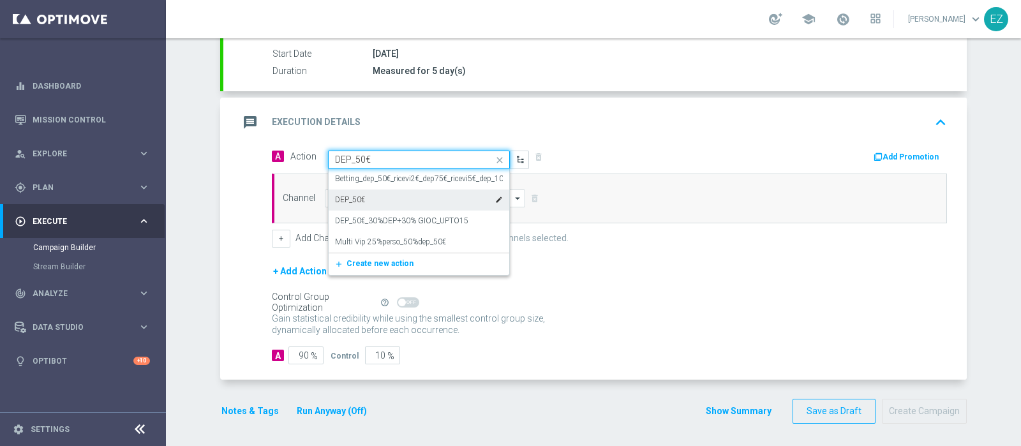
click at [391, 199] on div "DEP_50€ edit" at bounding box center [419, 199] width 168 height 21
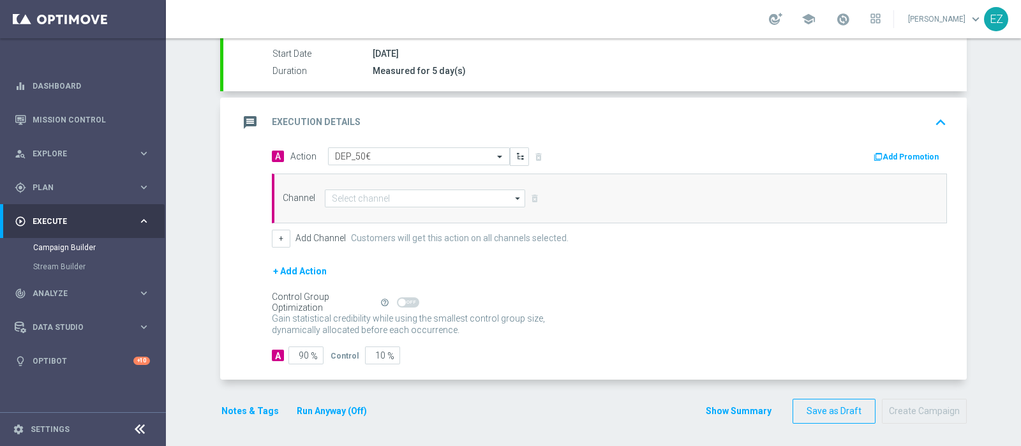
click at [902, 158] on button "Add Promotion" at bounding box center [907, 157] width 71 height 14
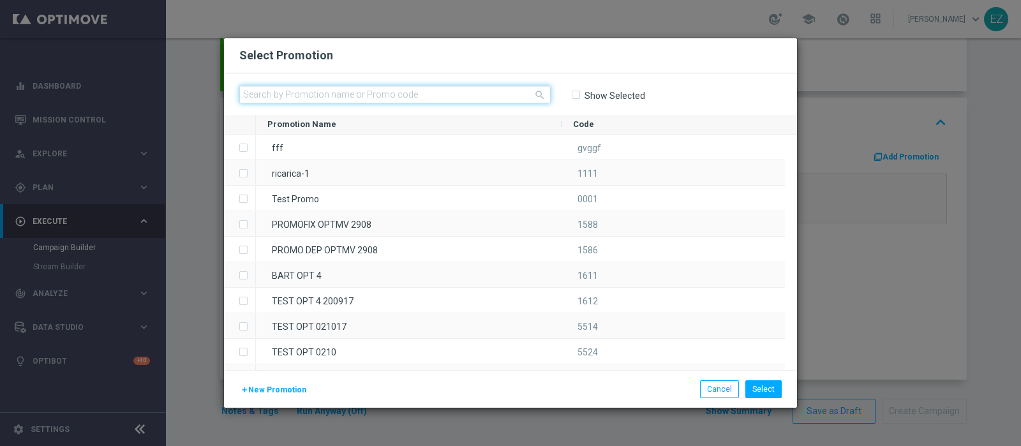
click at [437, 101] on input "text" at bounding box center [394, 94] width 311 height 18
paste input "1609 LOT DEP H"
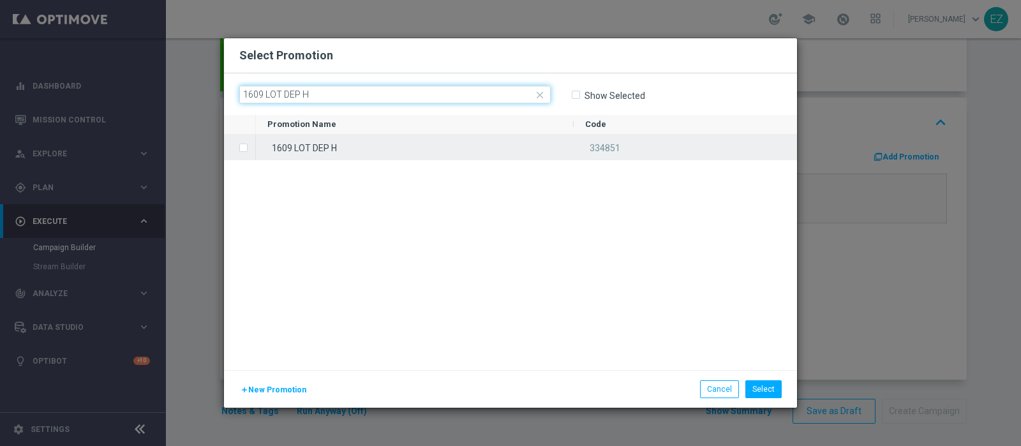
type input "1609 LOT DEP H"
click at [407, 149] on div "1609 LOT DEP H" at bounding box center [415, 147] width 318 height 25
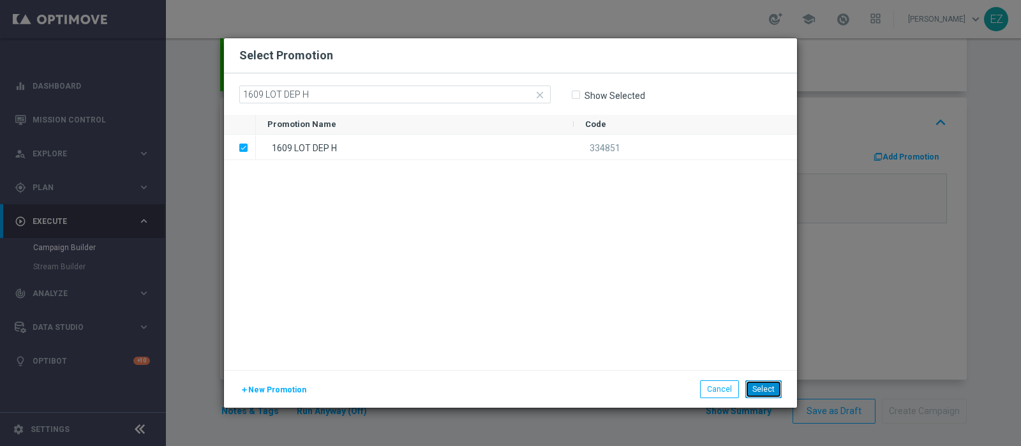
click at [759, 393] on button "Select" at bounding box center [763, 389] width 36 height 18
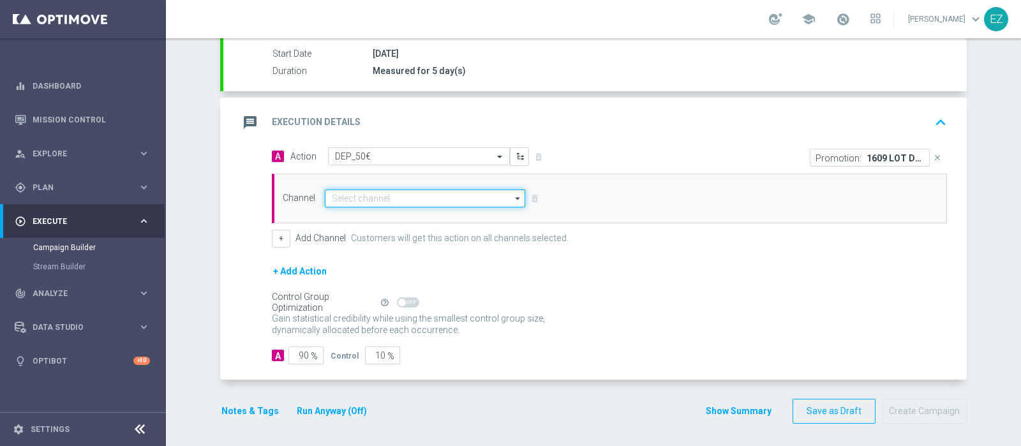
click at [419, 199] on input at bounding box center [425, 198] width 200 height 18
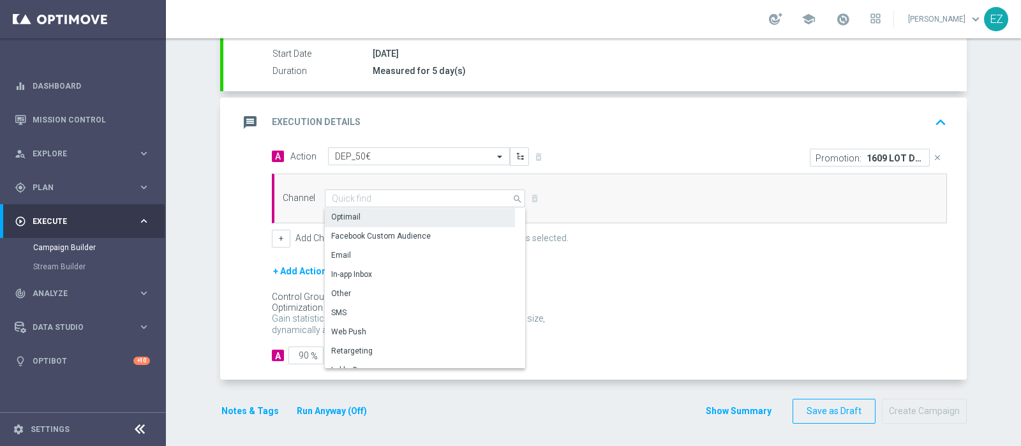
click at [386, 219] on div "Optimail" at bounding box center [420, 217] width 190 height 18
type input "Optimail"
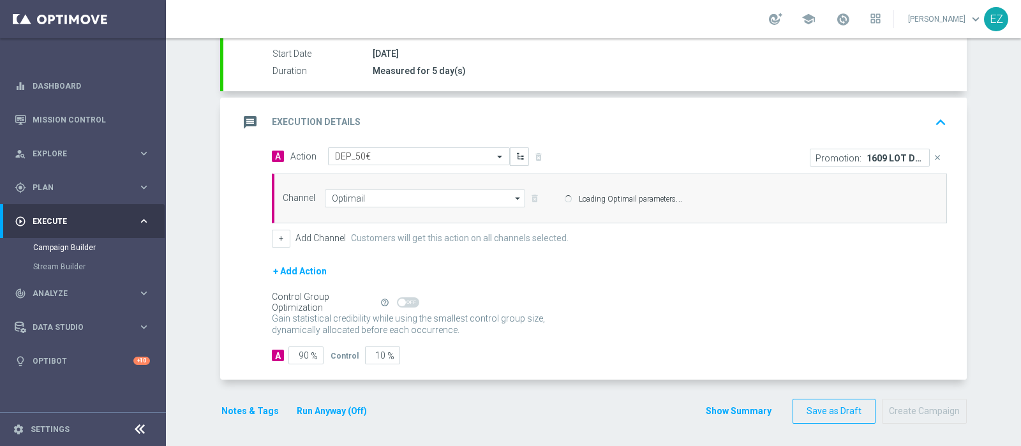
click at [273, 207] on div "Channel Optimail Optimail arrow_drop_down Drag here to set row groups Drag here…" at bounding box center [606, 198] width 667 height 18
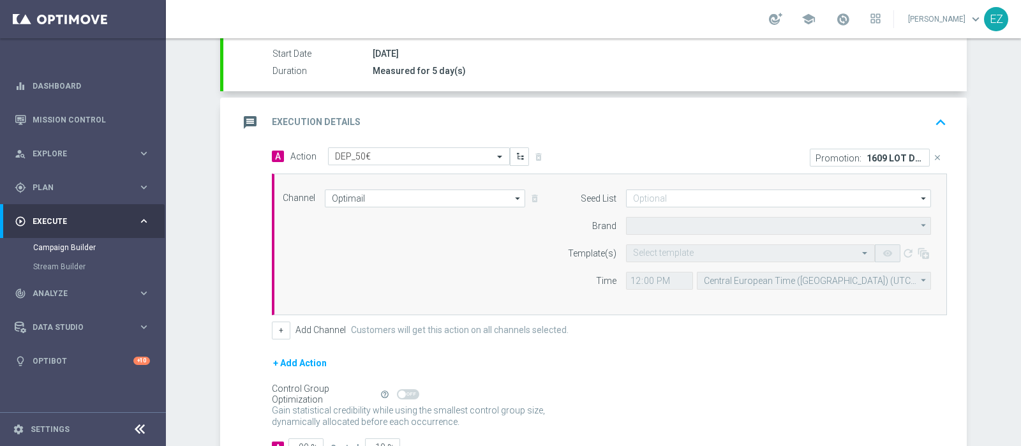
type input "Sisal Marketing"
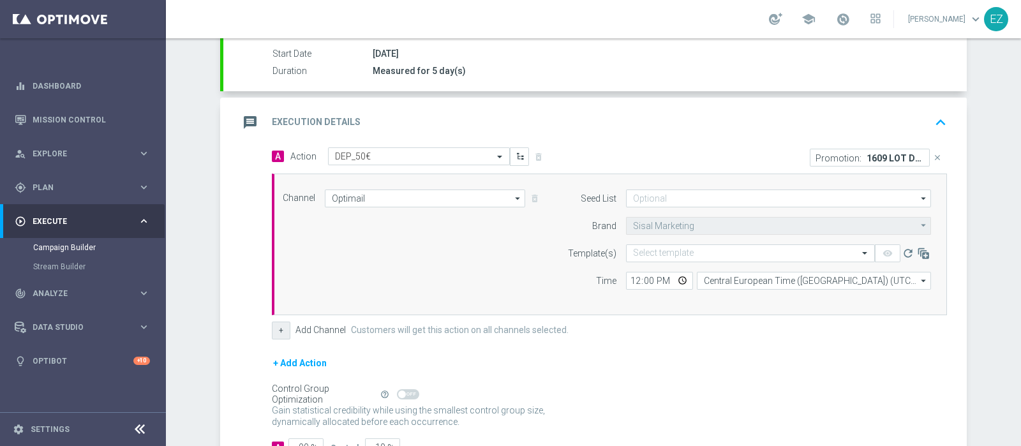
click at [274, 330] on button "+" at bounding box center [281, 331] width 19 height 18
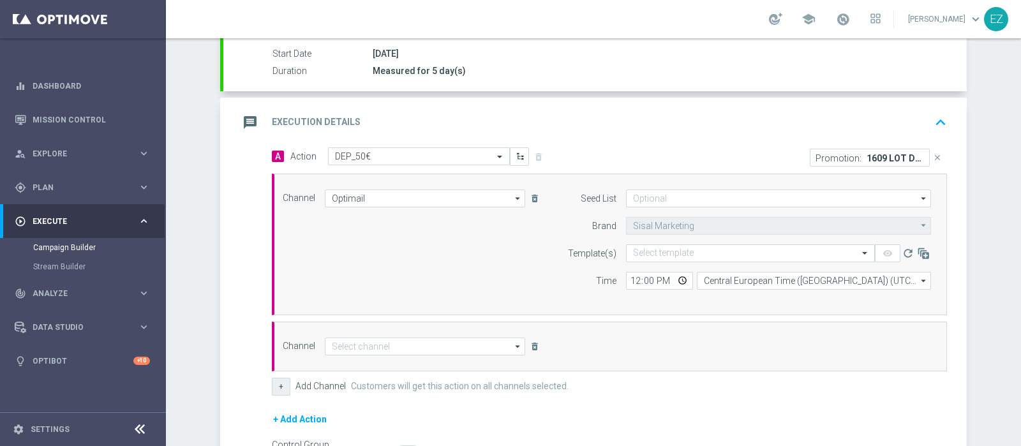
scroll to position [359, 0]
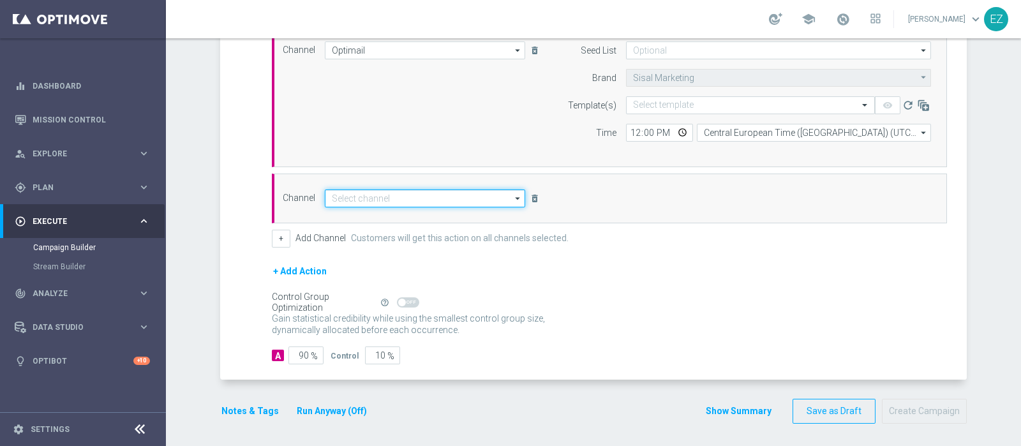
click at [414, 189] on input at bounding box center [425, 198] width 200 height 18
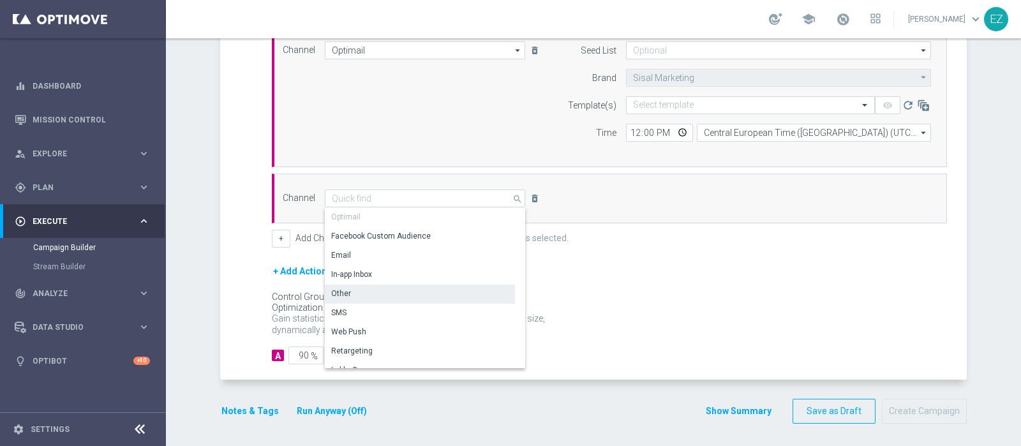
drag, startPoint x: 357, startPoint y: 296, endPoint x: 362, endPoint y: 292, distance: 6.8
click at [357, 295] on div "Other" at bounding box center [420, 294] width 190 height 18
type input "Other"
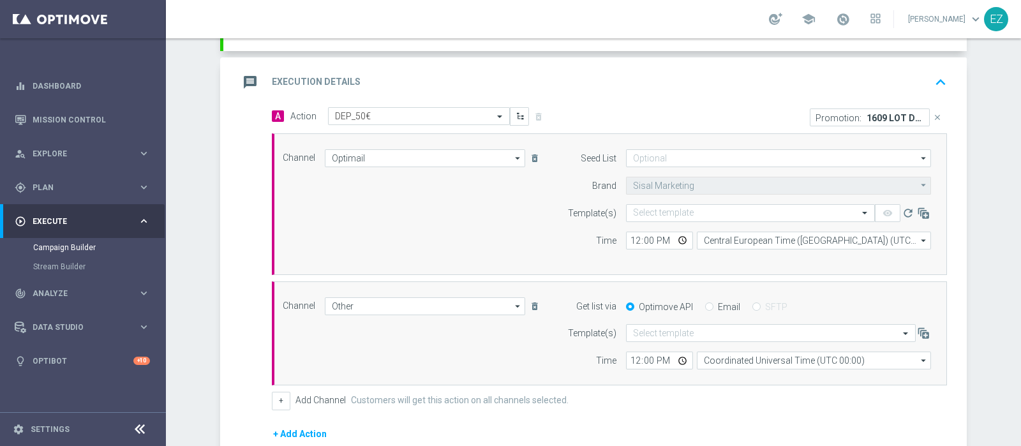
scroll to position [251, 0]
click at [718, 209] on input "text" at bounding box center [737, 214] width 209 height 11
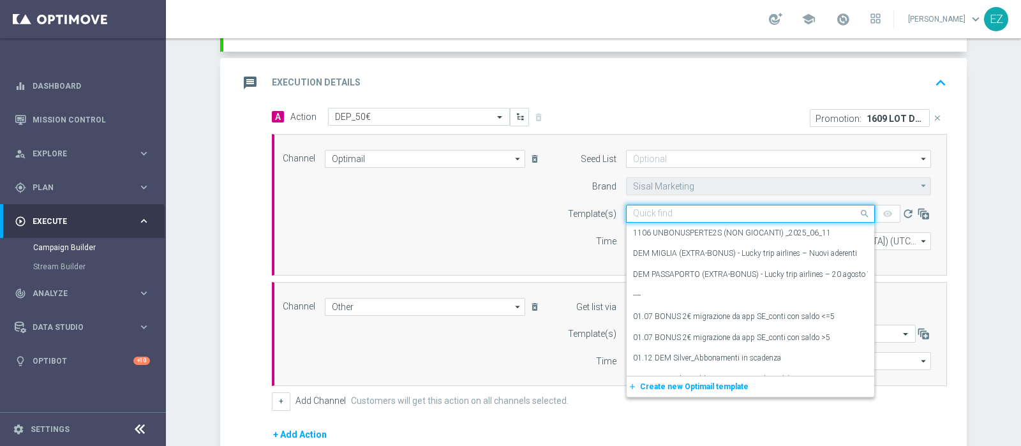
paste input "1609 LOT DEP H"
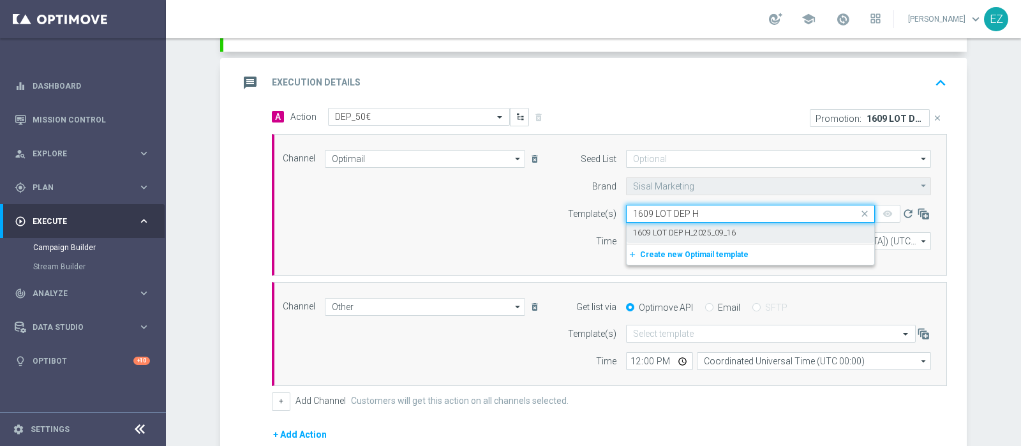
click at [696, 241] on div "1609 LOT DEP H_2025_09_16" at bounding box center [750, 233] width 235 height 21
type input "1609 LOT DEP H"
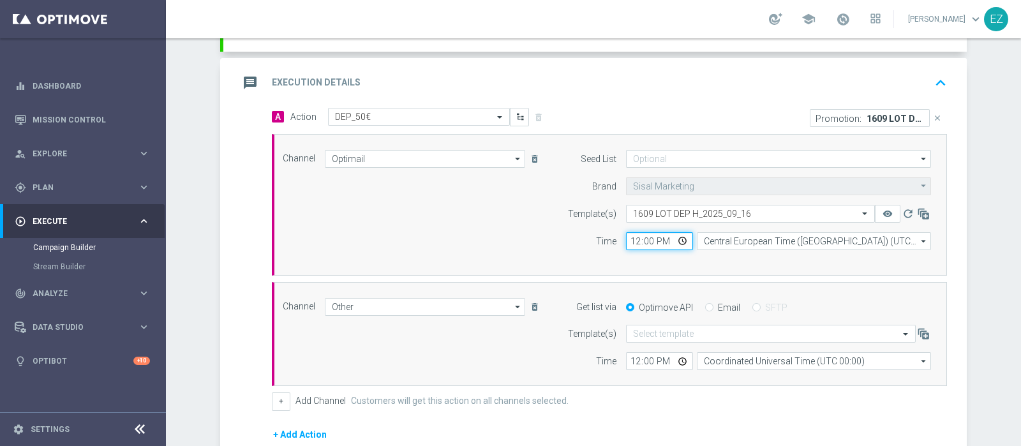
click at [626, 244] on input "12:00" at bounding box center [659, 241] width 67 height 18
type input "17:00"
click at [705, 305] on input "Email" at bounding box center [709, 308] width 8 height 8
radio input "true"
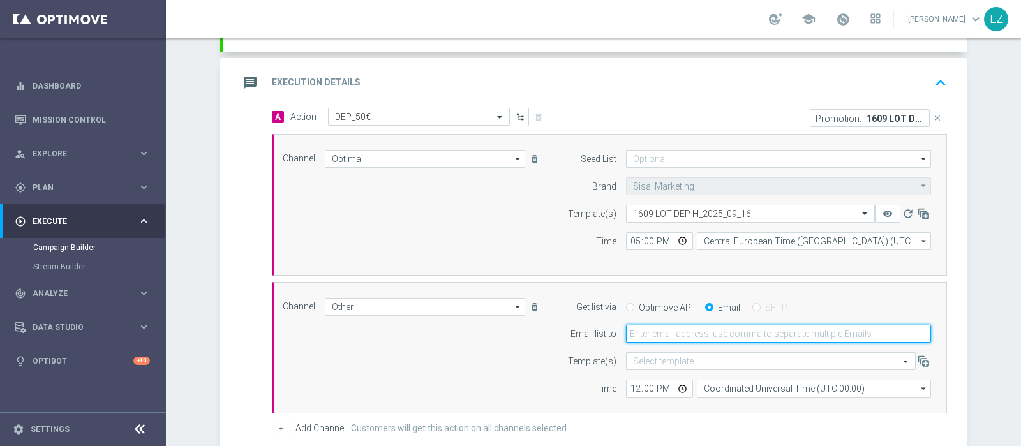
click at [653, 335] on input "email" at bounding box center [778, 334] width 305 height 18
type input "elena.zarbin@sisal.it"
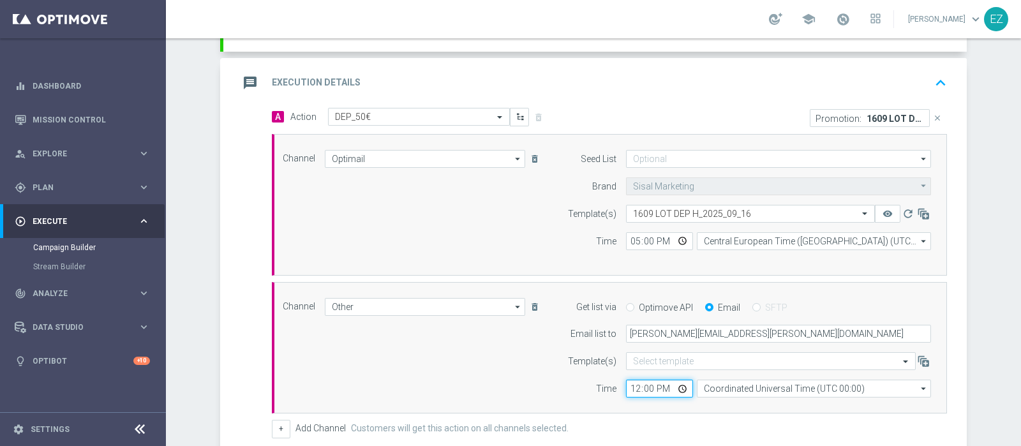
click at [626, 389] on input "12:00" at bounding box center [659, 389] width 67 height 18
type input "17:00"
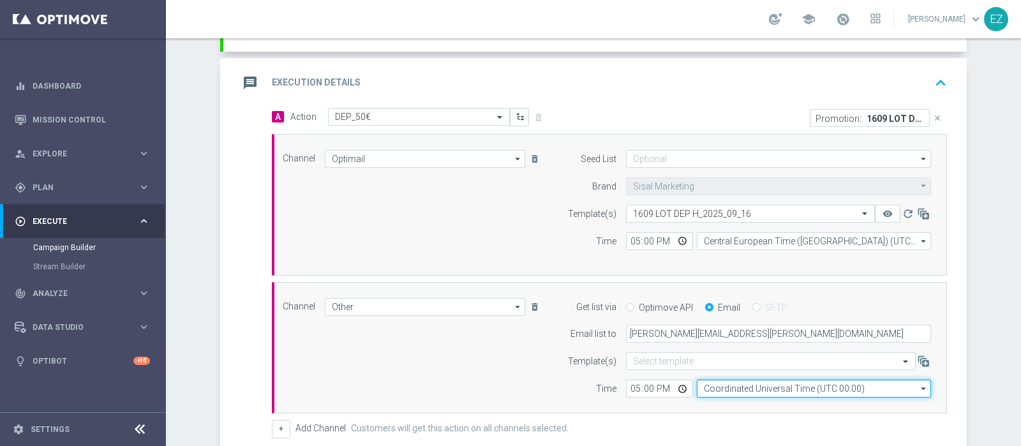
click at [737, 390] on input "Coordinated Universal Time (UTC 00:00)" at bounding box center [814, 389] width 234 height 18
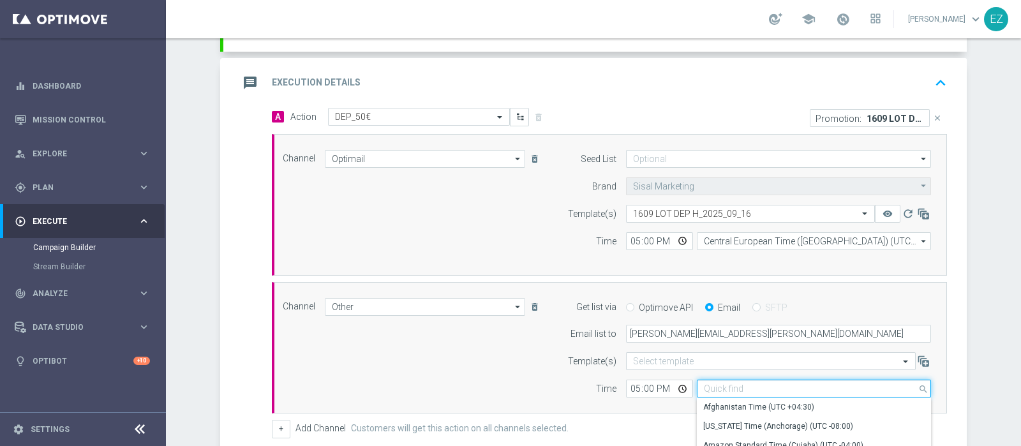
type input "v"
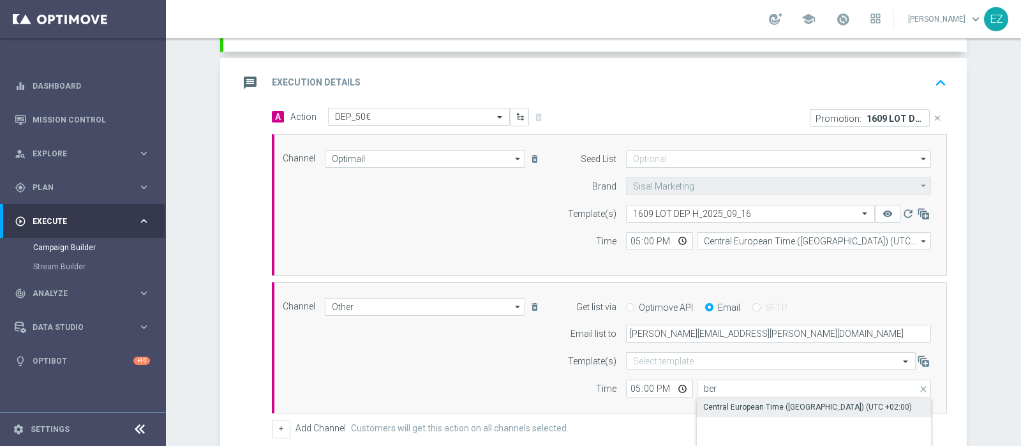
click at [736, 401] on div "Central European Time (Berlin) (UTC +02:00)" at bounding box center [807, 406] width 209 height 11
type input "Central European Time (Berlin) (UTC +02:00)"
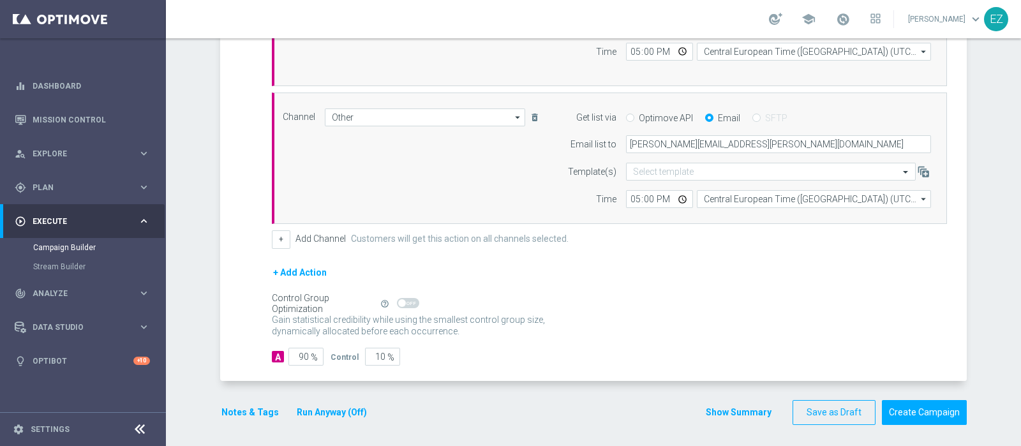
scroll to position [441, 0]
click at [237, 411] on button "Notes & Tags" at bounding box center [250, 411] width 60 height 16
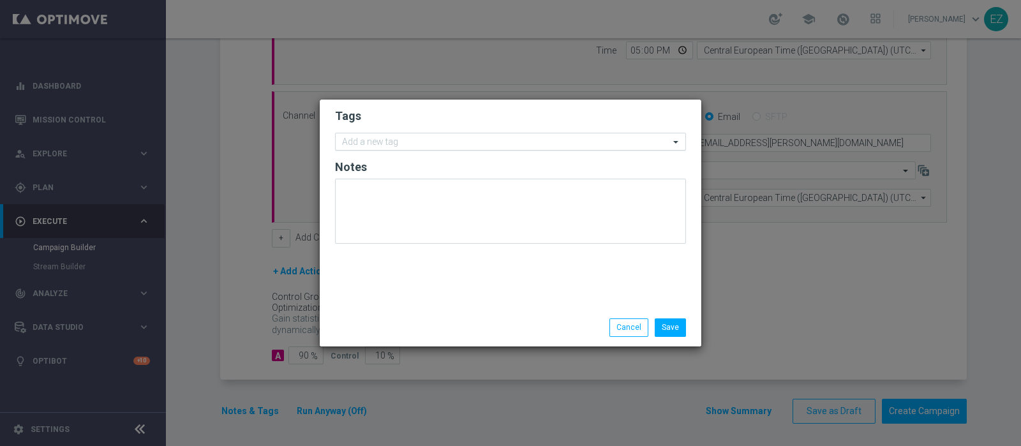
click at [396, 147] on input "text" at bounding box center [505, 142] width 327 height 11
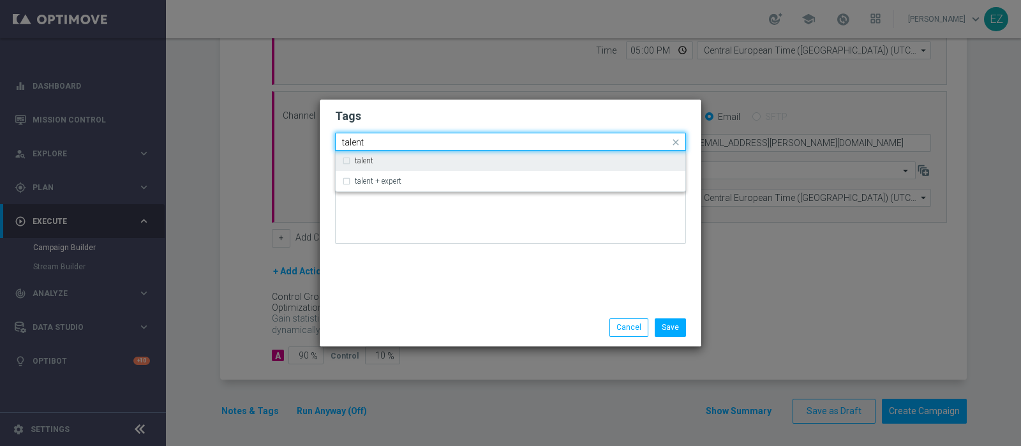
click at [368, 161] on label "talent" at bounding box center [364, 161] width 19 height 8
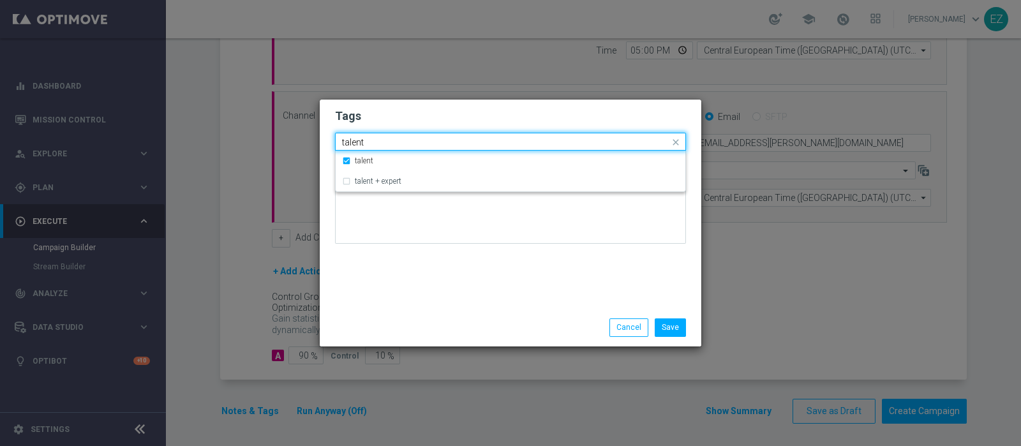
click at [351, 144] on input "talent" at bounding box center [505, 142] width 327 height 11
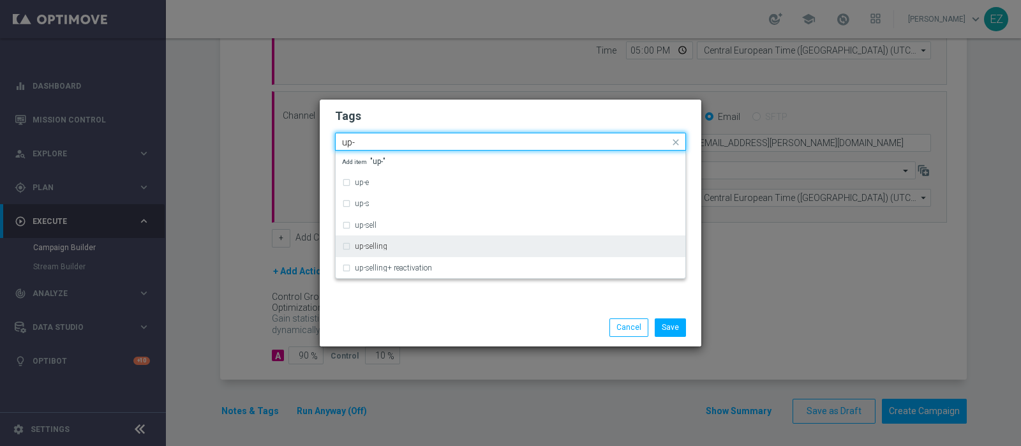
click at [369, 254] on div "up-selling" at bounding box center [510, 246] width 337 height 20
type input "up-"
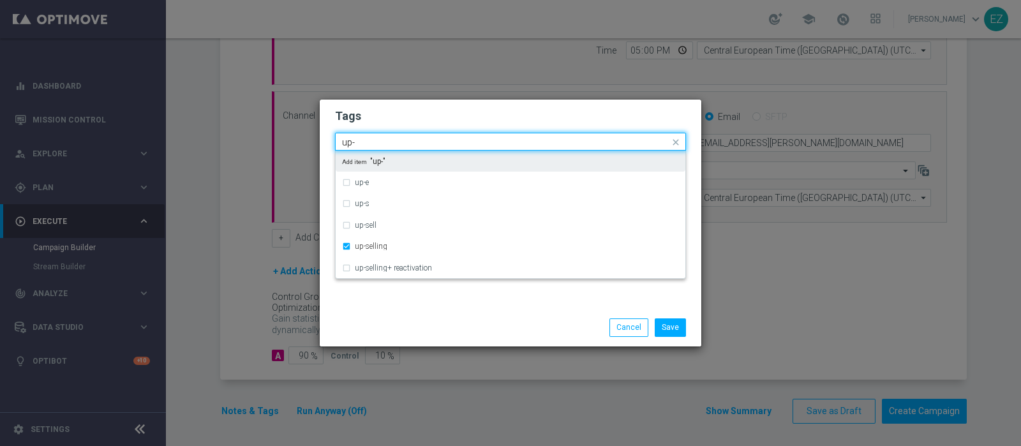
drag, startPoint x: 367, startPoint y: 145, endPoint x: 268, endPoint y: 146, distance: 99.5
click at [268, 146] on modal-container "Tags Quick find × talent × up-selling up- up-e up-s up-sell up-selling up-selli…" at bounding box center [510, 223] width 1021 height 446
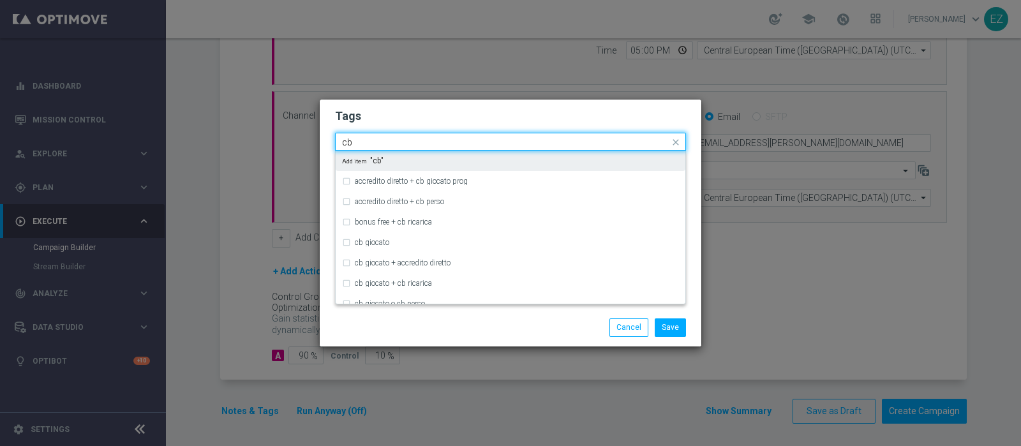
type input "c"
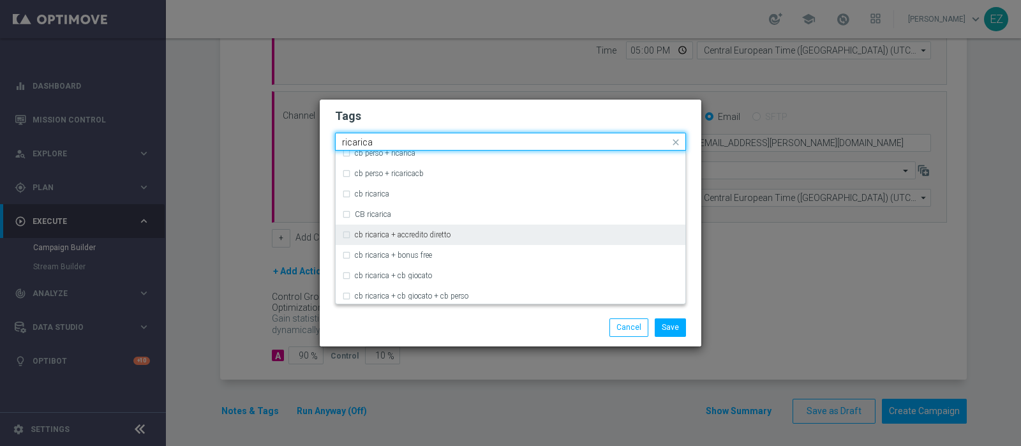
scroll to position [302, 0]
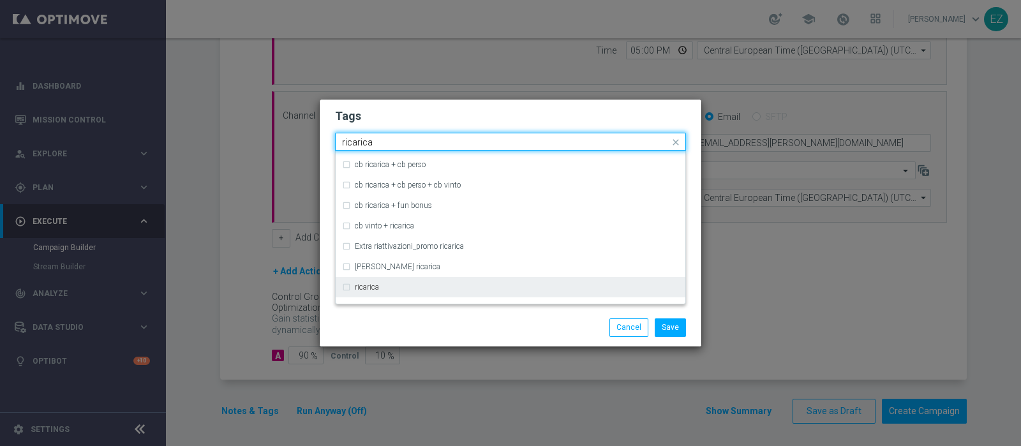
click at [345, 287] on div "ricarica" at bounding box center [510, 287] width 337 height 20
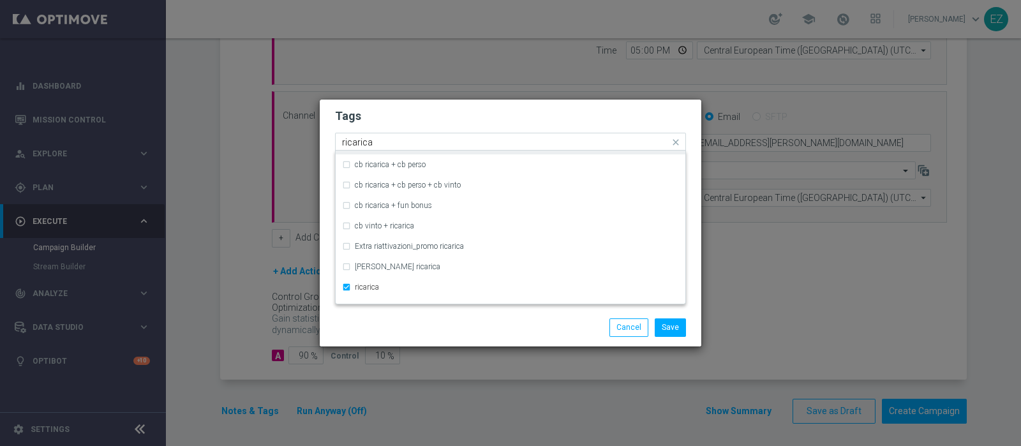
click at [359, 144] on input "ricarica" at bounding box center [505, 142] width 327 height 11
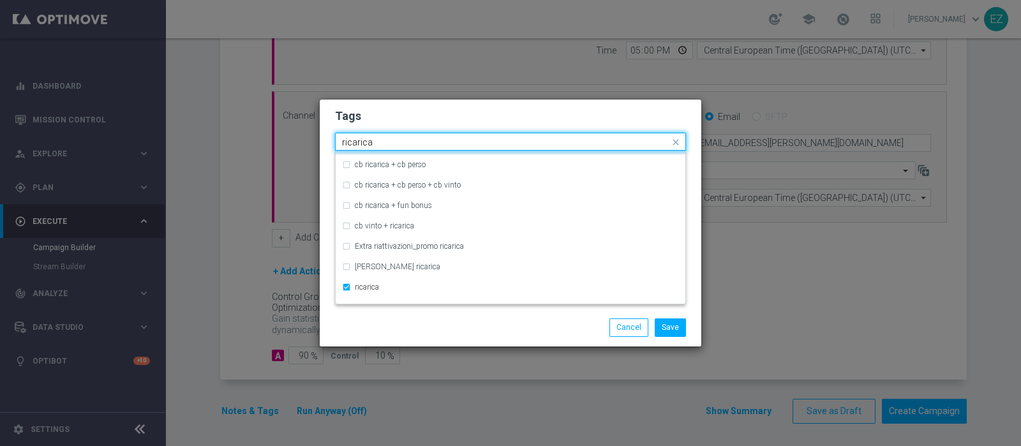
click at [359, 144] on input "ricarica" at bounding box center [505, 142] width 327 height 11
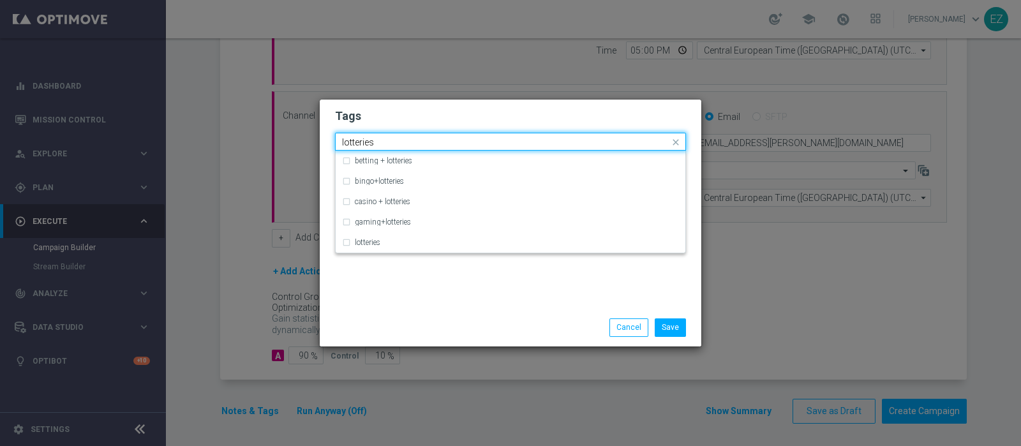
scroll to position [0, 0]
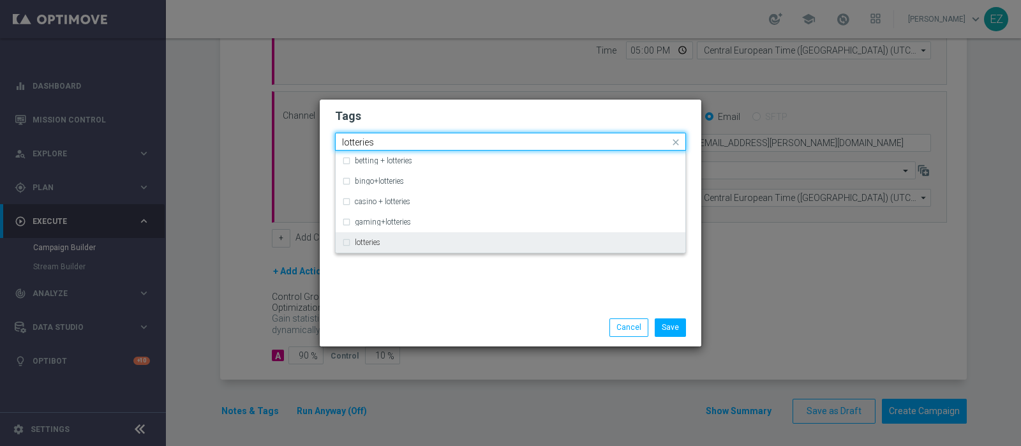
click at [355, 246] on label "lotteries" at bounding box center [368, 243] width 26 height 8
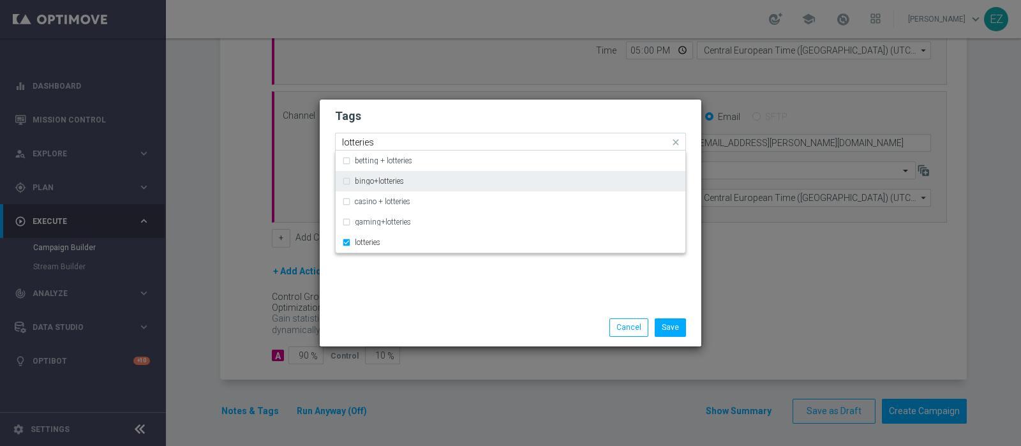
click at [357, 142] on input "lotteries" at bounding box center [505, 142] width 327 height 11
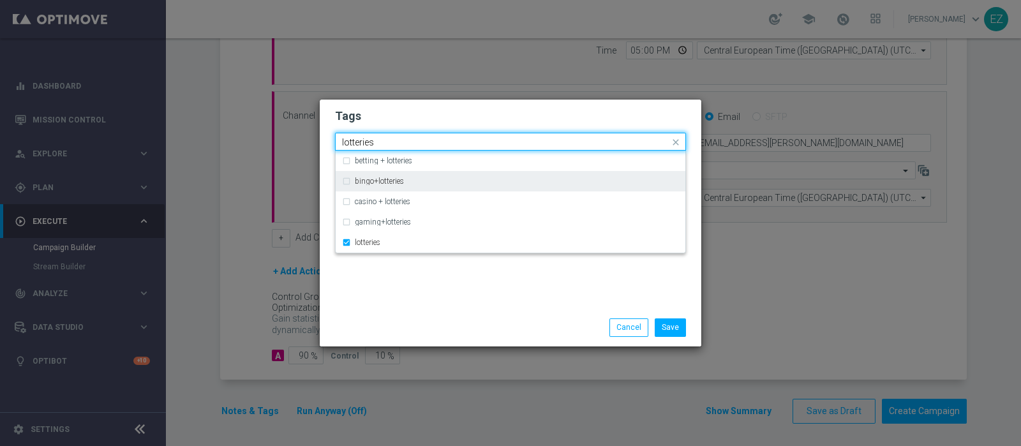
click at [357, 142] on input "lotteries" at bounding box center [505, 142] width 327 height 11
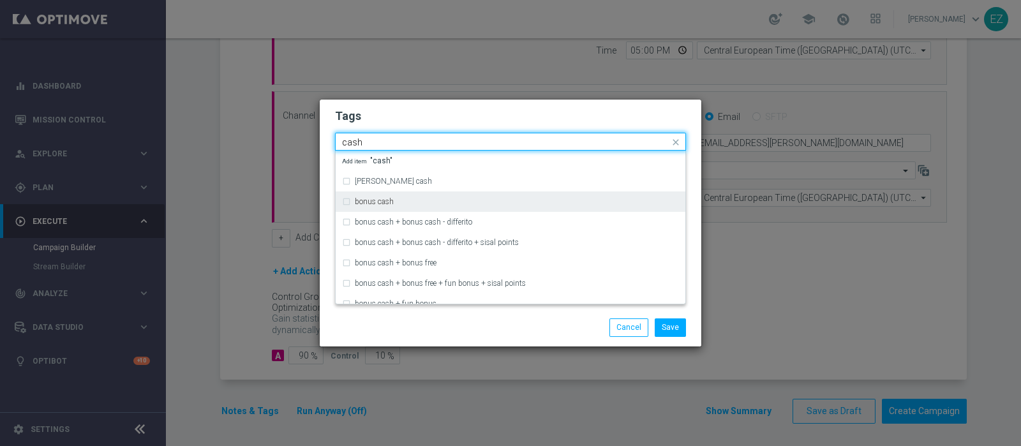
click at [387, 193] on div "bonus cash" at bounding box center [510, 201] width 337 height 20
type input "cash"
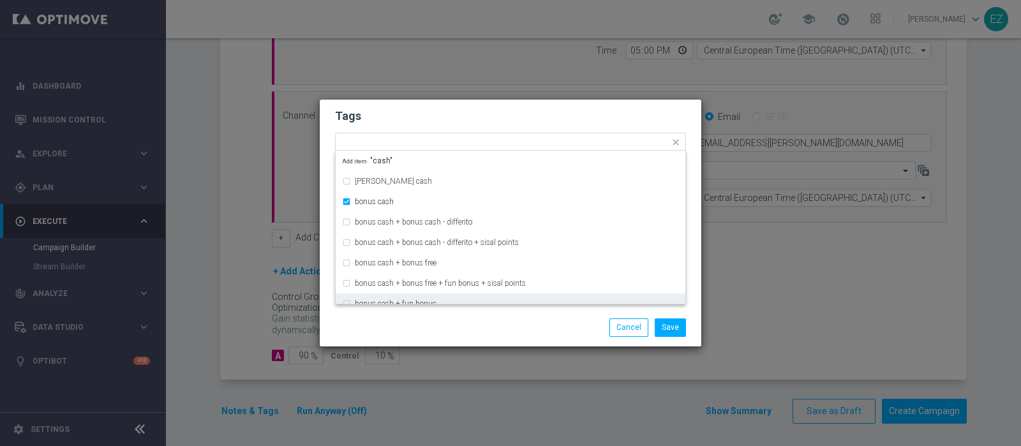
click at [431, 328] on div "Save Cancel" at bounding box center [510, 327] width 370 height 18
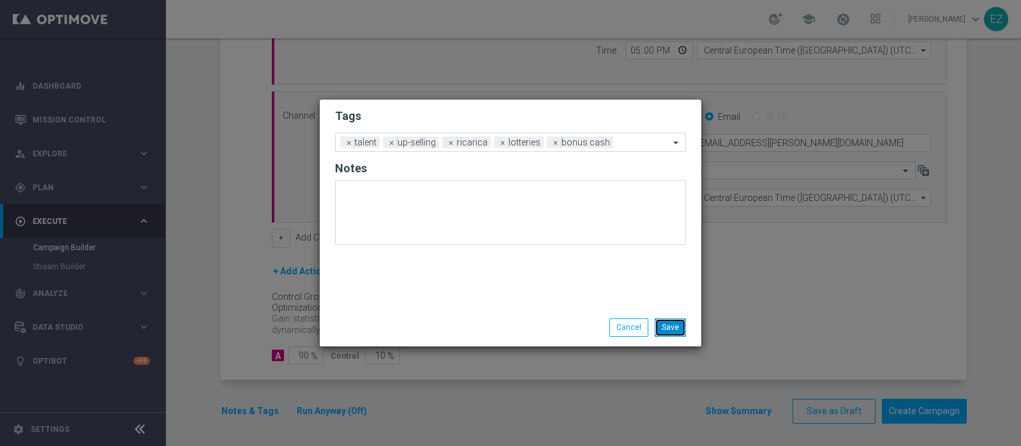
click at [676, 330] on button "Save" at bounding box center [670, 327] width 31 height 18
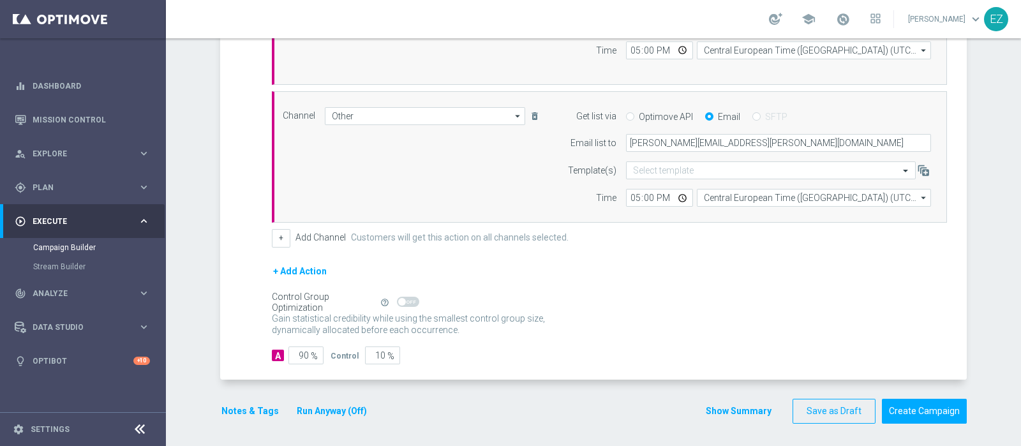
click at [733, 413] on button "Show Summary" at bounding box center [738, 411] width 67 height 15
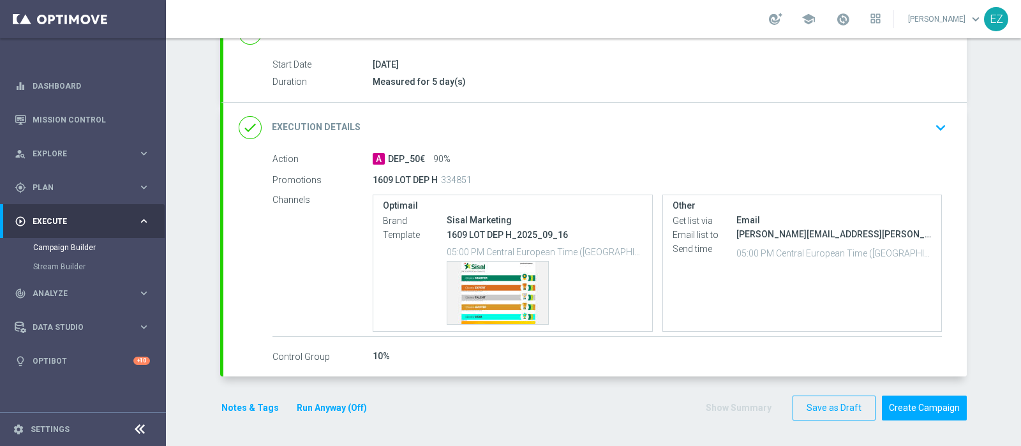
scroll to position [198, 0]
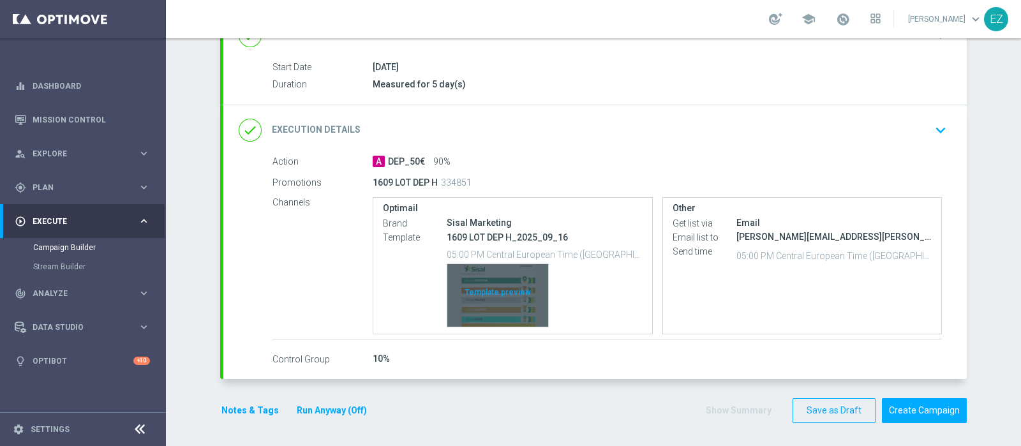
click at [500, 288] on div "Template preview" at bounding box center [497, 295] width 101 height 63
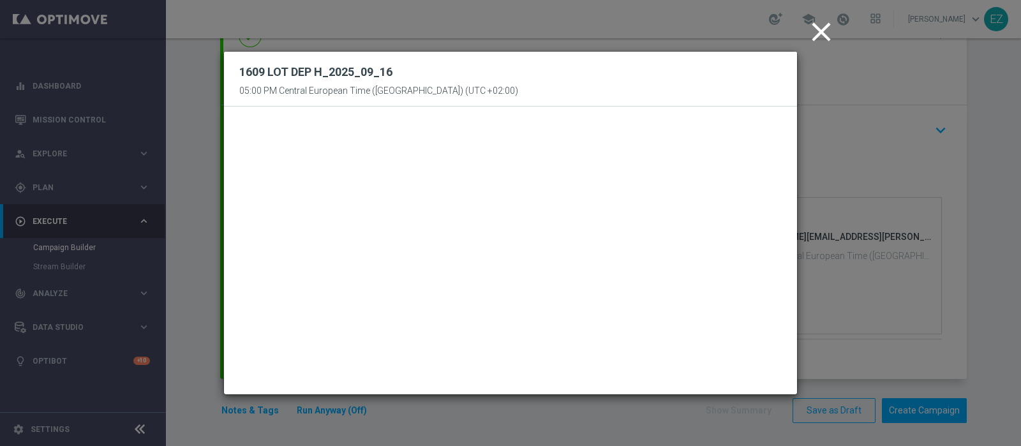
click at [824, 32] on icon "close" at bounding box center [821, 32] width 32 height 32
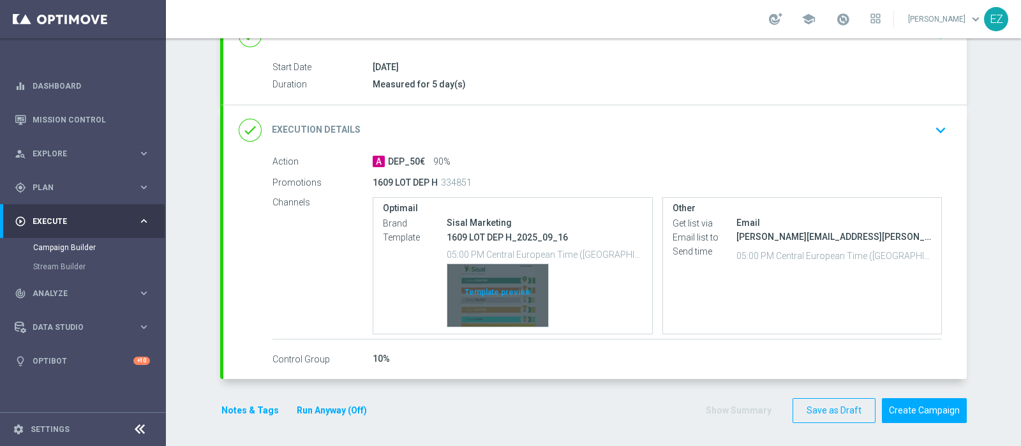
click at [498, 298] on div "Template preview" at bounding box center [497, 295] width 101 height 63
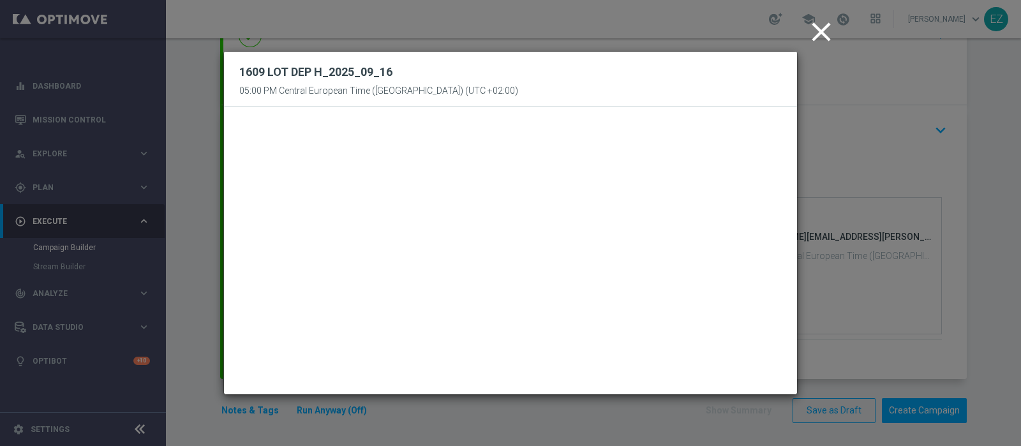
click at [823, 39] on icon "close" at bounding box center [821, 32] width 32 height 32
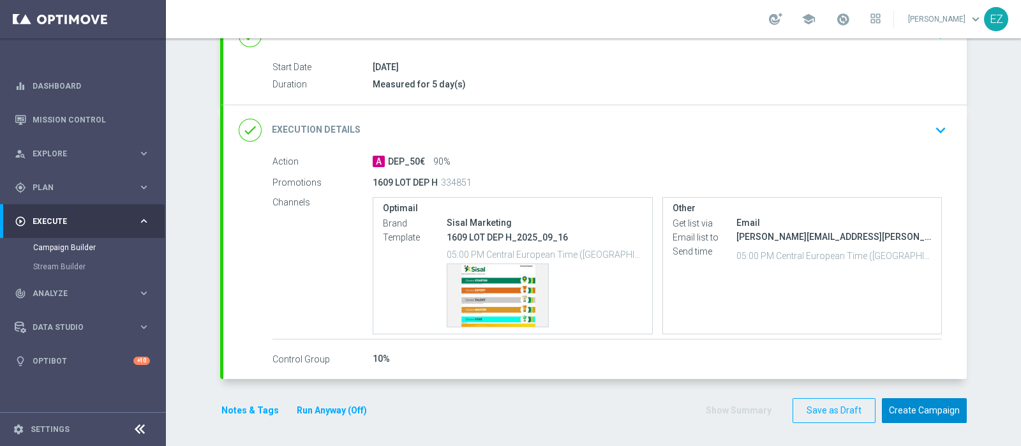
click at [928, 413] on button "Create Campaign" at bounding box center [924, 410] width 85 height 25
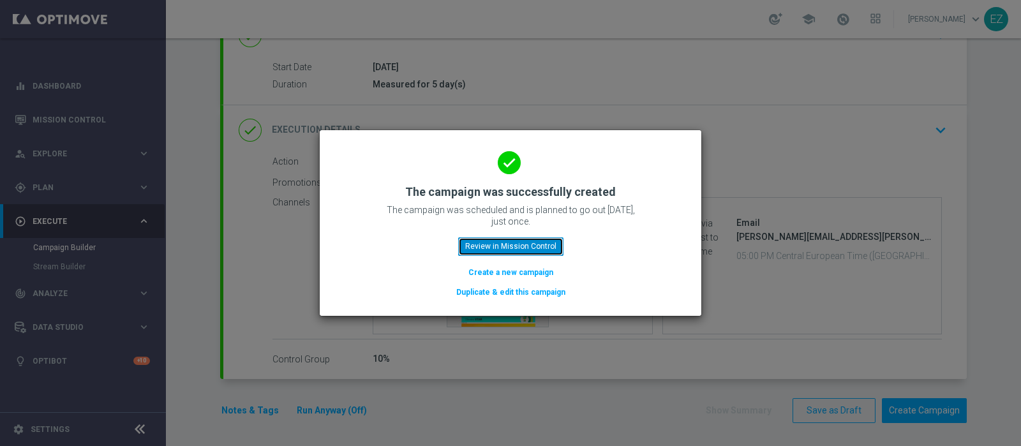
click at [517, 244] on button "Review in Mission Control" at bounding box center [510, 246] width 105 height 18
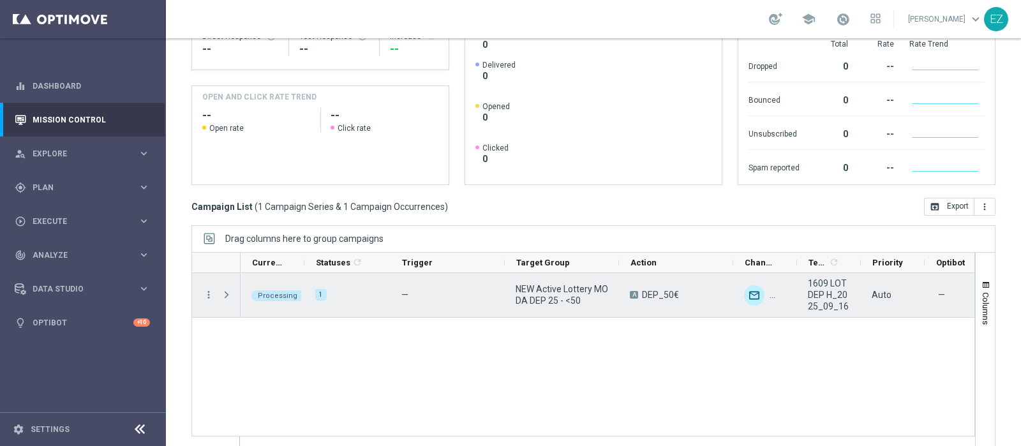
scroll to position [217, 0]
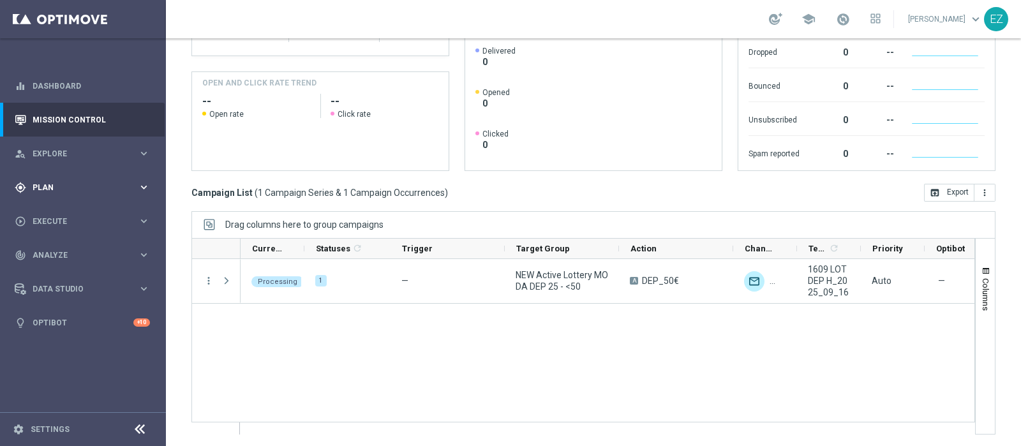
click at [57, 179] on div "gps_fixed Plan keyboard_arrow_right" at bounding box center [82, 187] width 165 height 34
click at [57, 211] on link "Target Groups" at bounding box center [83, 214] width 100 height 10
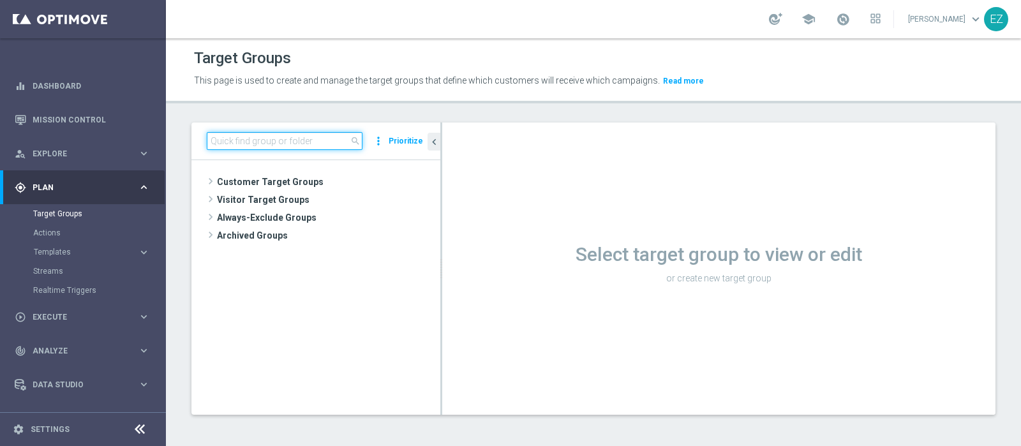
click at [249, 138] on input at bounding box center [285, 141] width 156 height 18
paste input "NO SALDO LOTT MASTER LOW FLAG NL"
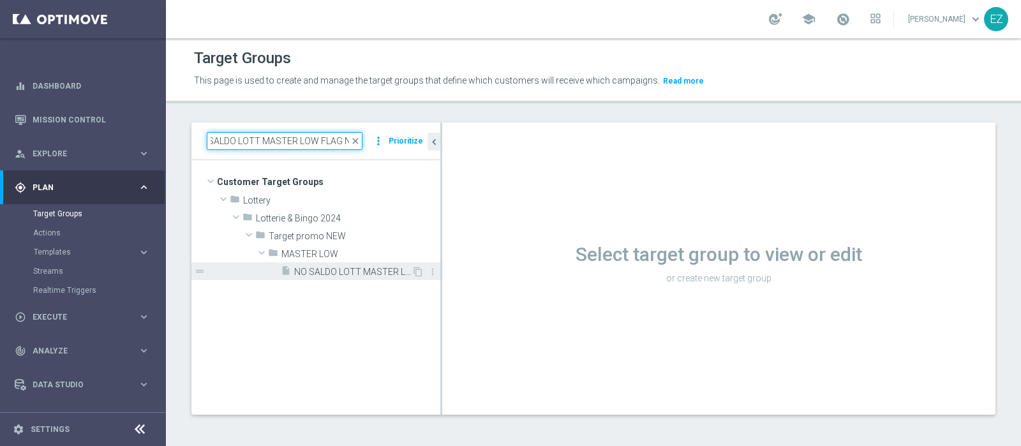
type input "NO SALDO LOTT MASTER LOW FLAG NL"
click at [339, 270] on span "NO SALDO LOTT MASTER LOW FLAG NL" at bounding box center [352, 272] width 117 height 11
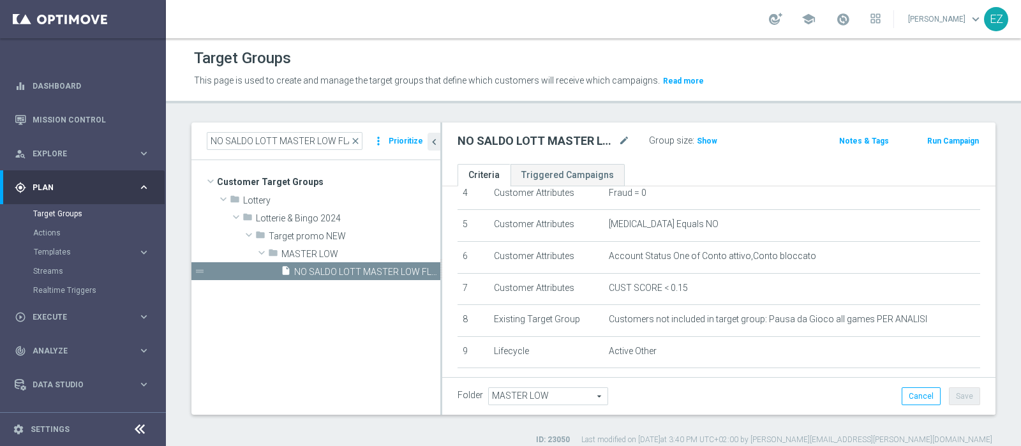
scroll to position [146, 0]
click at [702, 144] on span "Show" at bounding box center [707, 141] width 20 height 9
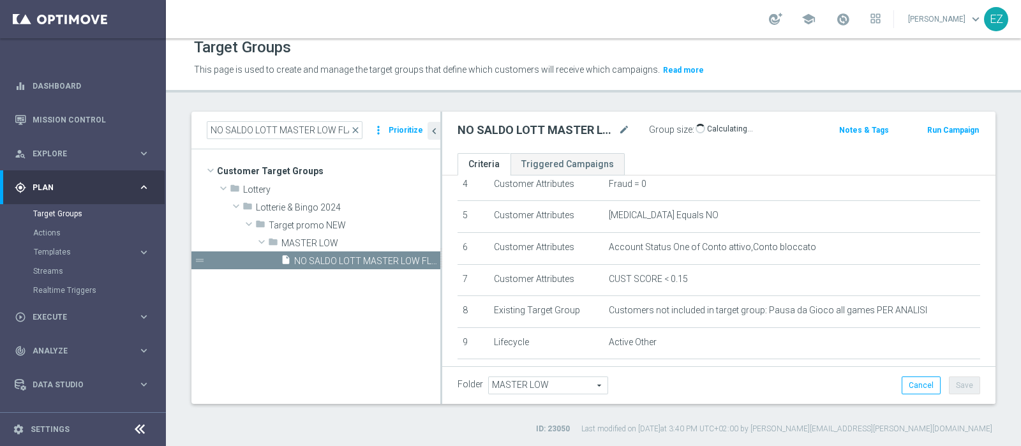
scroll to position [459, 0]
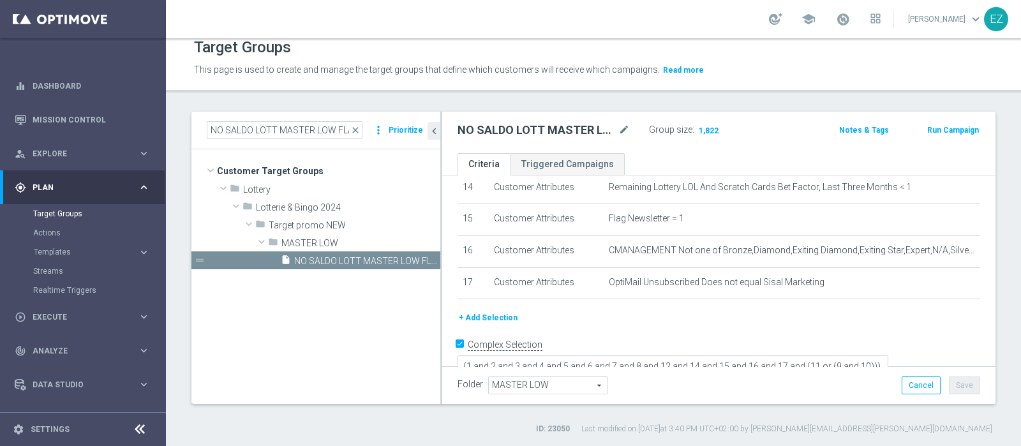
click at [957, 132] on button "Run Campaign" at bounding box center [953, 130] width 54 height 14
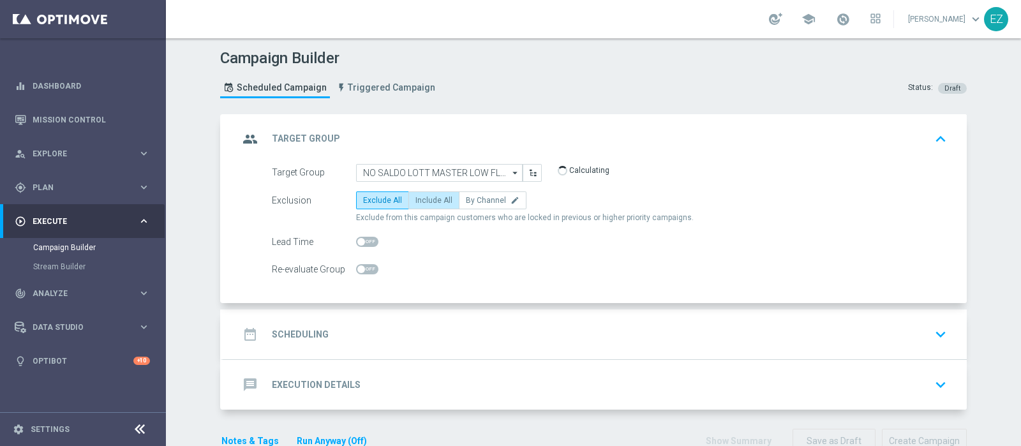
click at [421, 200] on span "Include All" at bounding box center [433, 200] width 37 height 9
click at [421, 200] on input "Include All" at bounding box center [419, 202] width 8 height 8
radio input "true"
click at [292, 340] on div "date_range Scheduling" at bounding box center [284, 334] width 90 height 23
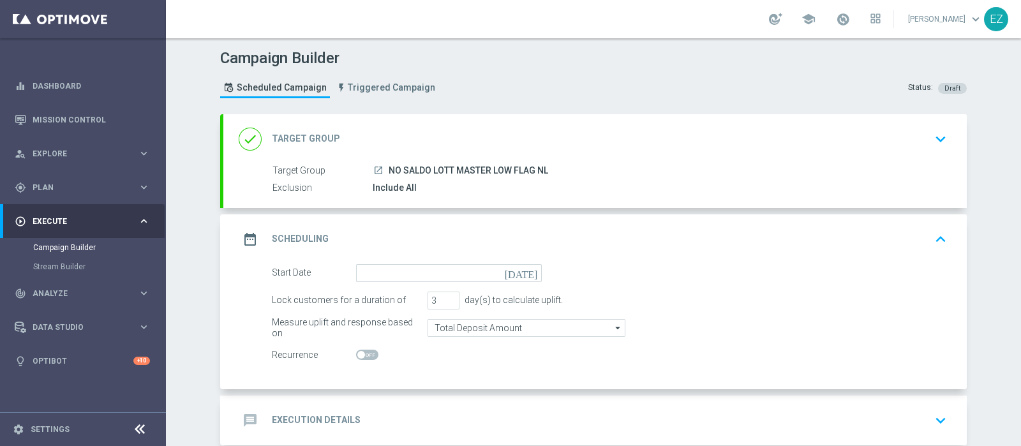
click at [530, 272] on icon "today" at bounding box center [524, 271] width 38 height 14
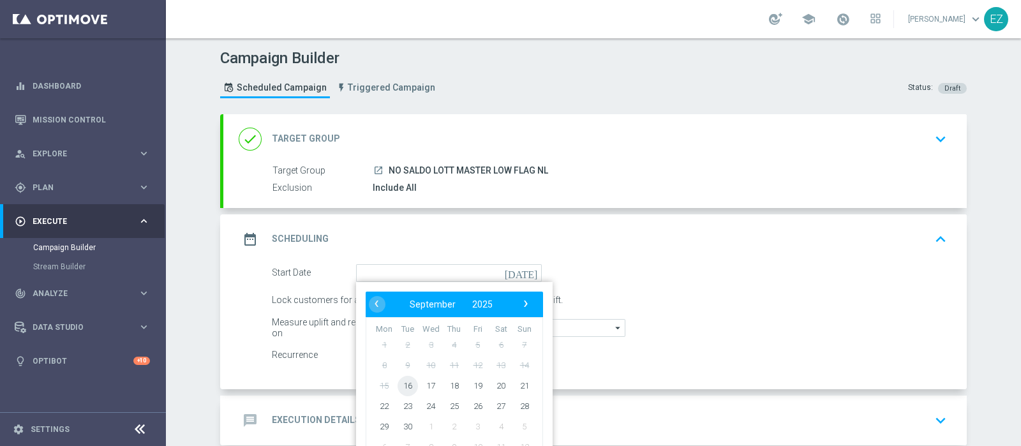
click at [397, 387] on span "16" at bounding box center [407, 385] width 20 height 20
type input "16 Sep 2025"
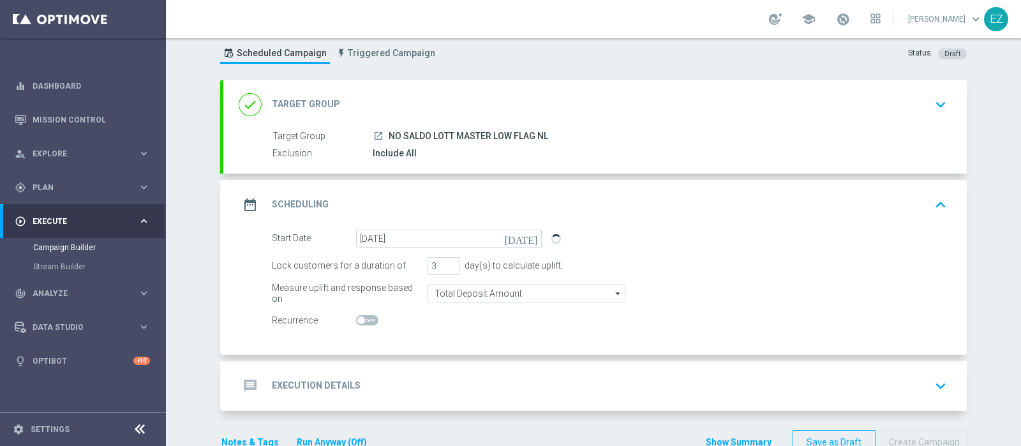
scroll to position [53, 0]
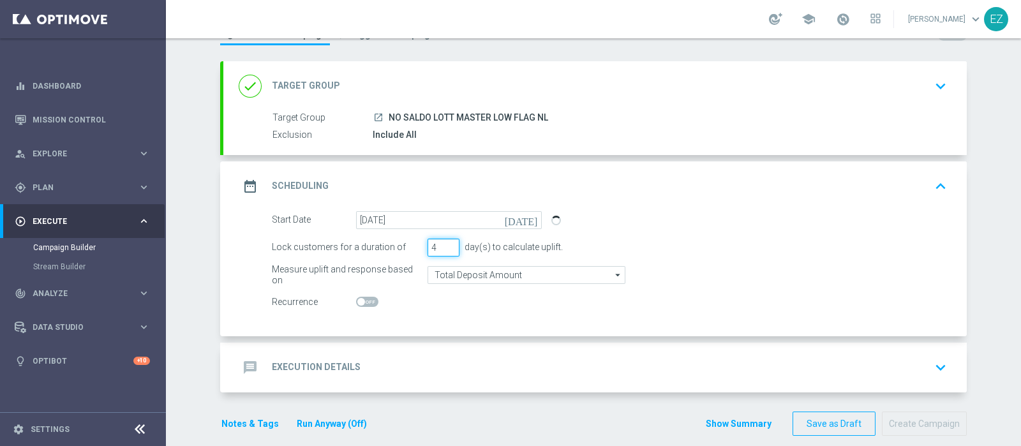
click at [443, 245] on input "4" at bounding box center [443, 248] width 32 height 18
click at [443, 245] on input "5" at bounding box center [443, 248] width 32 height 18
type input "4"
click at [443, 248] on input "4" at bounding box center [443, 248] width 32 height 18
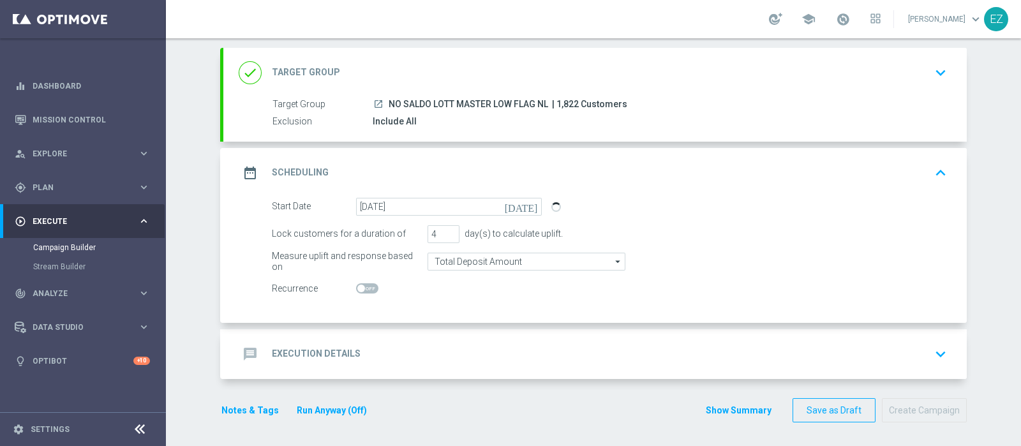
click at [346, 350] on h2 "Execution Details" at bounding box center [316, 354] width 89 height 12
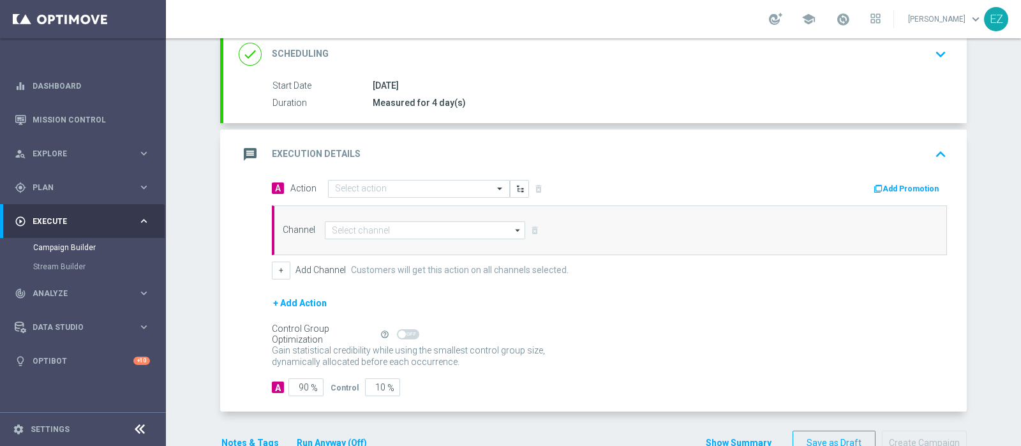
scroll to position [180, 0]
click at [450, 189] on input "text" at bounding box center [406, 188] width 142 height 11
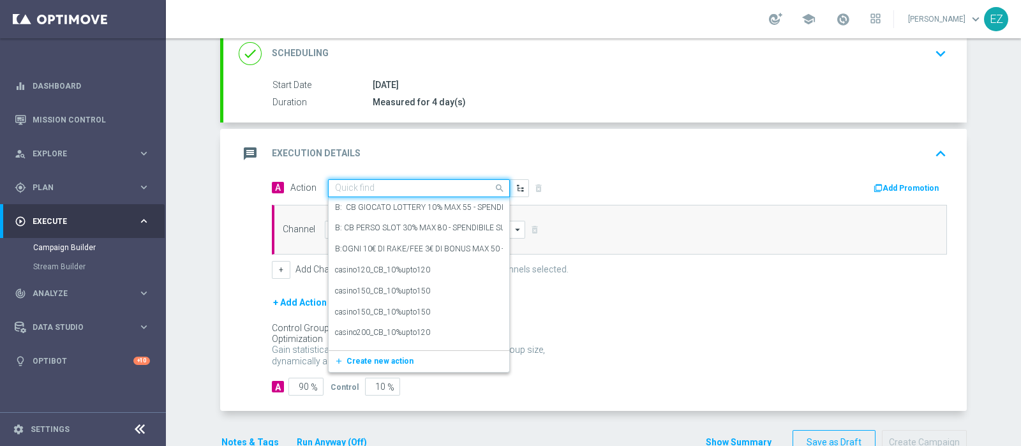
paste input "DEP_100€"
type input "DEP_100€"
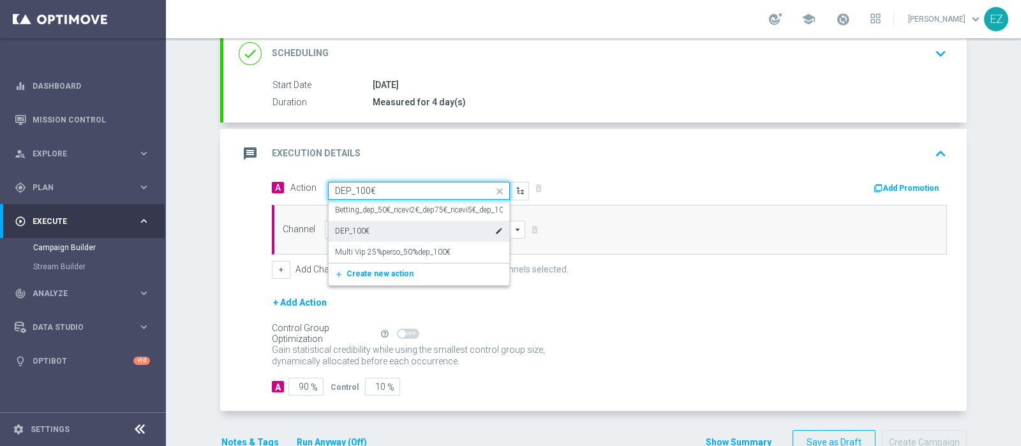
click at [385, 230] on div "DEP_100€ edit" at bounding box center [419, 231] width 168 height 21
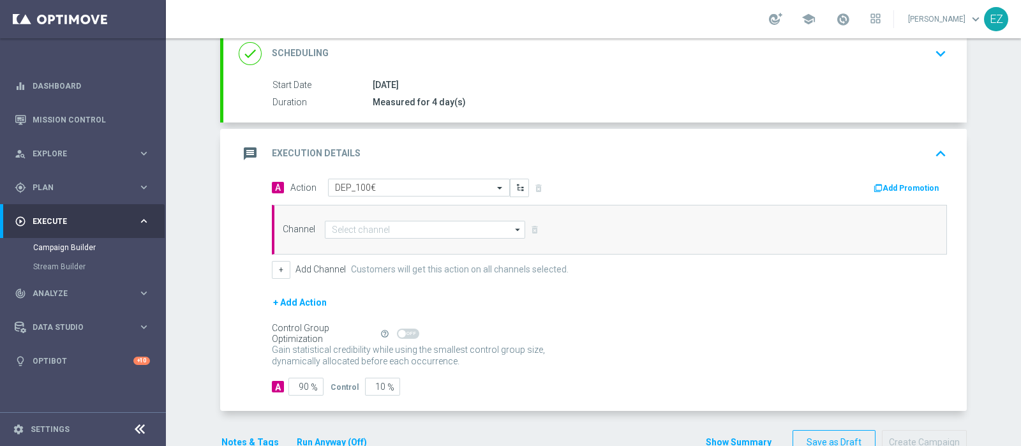
click at [891, 186] on button "Add Promotion" at bounding box center [907, 188] width 71 height 14
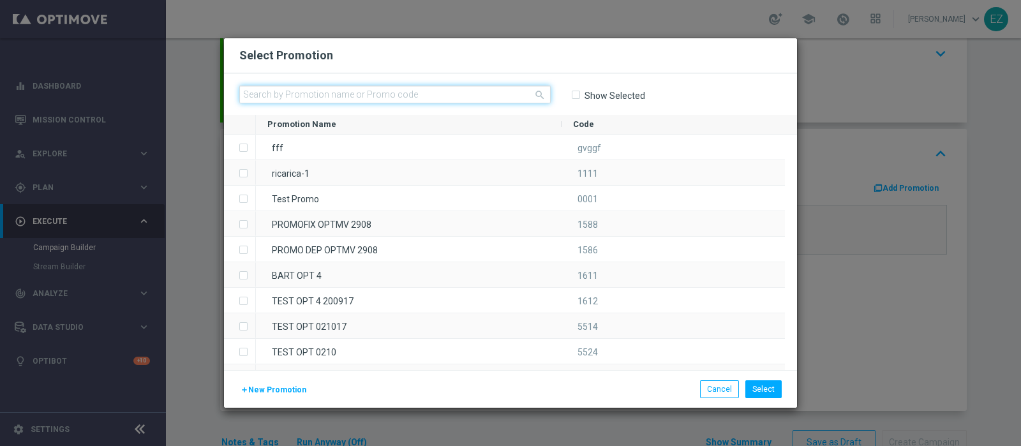
click at [371, 93] on input "text" at bounding box center [394, 94] width 311 height 18
paste input "1609 LOT DEP G"
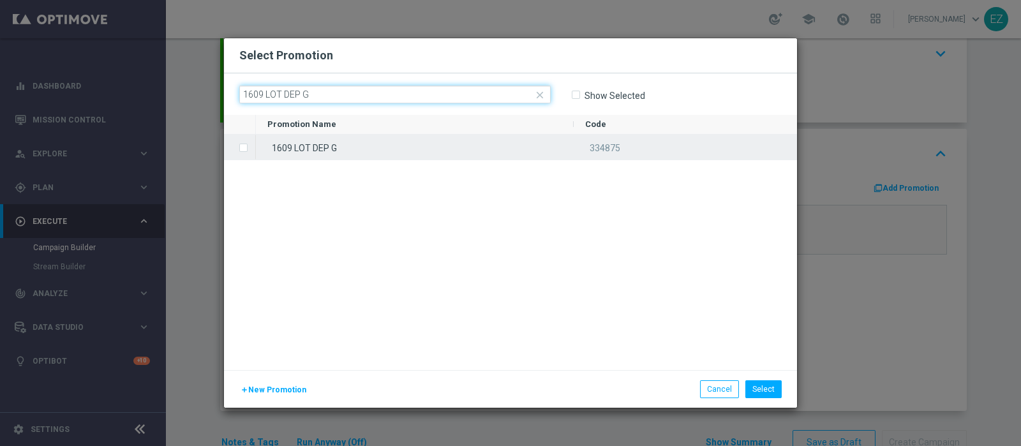
type input "1609 LOT DEP G"
click at [432, 140] on div "1609 LOT DEP G" at bounding box center [415, 147] width 318 height 25
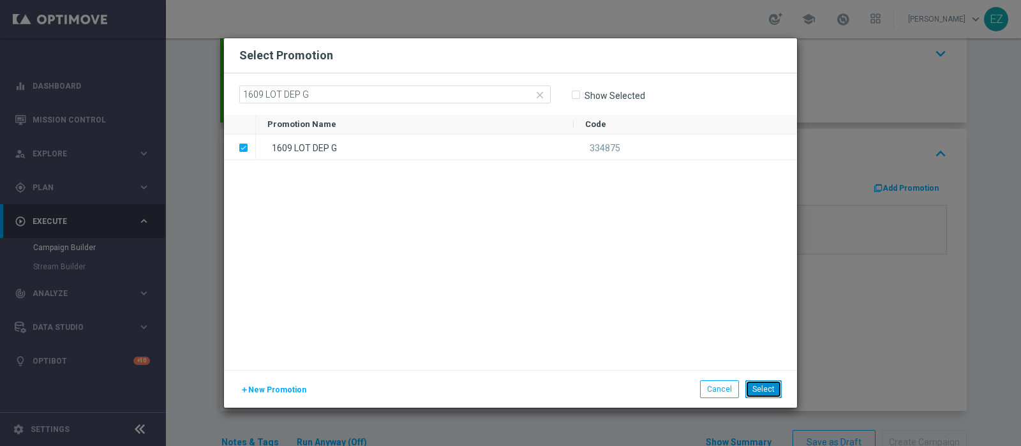
click at [772, 394] on button "Select" at bounding box center [763, 389] width 36 height 18
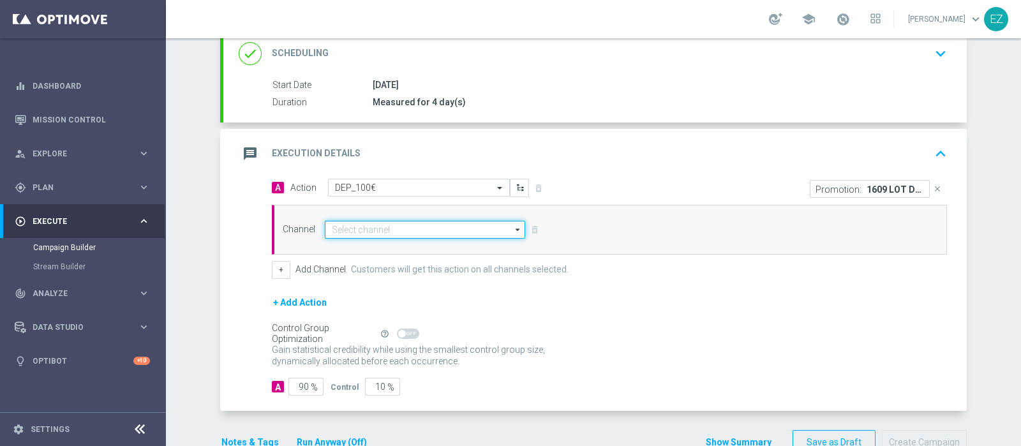
click at [385, 228] on input at bounding box center [425, 230] width 200 height 18
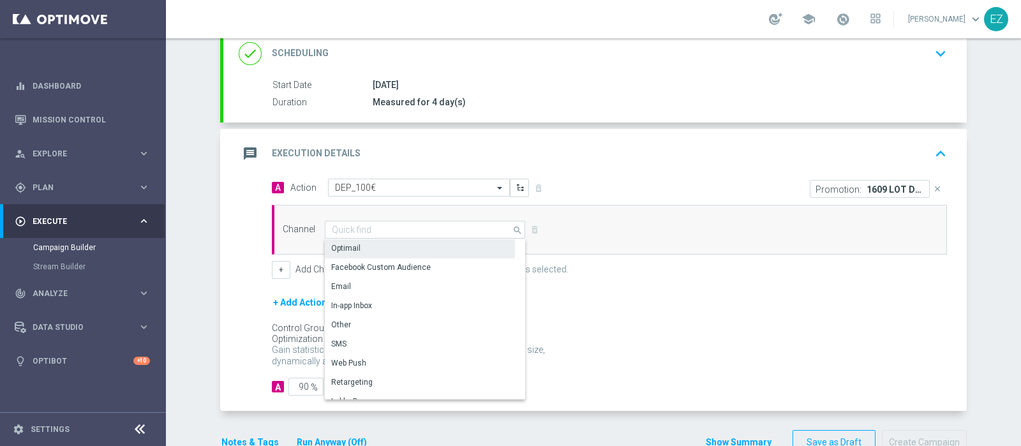
click at [367, 246] on div "Optimail" at bounding box center [420, 248] width 190 height 18
type input "Optimail"
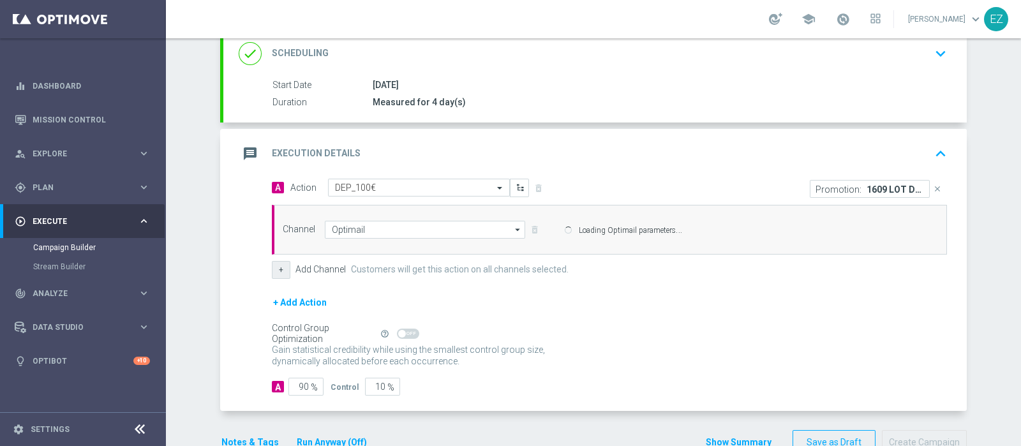
click at [265, 274] on div "A Action Select action DEP_100€ delete_forever Promotion: 1609 LOT DEP G close …" at bounding box center [609, 229] width 694 height 100
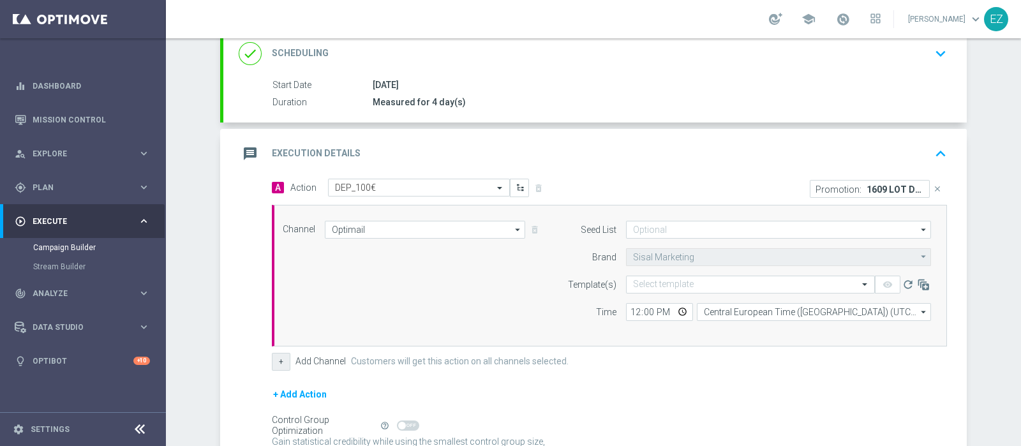
scroll to position [297, 0]
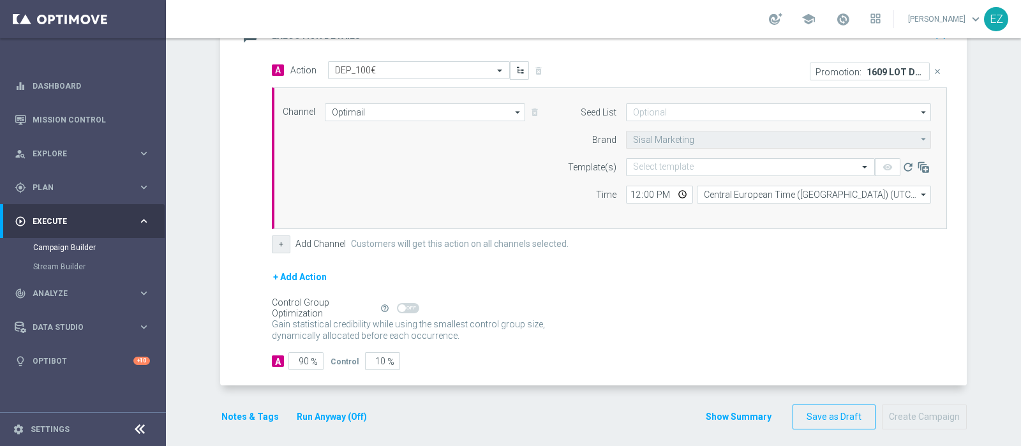
click at [276, 241] on button "+" at bounding box center [281, 244] width 19 height 18
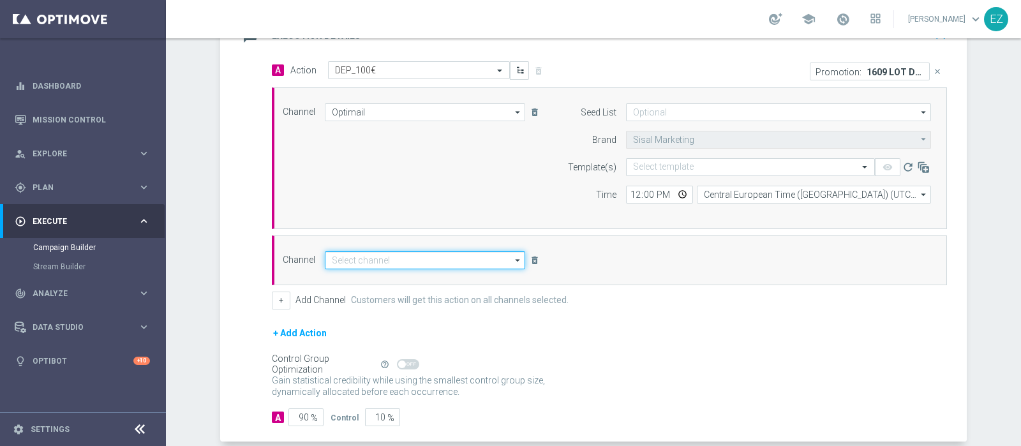
click at [369, 258] on input at bounding box center [425, 260] width 200 height 18
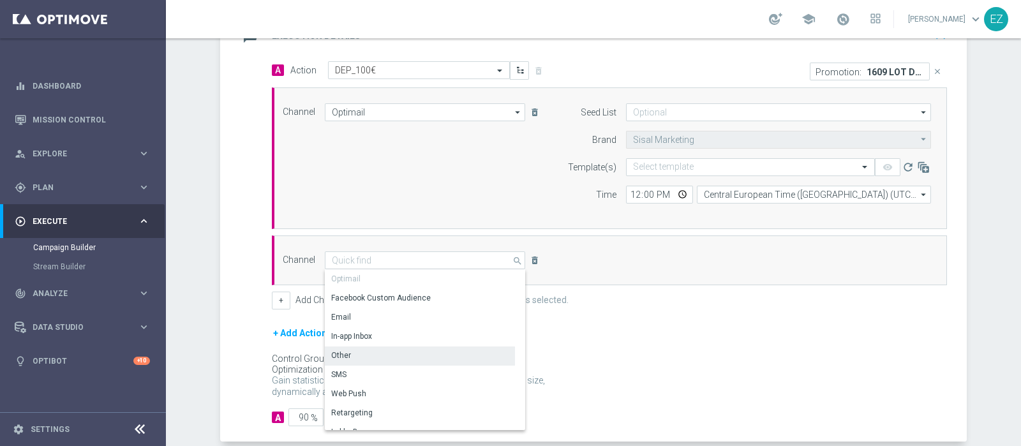
click at [356, 352] on div "Other" at bounding box center [420, 355] width 190 height 18
type input "Other"
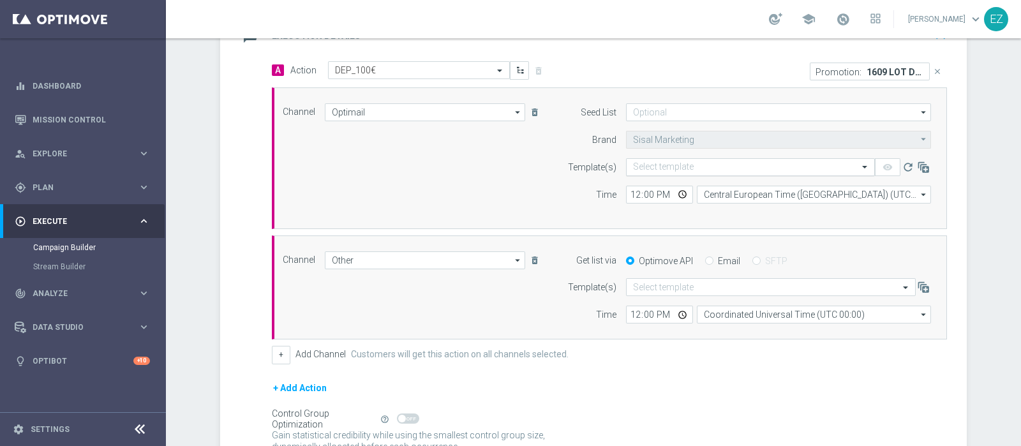
click at [663, 163] on input "text" at bounding box center [737, 167] width 209 height 11
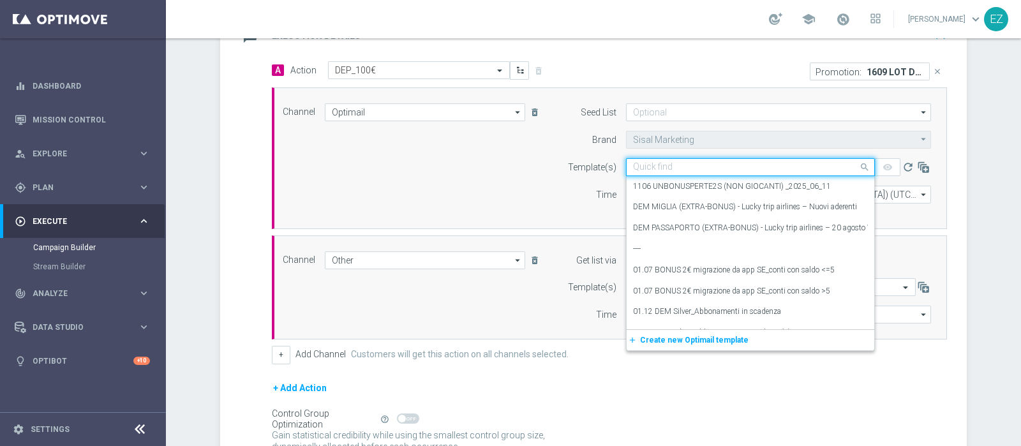
paste input "1609 LOT DEP G"
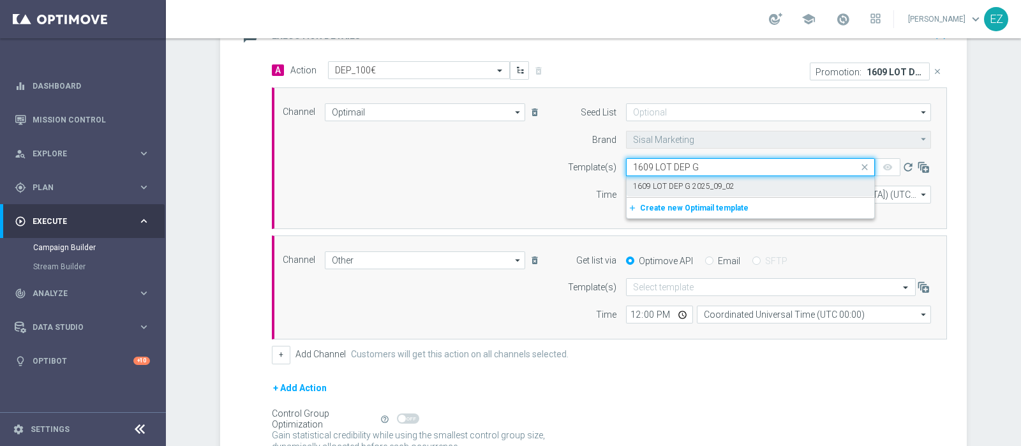
click at [655, 189] on div "1609 LOT DEP G 2025_09_02" at bounding box center [750, 186] width 235 height 21
type input "1609 LOT DEP G"
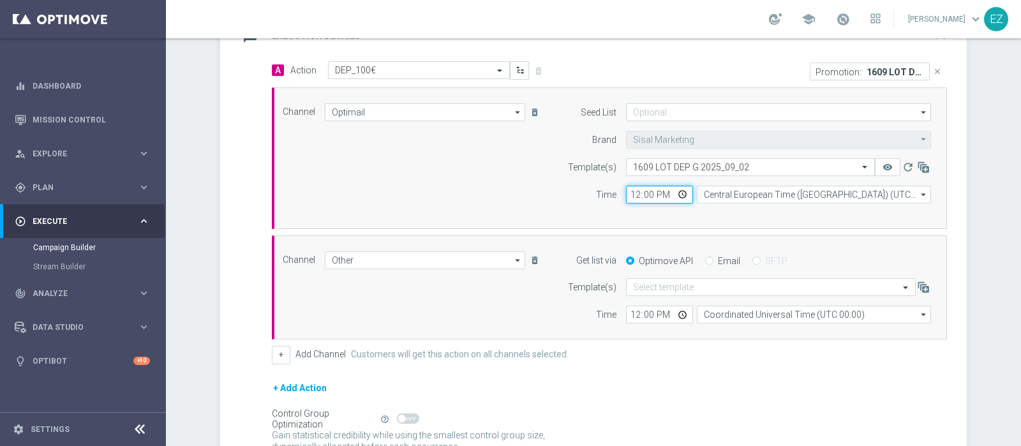
click at [626, 195] on input "12:00" at bounding box center [659, 195] width 67 height 18
type input "17:00"
click at [705, 261] on input "Email" at bounding box center [709, 262] width 8 height 8
radio input "true"
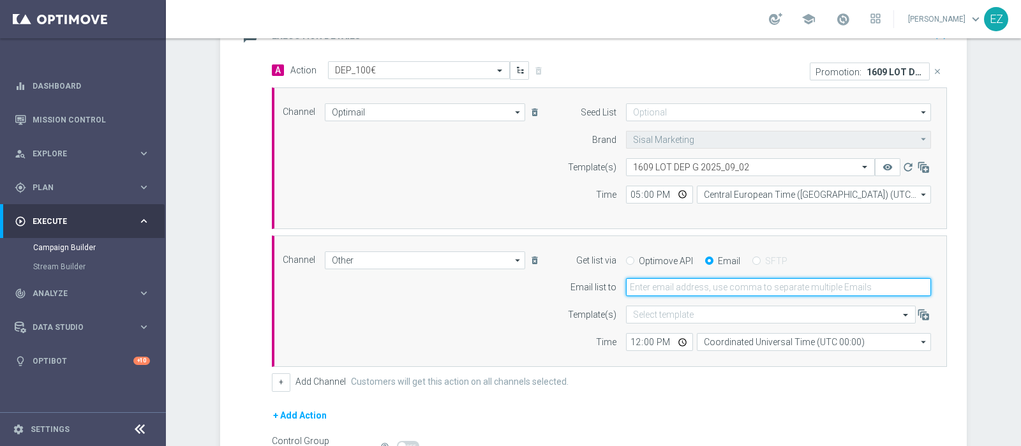
click at [674, 285] on input "email" at bounding box center [778, 287] width 305 height 18
type input "elena.zarbin@sisal.it"
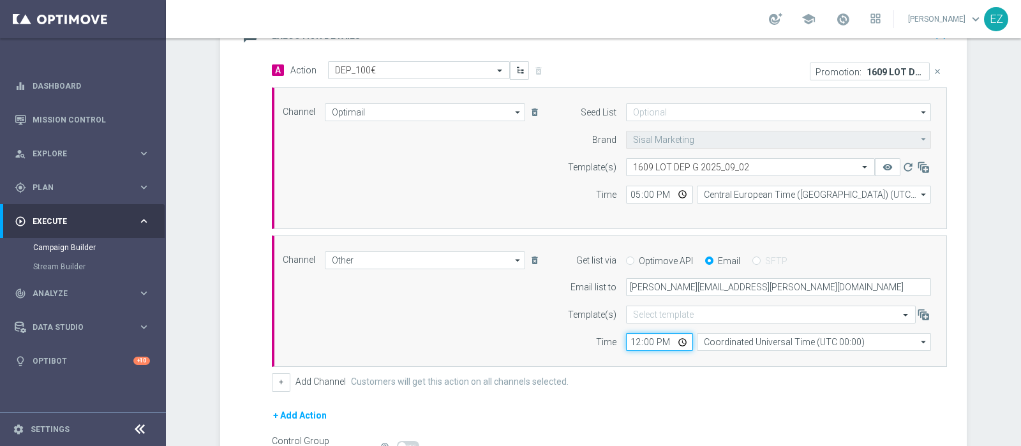
click at [632, 339] on input "12:00" at bounding box center [659, 342] width 67 height 18
type input "17:00"
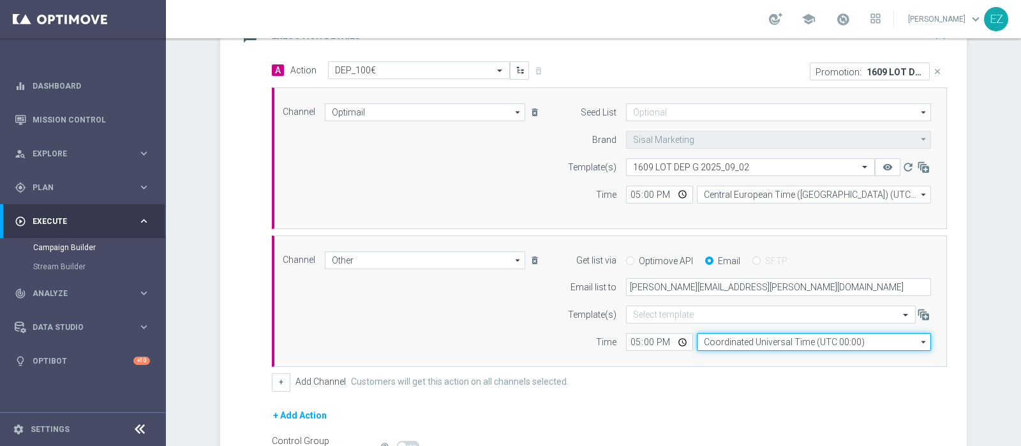
click at [755, 341] on input "Coordinated Universal Time (UTC 00:00)" at bounding box center [814, 342] width 234 height 18
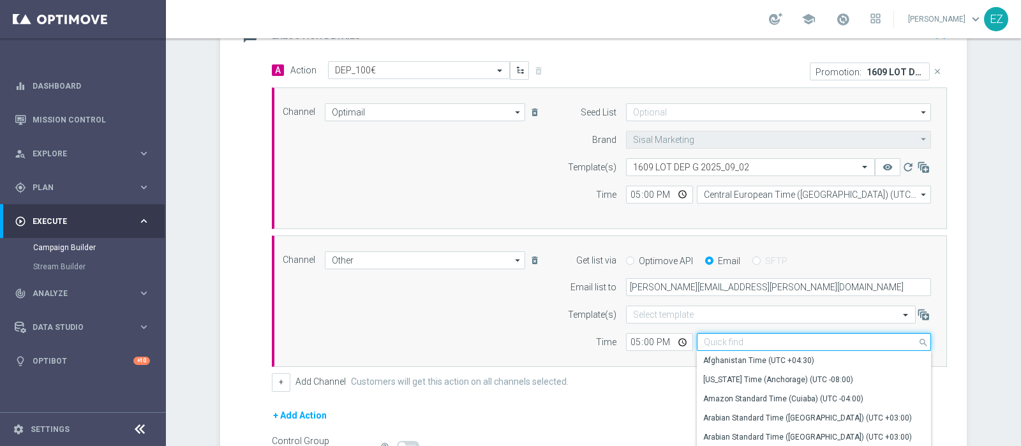
type input "v"
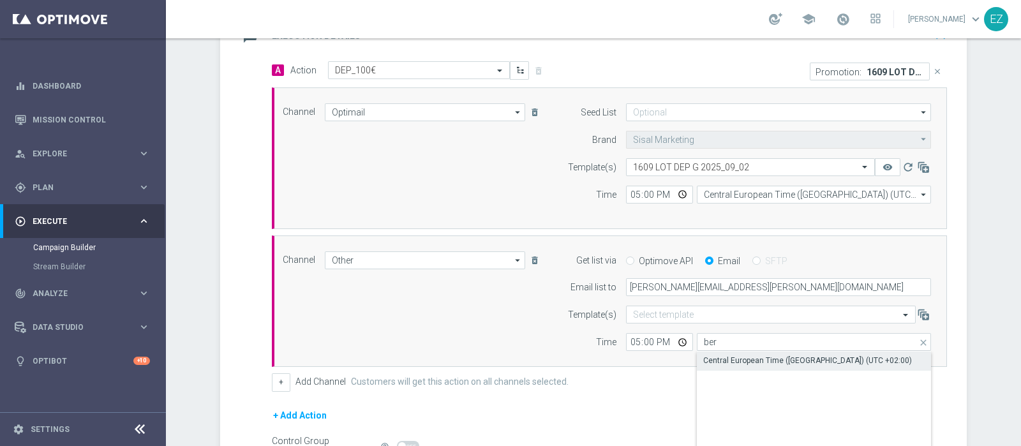
click at [748, 359] on div "Central European Time (Berlin) (UTC +02:00)" at bounding box center [807, 360] width 209 height 11
type input "Central European Time (Berlin) (UTC +02:00)"
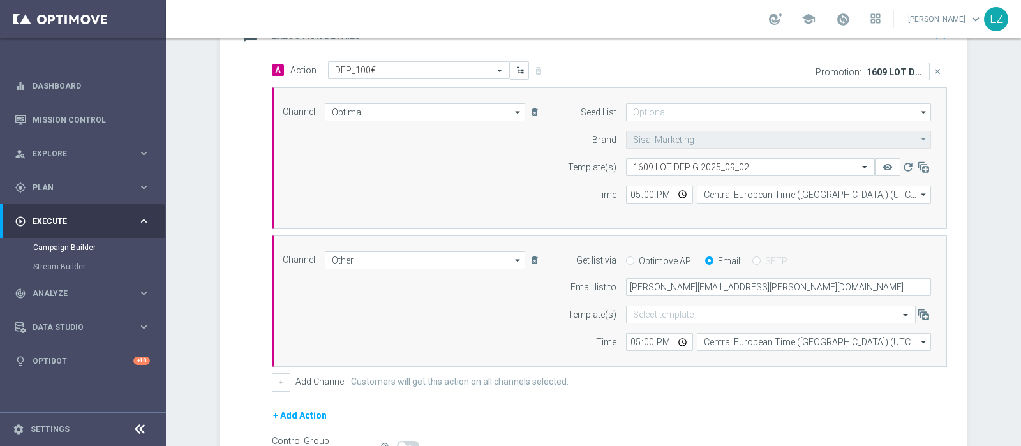
scroll to position [441, 0]
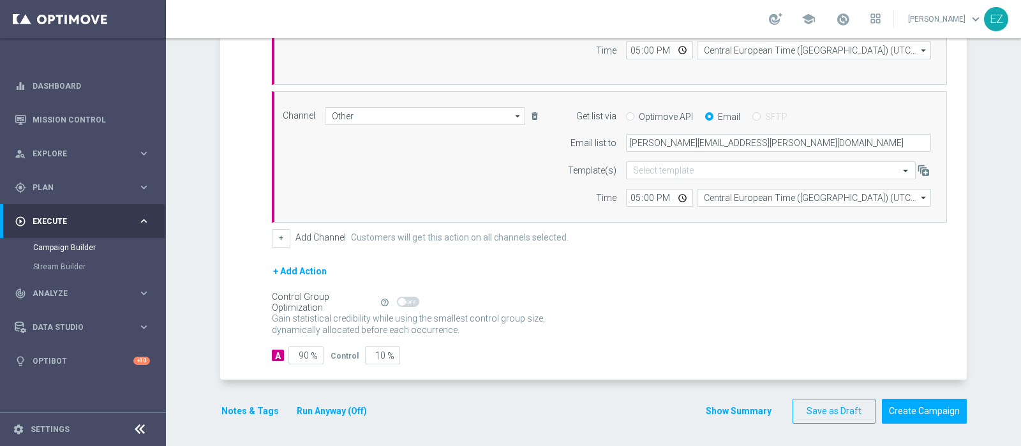
click at [212, 405] on section "done Target Group keyboard_arrow_down Target Group launch NO SALDO LOTT MASTER …" at bounding box center [594, 55] width 766 height 764
click at [226, 408] on button "Notes & Tags" at bounding box center [250, 411] width 60 height 16
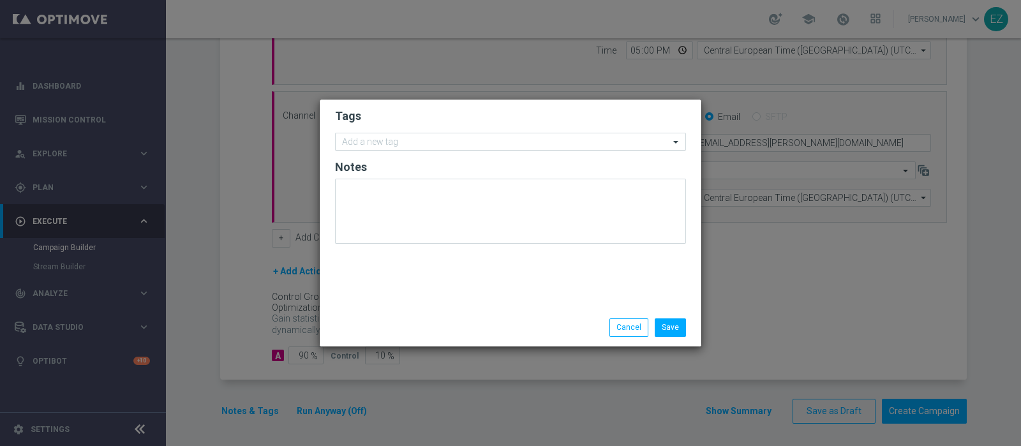
click at [387, 136] on div "Add a new tag" at bounding box center [503, 142] width 334 height 16
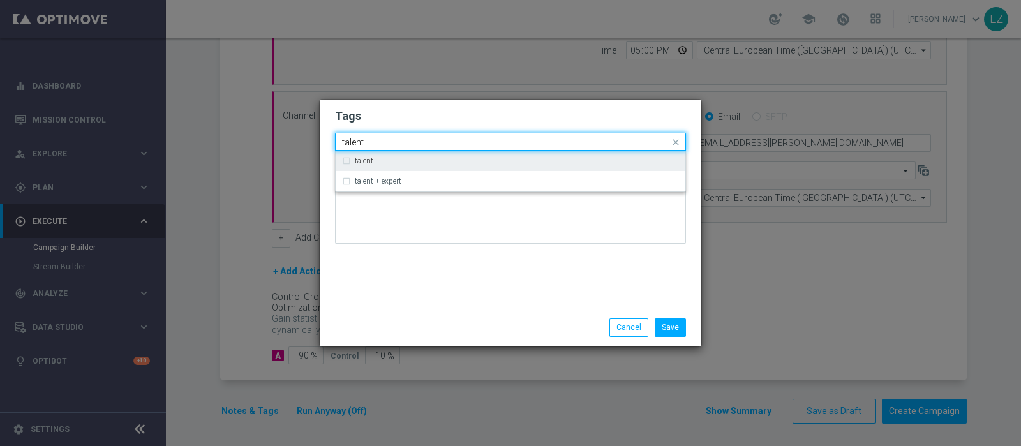
click at [373, 160] on div "talent" at bounding box center [517, 161] width 324 height 8
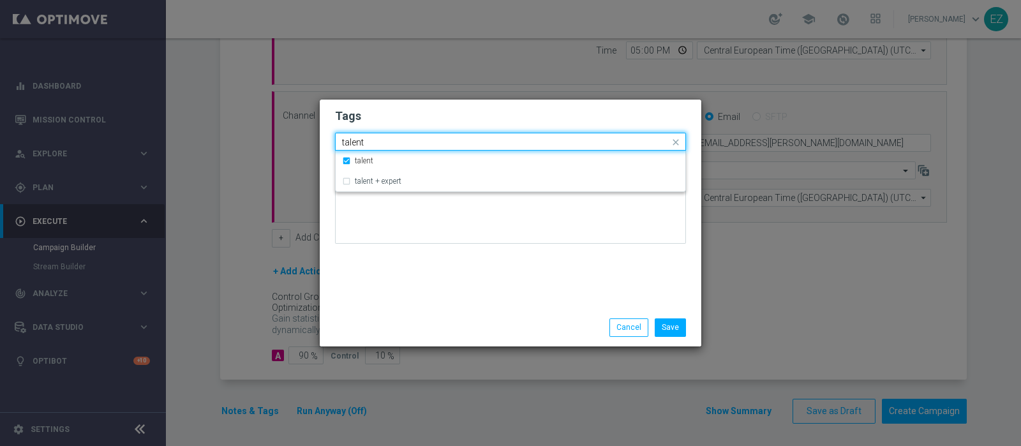
click at [356, 138] on input "talent" at bounding box center [505, 142] width 327 height 11
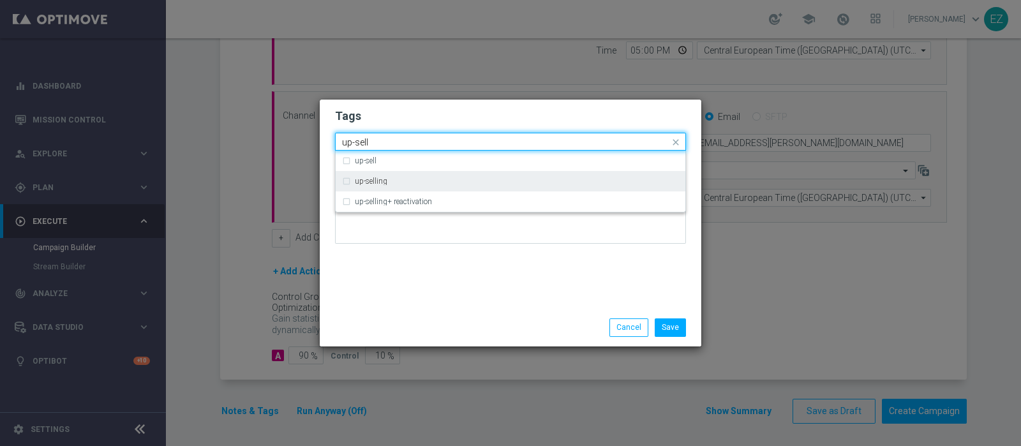
click at [363, 186] on div "up-selling" at bounding box center [510, 181] width 337 height 20
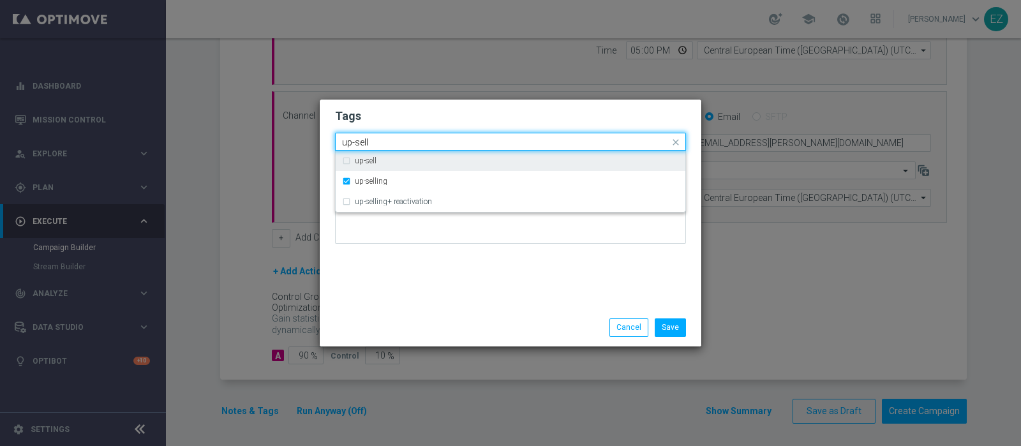
drag, startPoint x: 373, startPoint y: 139, endPoint x: 287, endPoint y: 133, distance: 85.7
click at [287, 133] on modal-container "Tags Quick find × talent × up-selling up-sell up-sell up-selling up-selling+ re…" at bounding box center [510, 223] width 1021 height 446
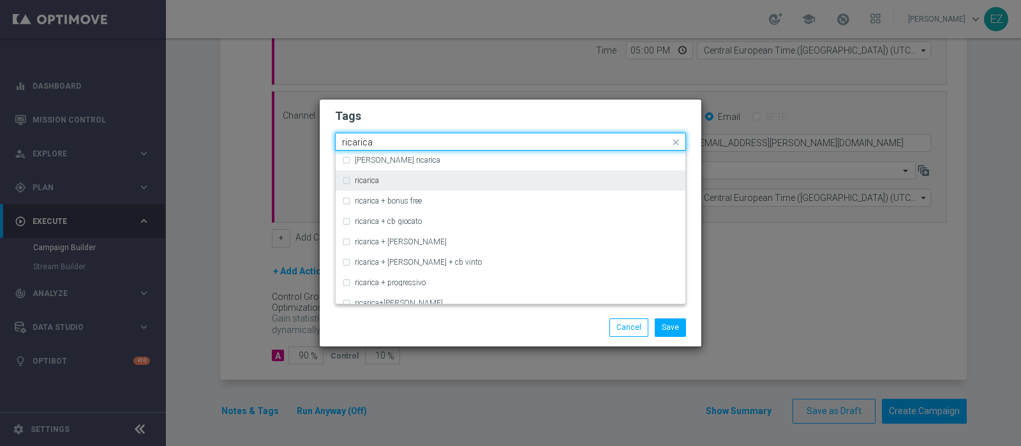
scroll to position [392, 0]
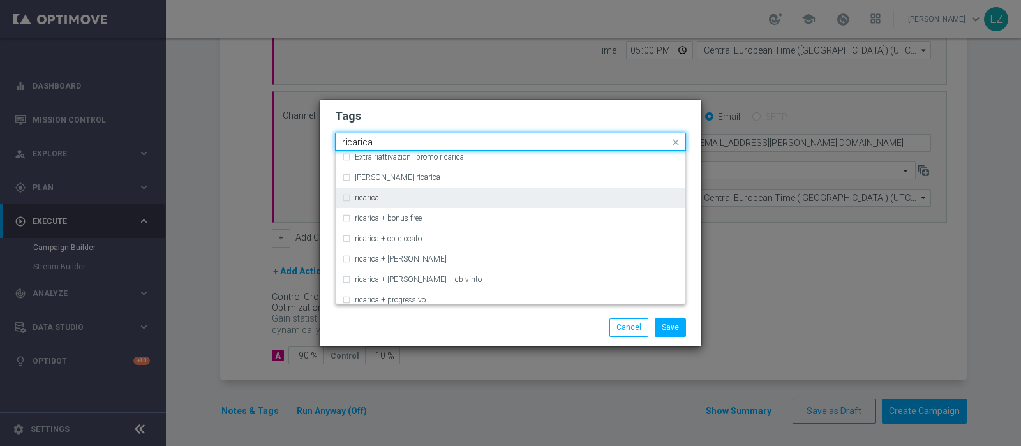
click at [411, 202] on div "ricarica" at bounding box center [510, 198] width 337 height 20
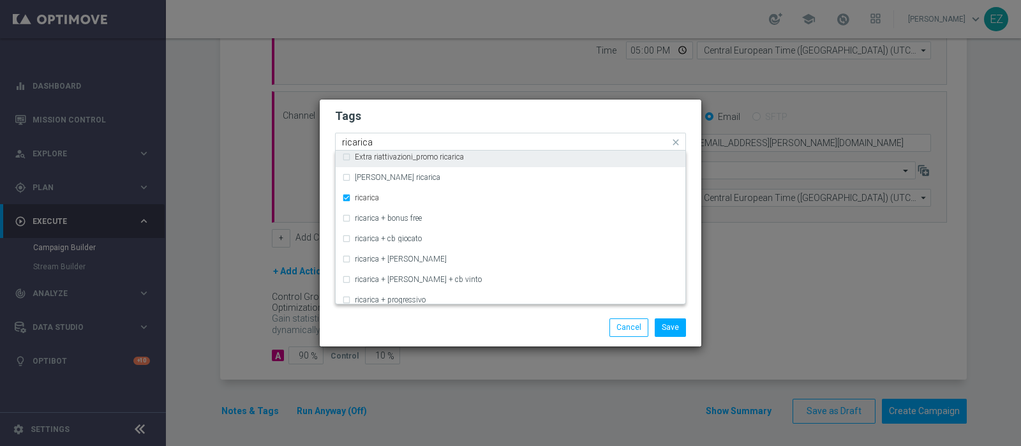
click at [357, 143] on input "ricarica" at bounding box center [505, 142] width 327 height 11
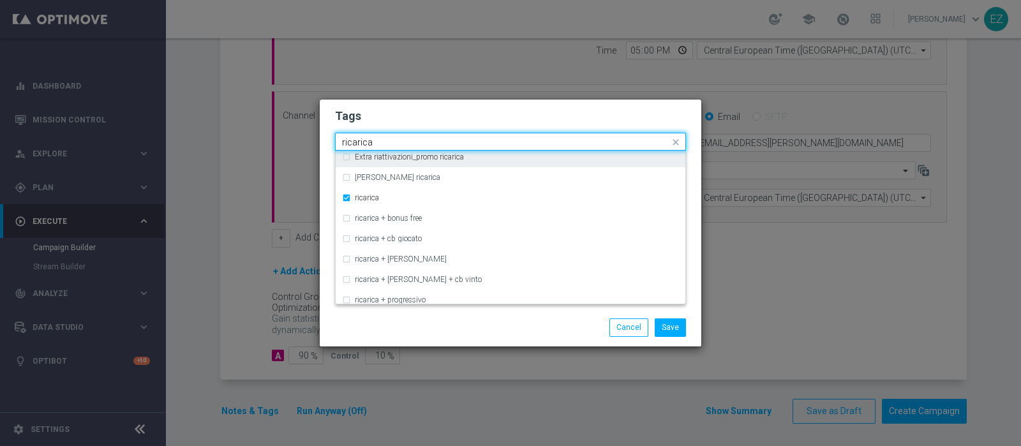
click at [357, 143] on input "ricarica" at bounding box center [505, 142] width 327 height 11
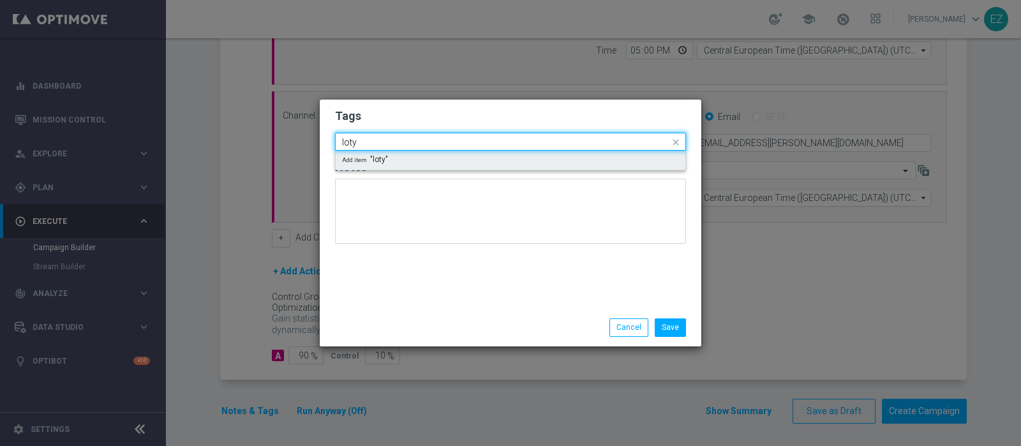
scroll to position [0, 0]
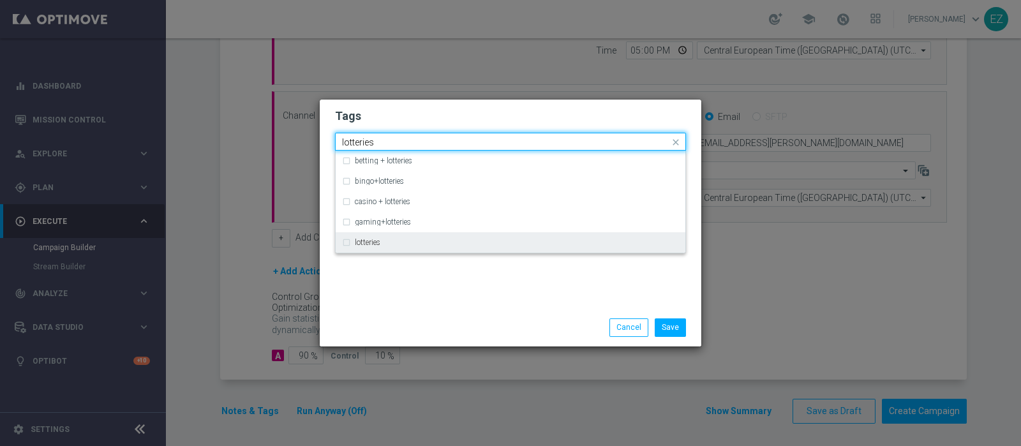
click at [375, 251] on div "lotteries" at bounding box center [510, 242] width 337 height 20
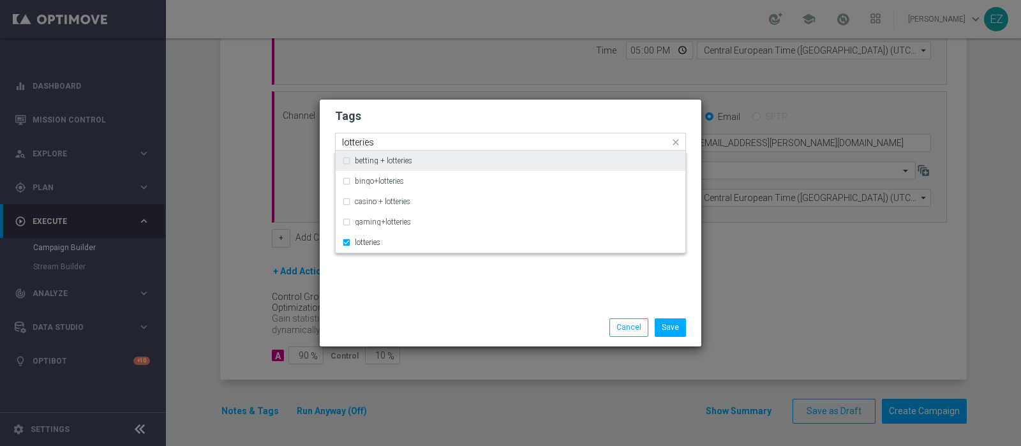
click at [357, 144] on input "lotteries" at bounding box center [505, 142] width 327 height 11
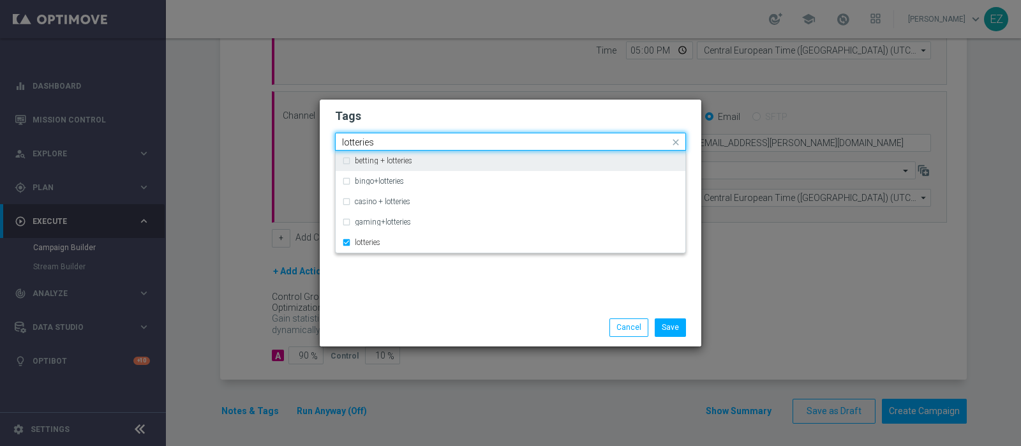
click at [357, 144] on input "lotteries" at bounding box center [505, 142] width 327 height 11
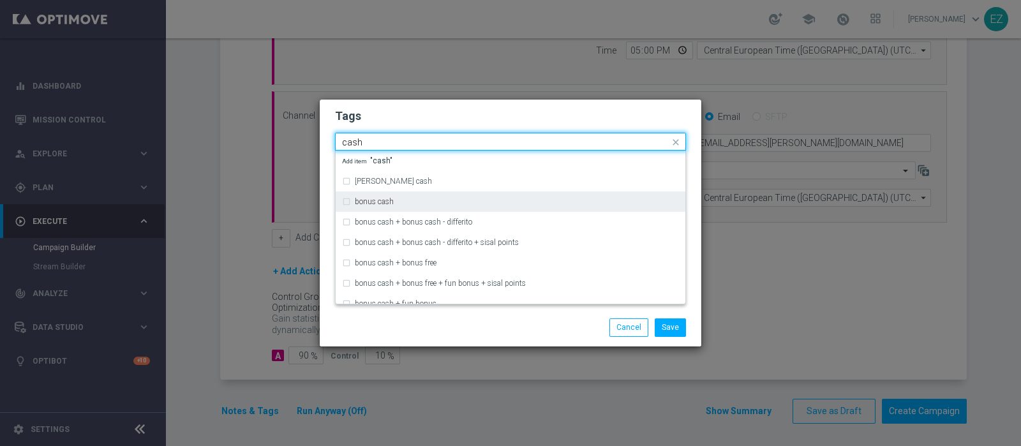
click at [400, 199] on div "bonus cash" at bounding box center [517, 202] width 324 height 8
type input "cash"
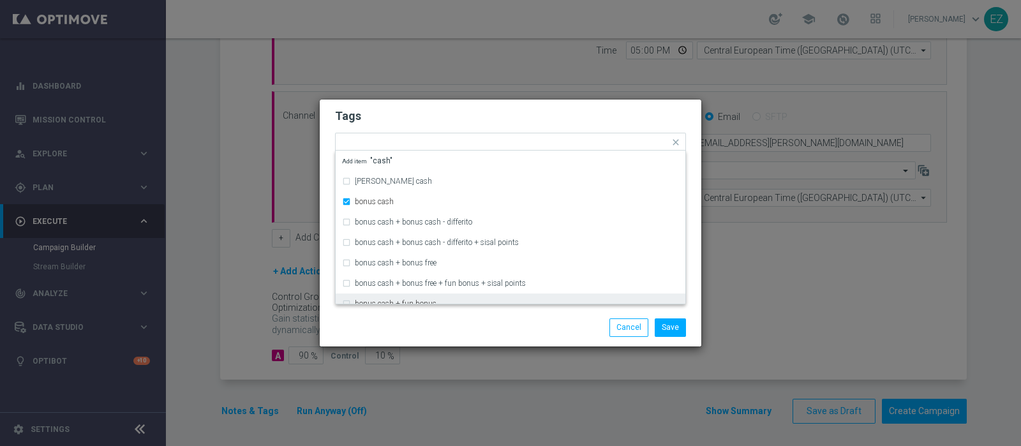
click at [535, 311] on div "Save Cancel" at bounding box center [511, 327] width 382 height 37
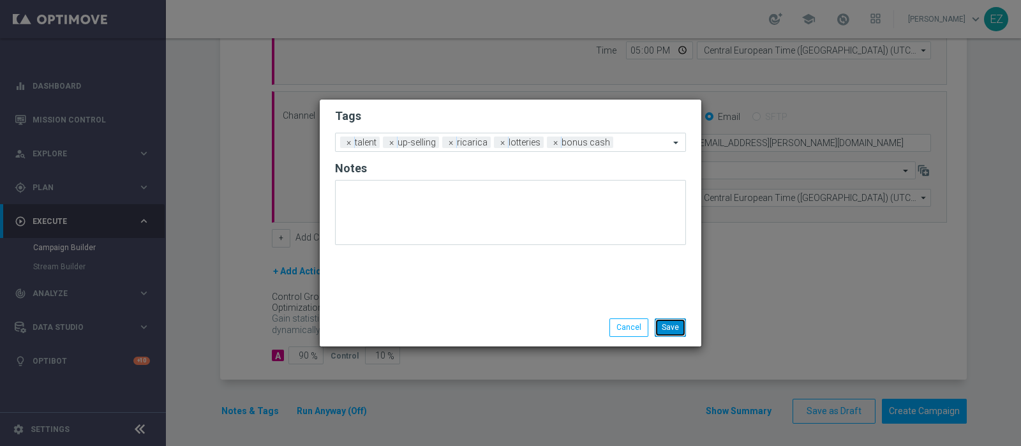
click at [667, 327] on button "Save" at bounding box center [670, 327] width 31 height 18
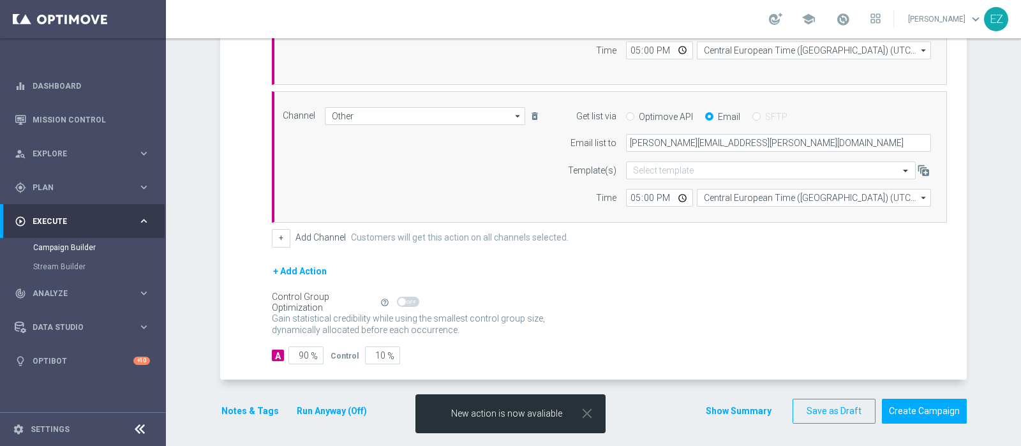
click at [739, 413] on button "Show Summary" at bounding box center [738, 411] width 67 height 15
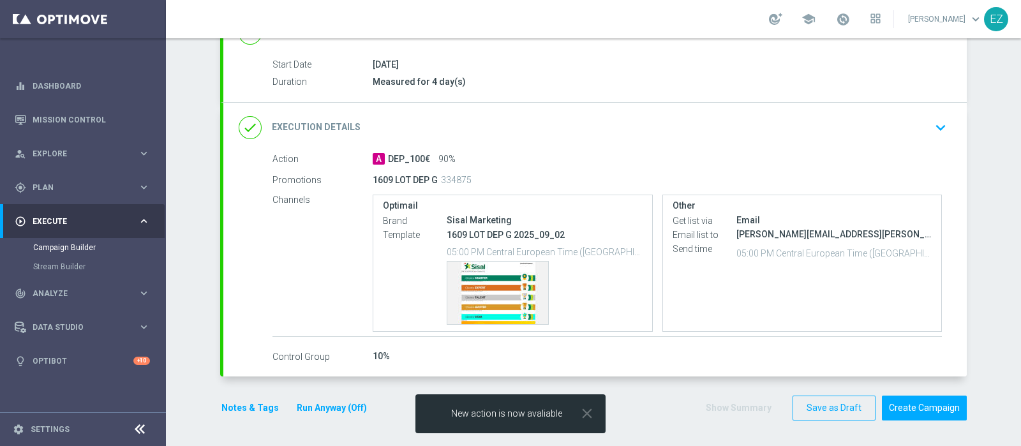
scroll to position [198, 0]
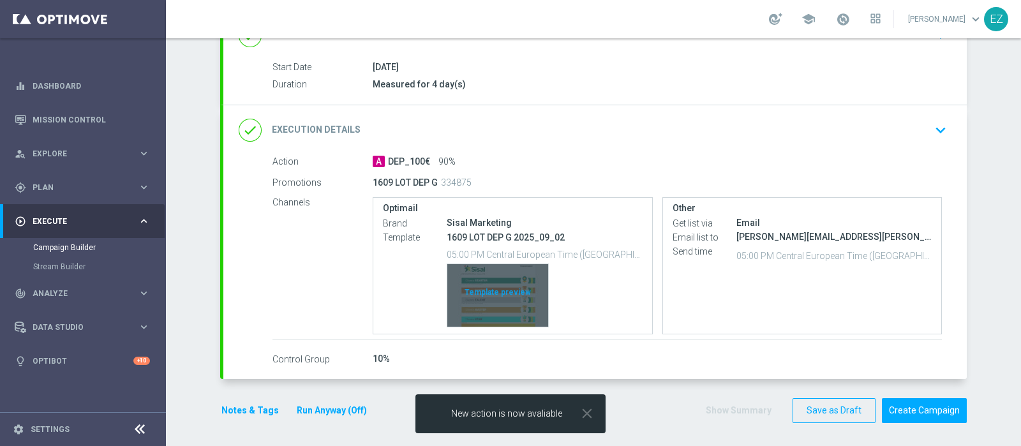
click at [489, 302] on div "Template preview" at bounding box center [497, 295] width 101 height 63
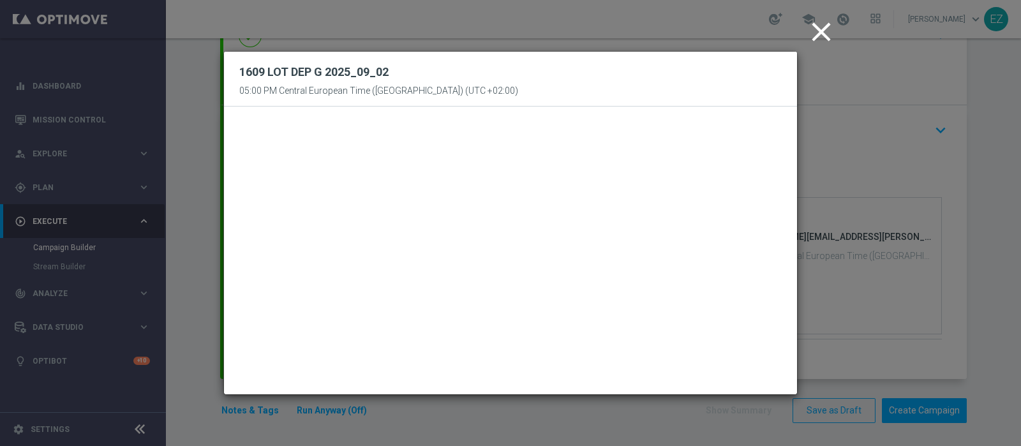
click at [829, 30] on icon "close" at bounding box center [821, 32] width 32 height 32
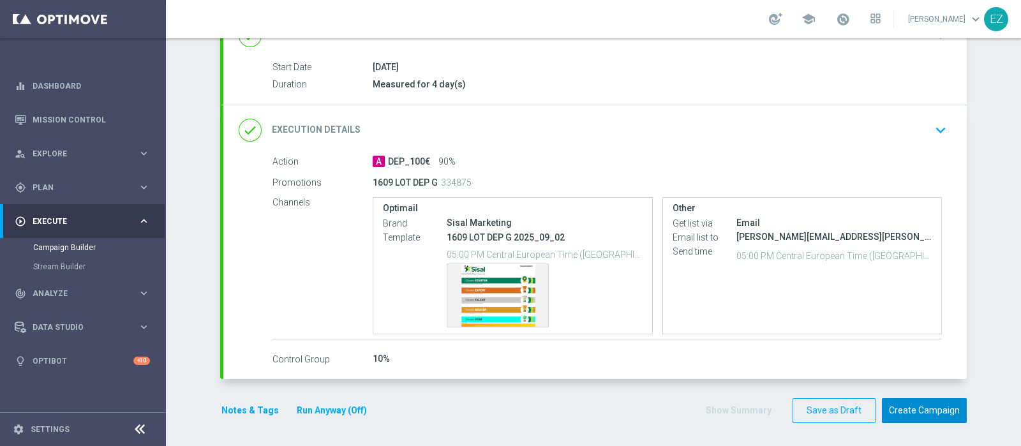
click at [914, 410] on button "Create Campaign" at bounding box center [924, 410] width 85 height 25
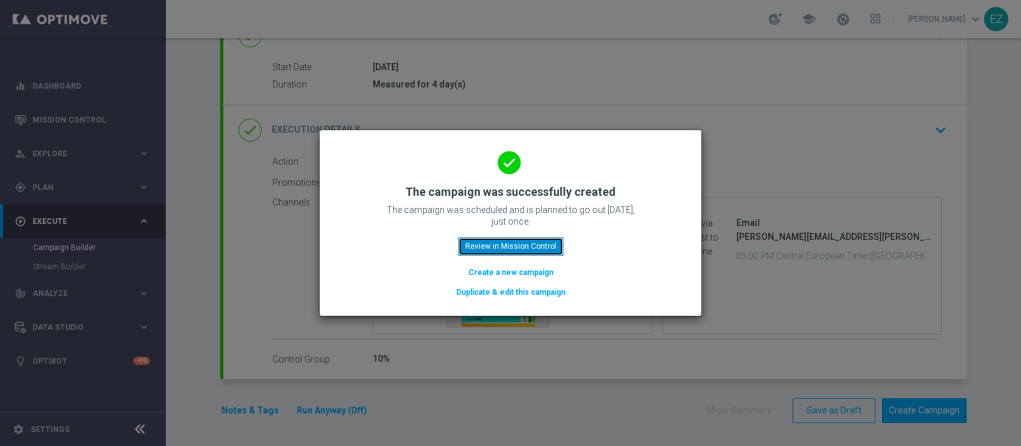
click at [545, 251] on button "Review in Mission Control" at bounding box center [510, 246] width 105 height 18
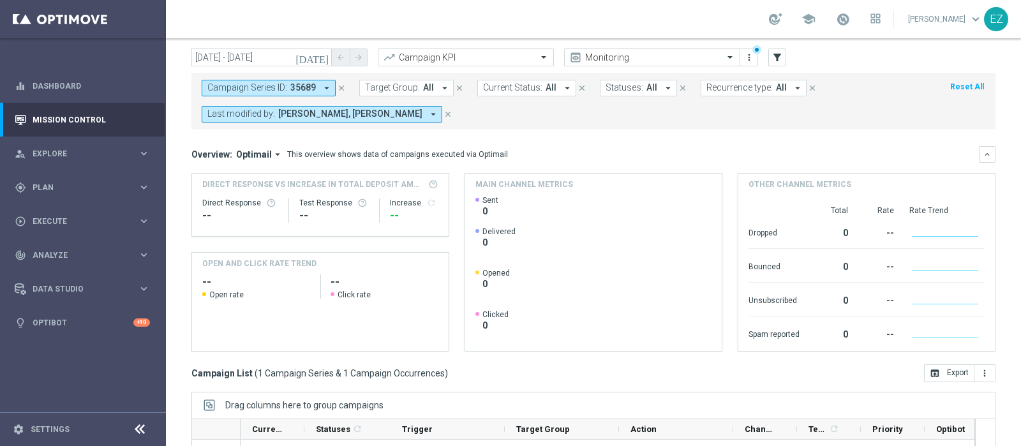
scroll to position [217, 0]
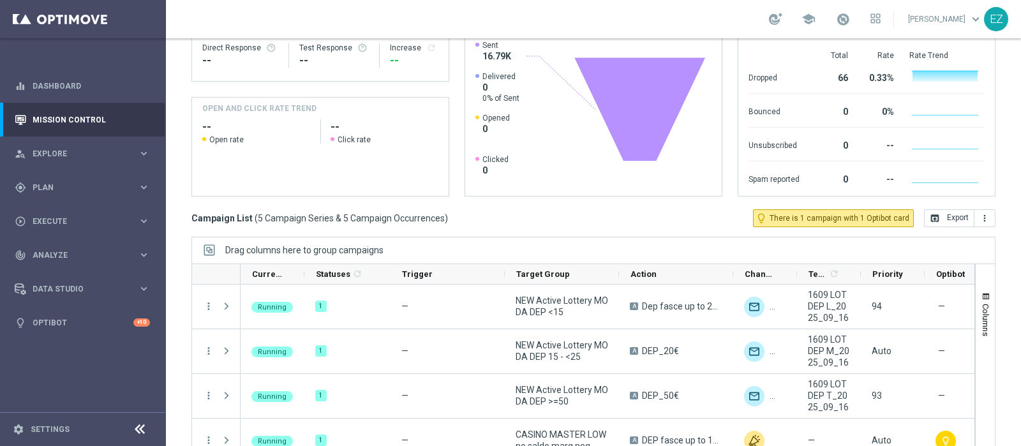
scroll to position [61, 0]
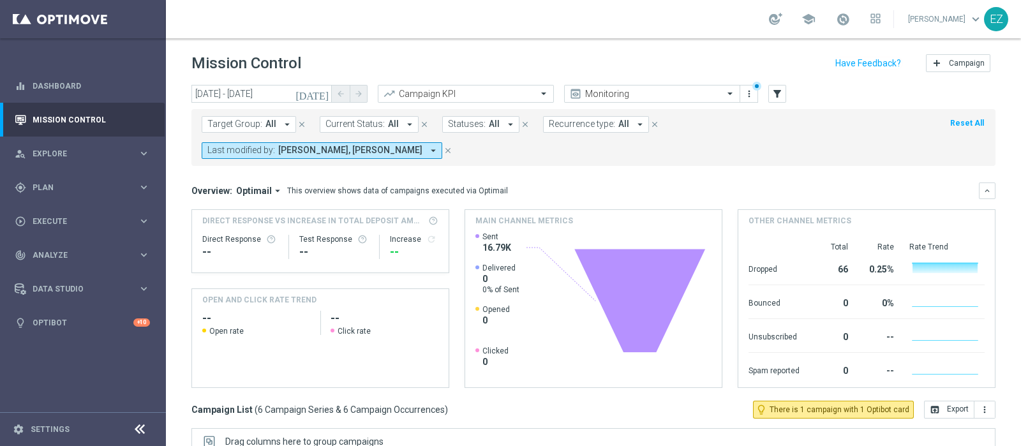
scroll to position [191, 0]
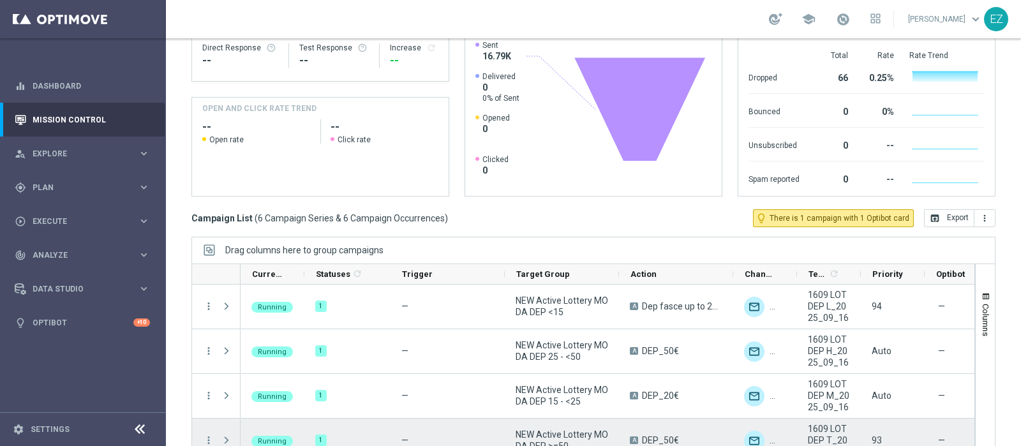
scroll to position [105, 0]
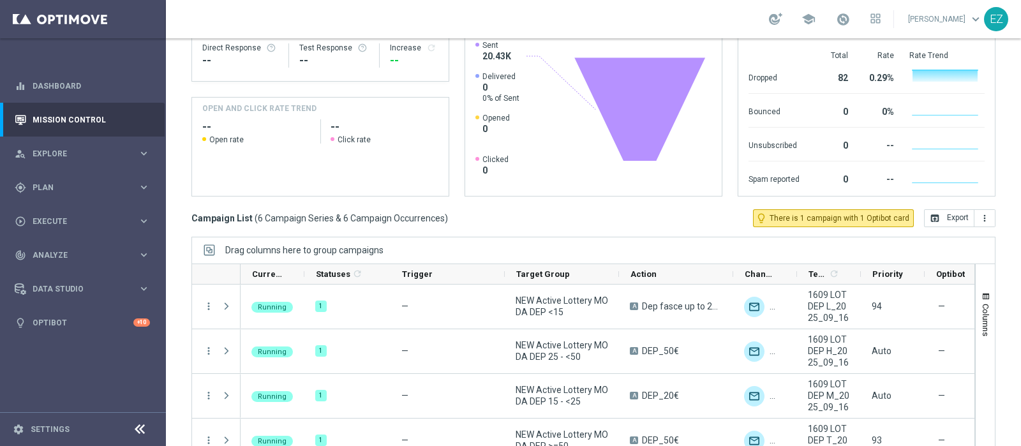
click at [478, 237] on div "Drag columns here to group campaigns" at bounding box center [593, 250] width 804 height 27
click at [440, 237] on div "Drag columns here to group campaigns" at bounding box center [593, 250] width 804 height 27
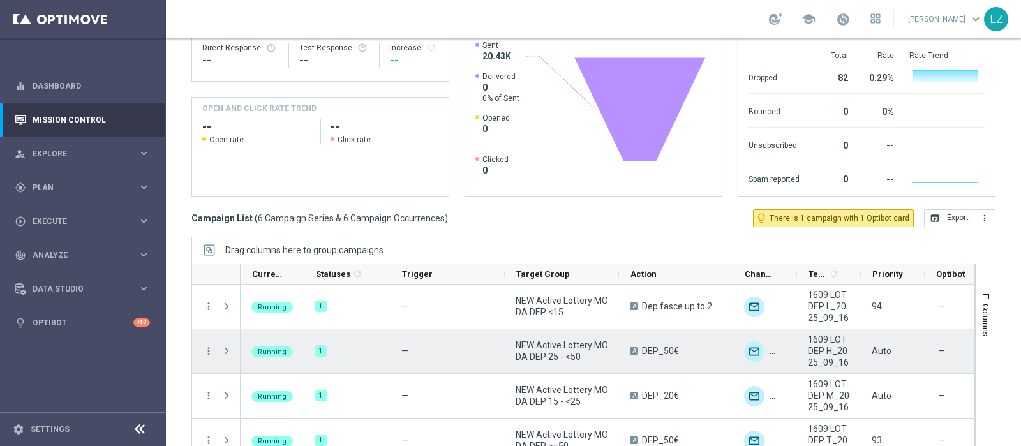
scroll to position [105, 0]
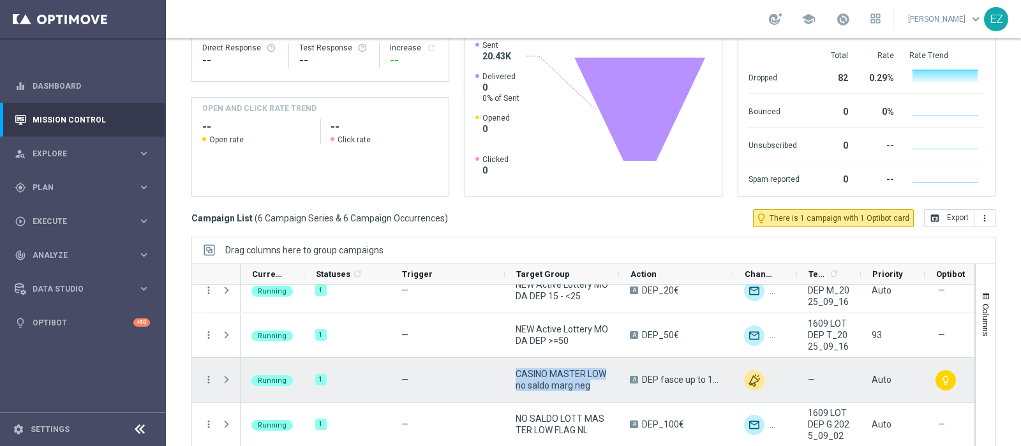
drag, startPoint x: 515, startPoint y: 344, endPoint x: 593, endPoint y: 358, distance: 78.5
click at [593, 368] on span "CASINO MASTER LOW no saldo marg neg" at bounding box center [561, 379] width 93 height 23
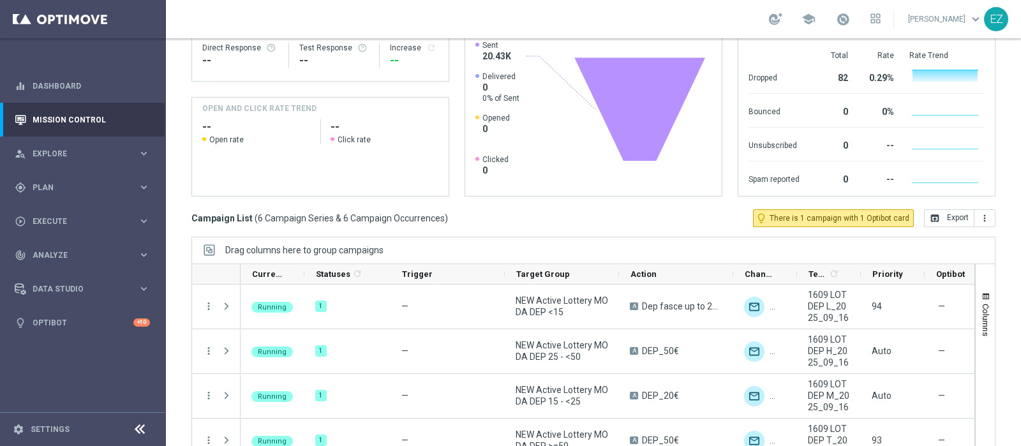
click at [501, 202] on div "today 16 Sep 2025 - 16 Sep 2025 arrow_back arrow_forward Campaign KPI trending_…" at bounding box center [593, 68] width 855 height 350
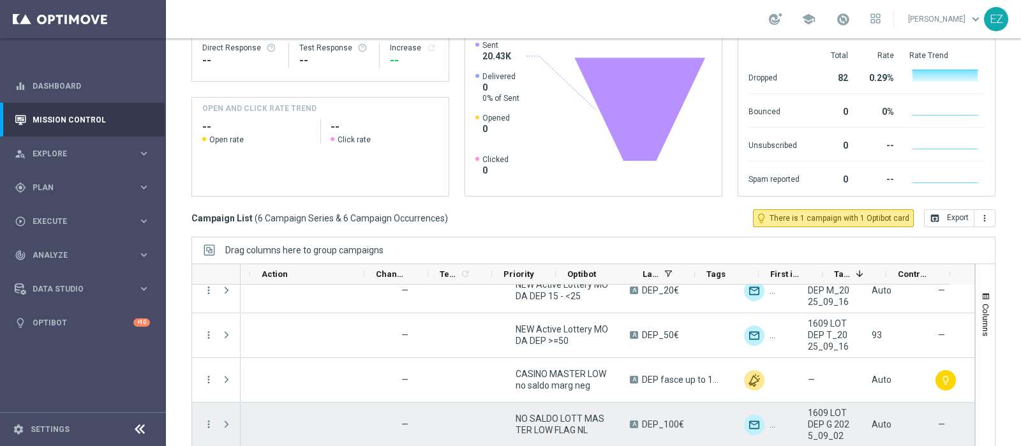
scroll to position [0, 367]
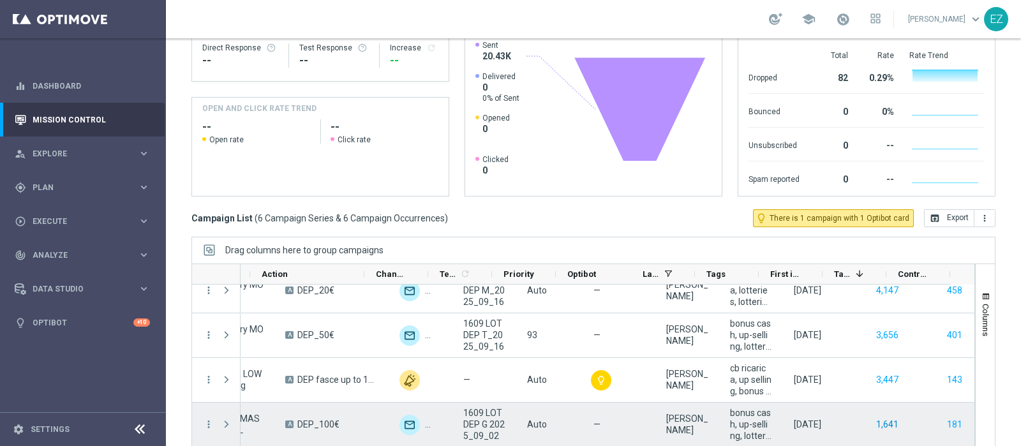
click at [875, 417] on button "1,641" at bounding box center [887, 425] width 25 height 16
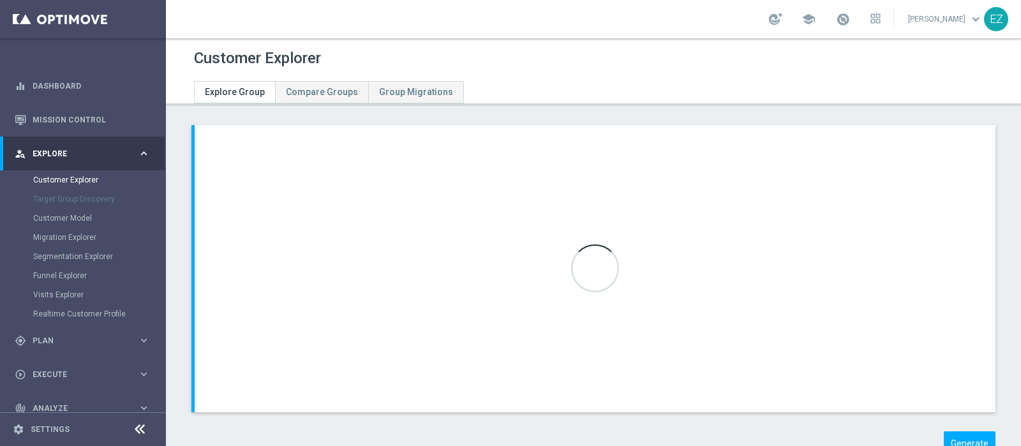
scroll to position [41, 0]
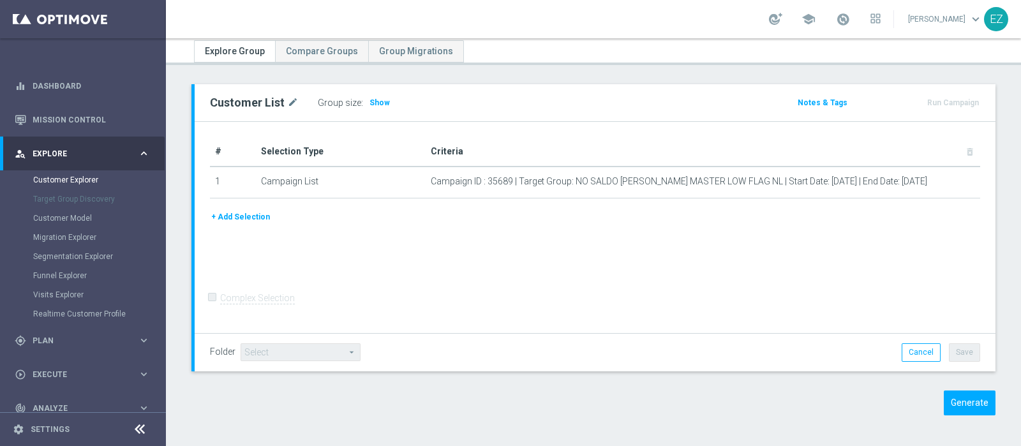
click at [376, 99] on span "Show" at bounding box center [379, 102] width 20 height 9
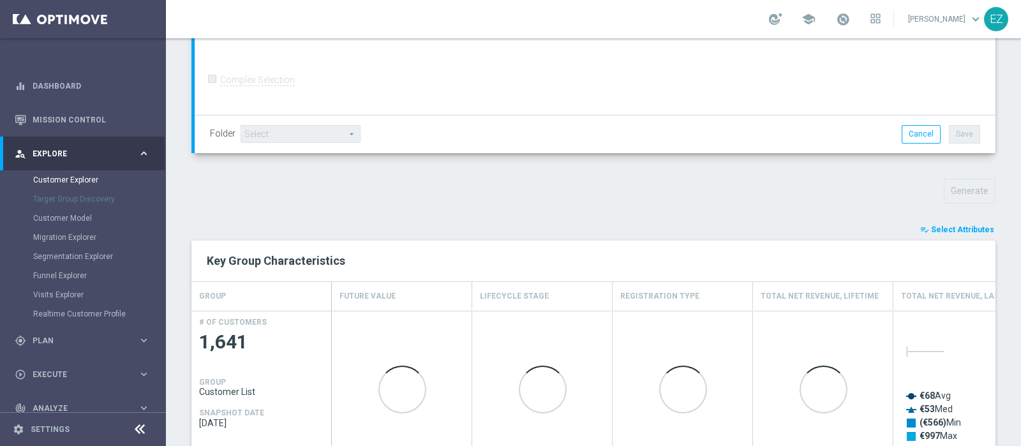
scroll to position [326, 0]
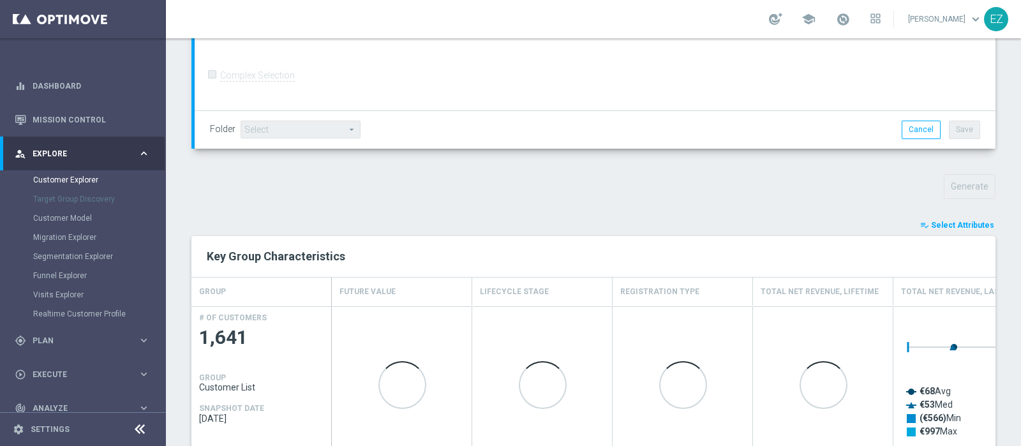
click at [931, 228] on span "Select Attributes" at bounding box center [962, 225] width 63 height 9
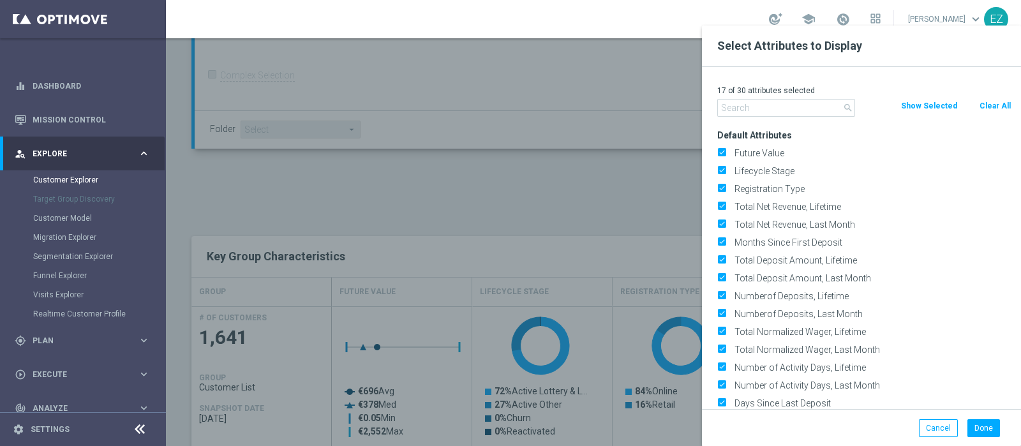
click at [988, 100] on button "Clear All" at bounding box center [995, 106] width 34 height 14
checkbox input "false"
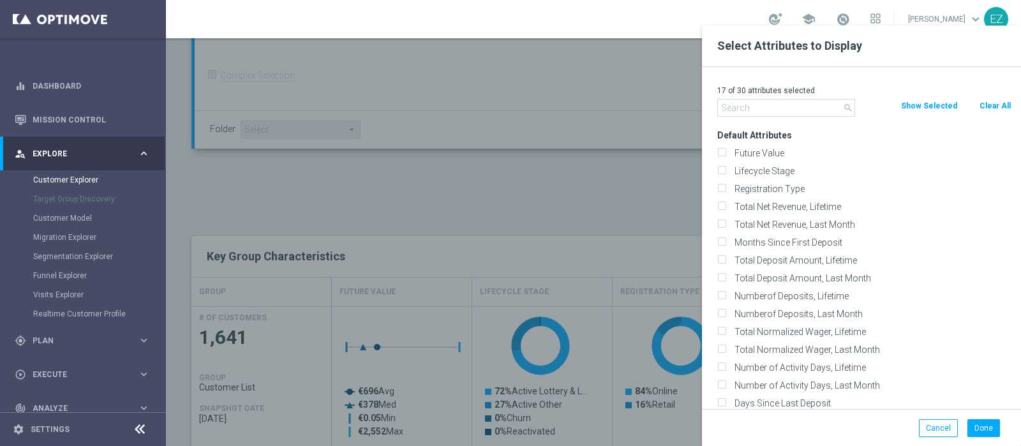
checkbox input "false"
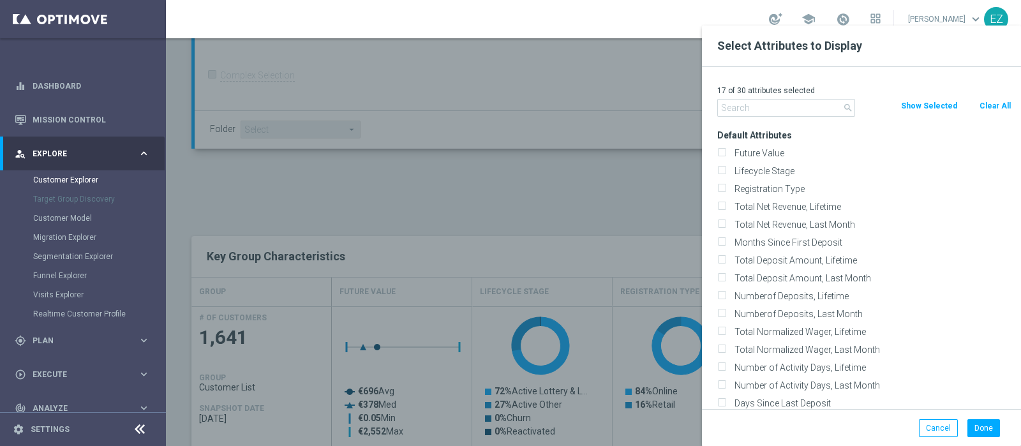
checkbox input "false"
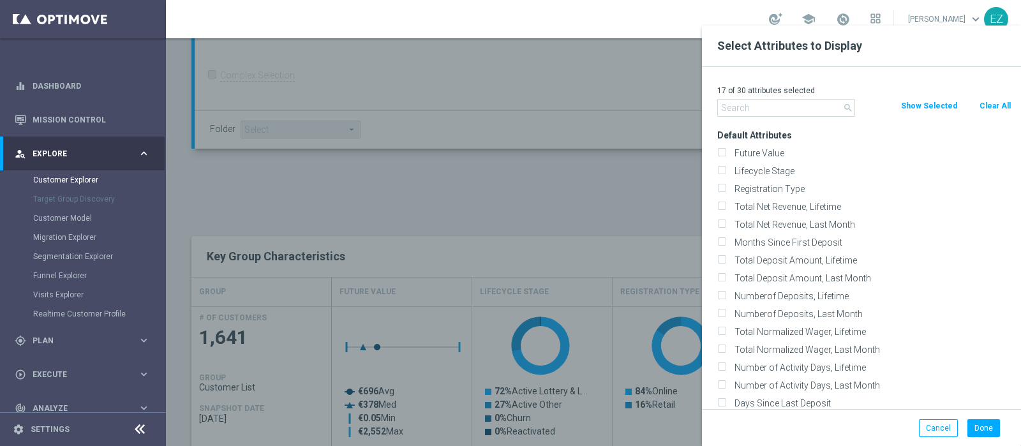
checkbox input "false"
click at [772, 172] on label "Lifecycle Stage" at bounding box center [870, 170] width 281 height 11
click at [725, 172] on input "Lifecycle Stage" at bounding box center [721, 172] width 8 height 8
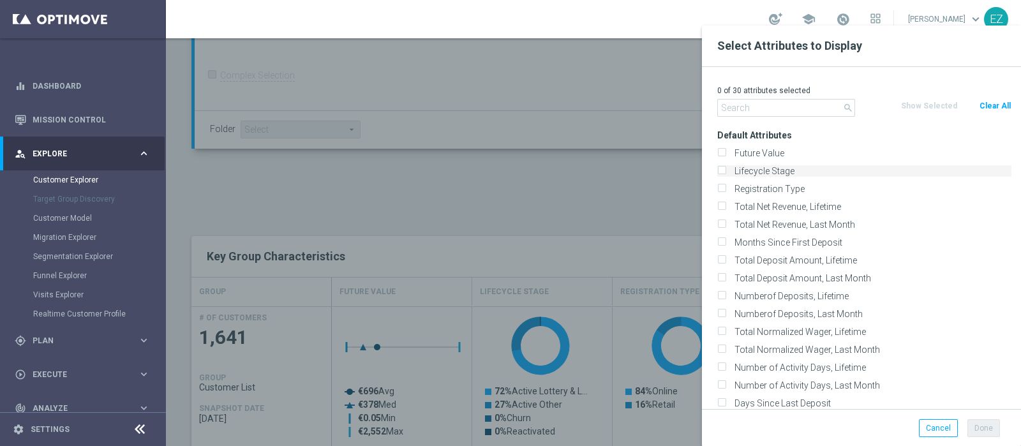
checkbox input "true"
